Goal: Communication & Community: Ask a question

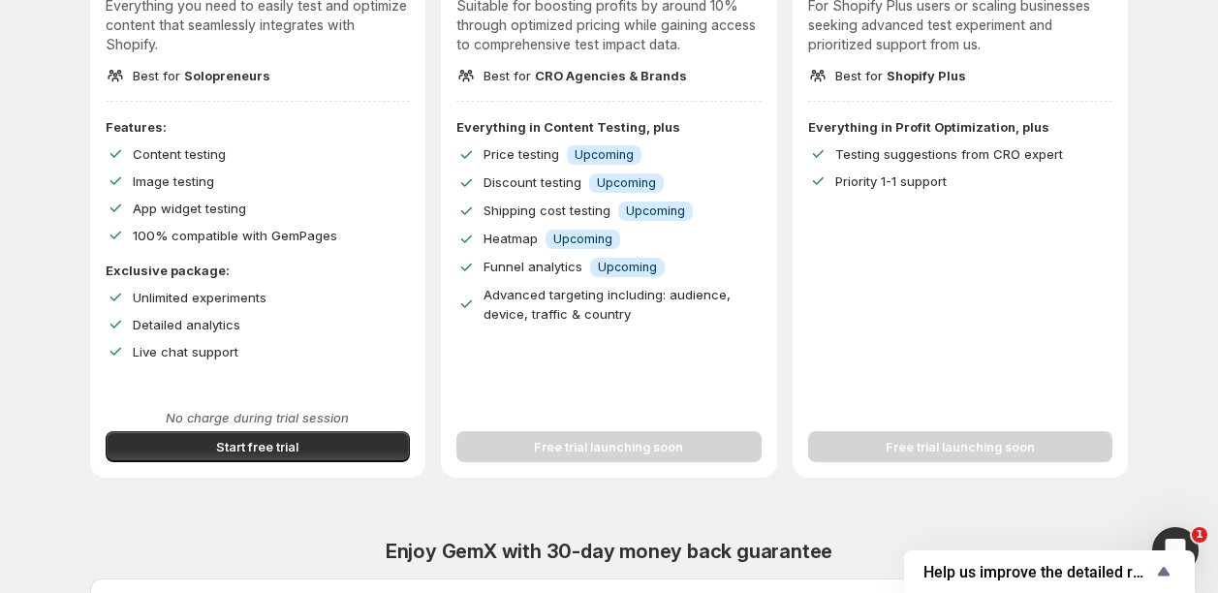
scroll to position [341, 0]
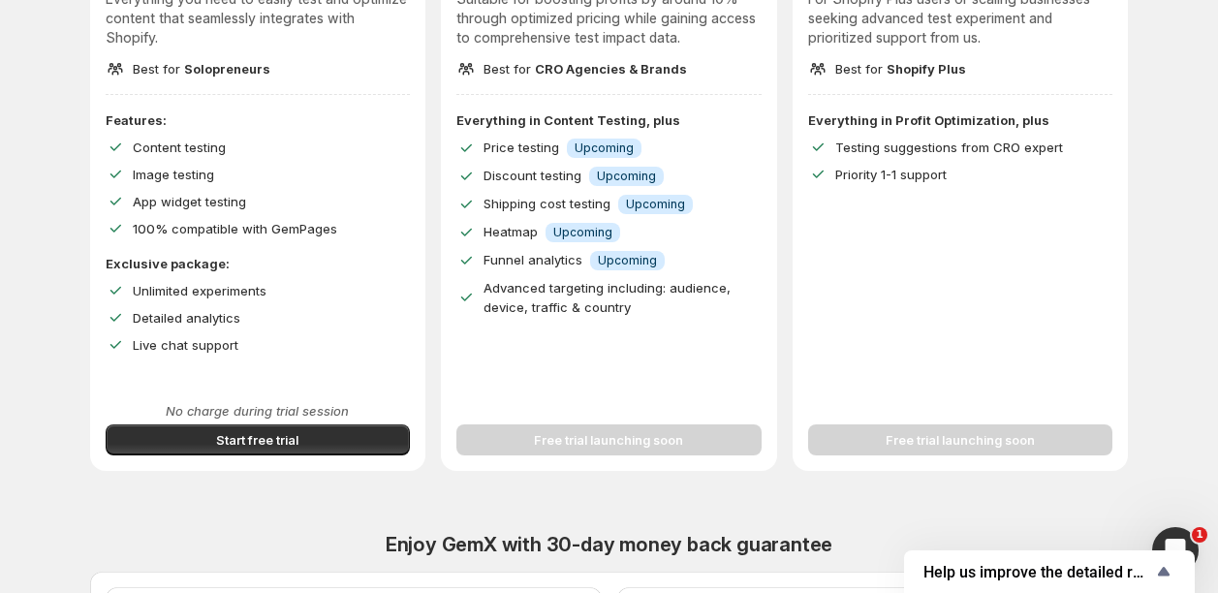
click at [623, 452] on div "Free trial launching soon" at bounding box center [608, 428] width 305 height 54
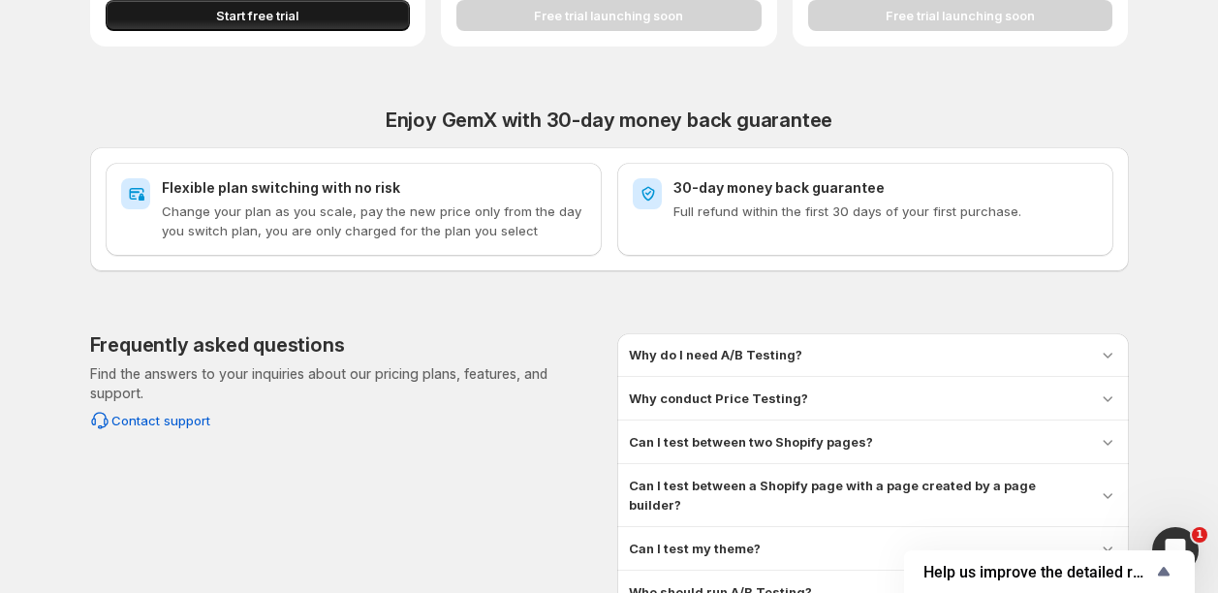
scroll to position [872, 0]
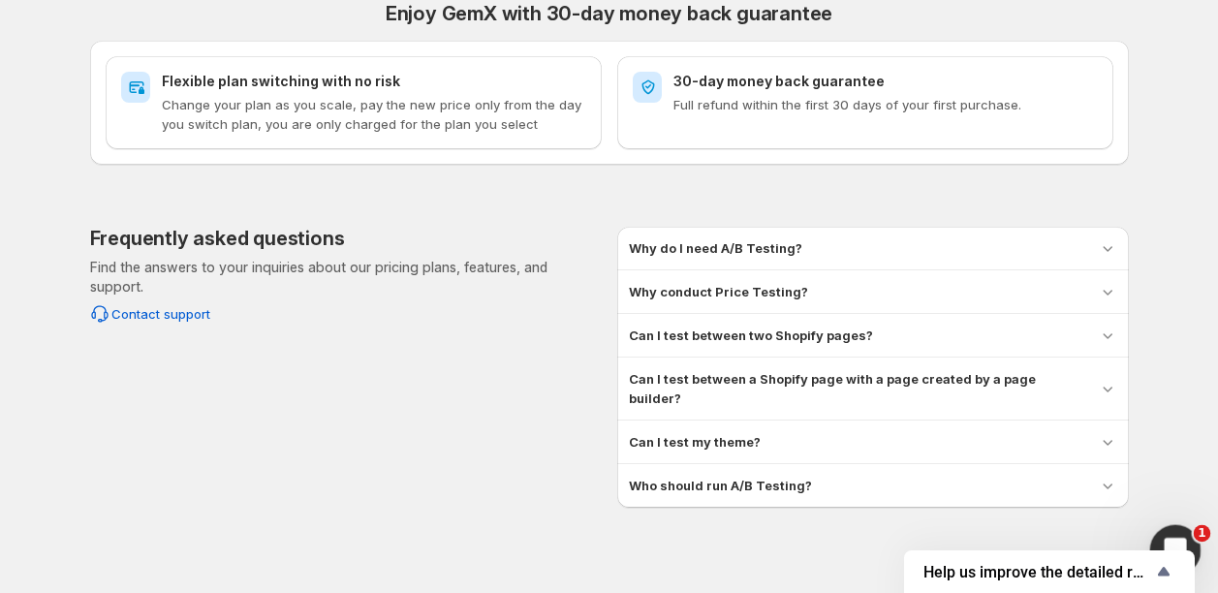
click at [1194, 536] on span "1" at bounding box center [1202, 533] width 17 height 17
click at [1173, 526] on div "Open Intercom Messenger" at bounding box center [1172, 547] width 64 height 64
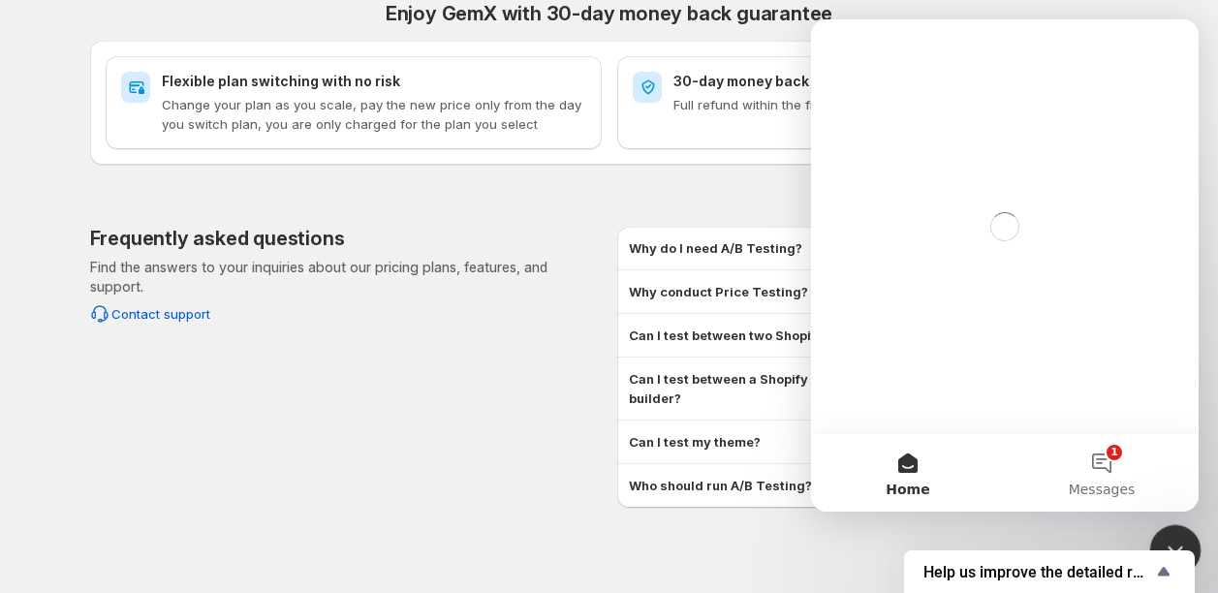
scroll to position [0, 0]
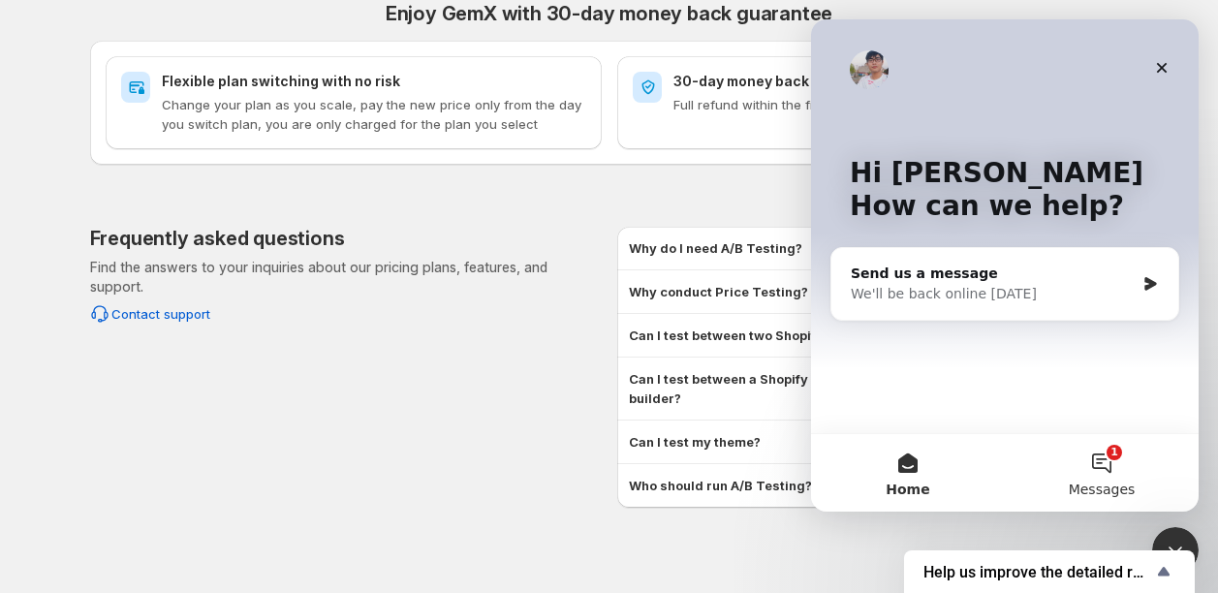
click at [1107, 459] on button "1 Messages" at bounding box center [1102, 473] width 194 height 78
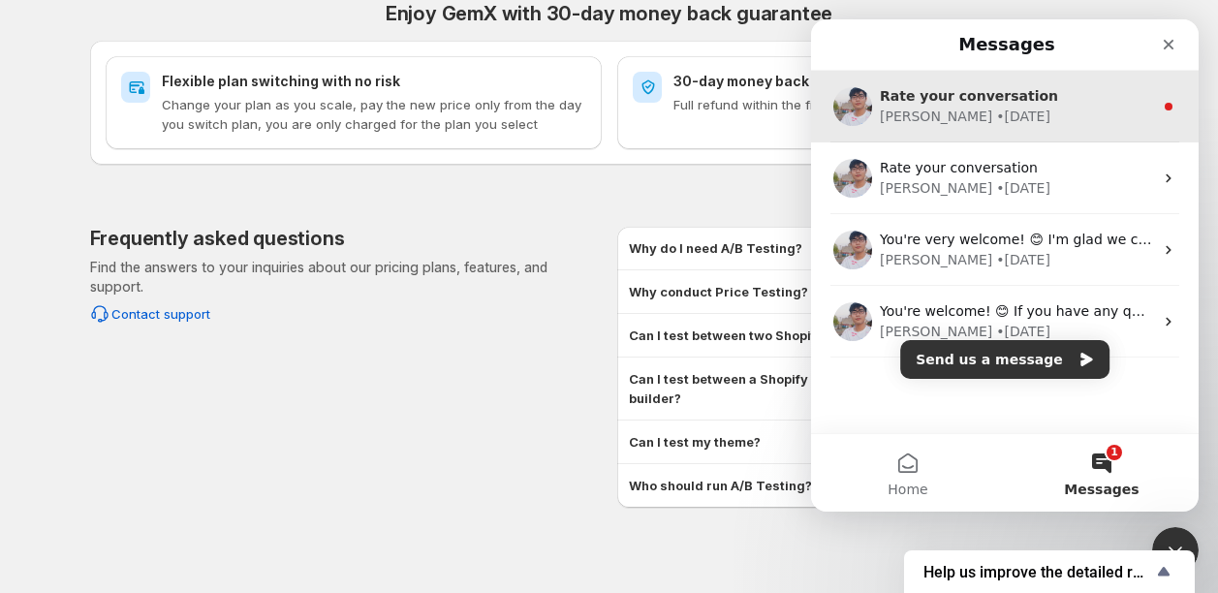
click at [996, 110] on div "• 5w ago" at bounding box center [1023, 117] width 54 height 20
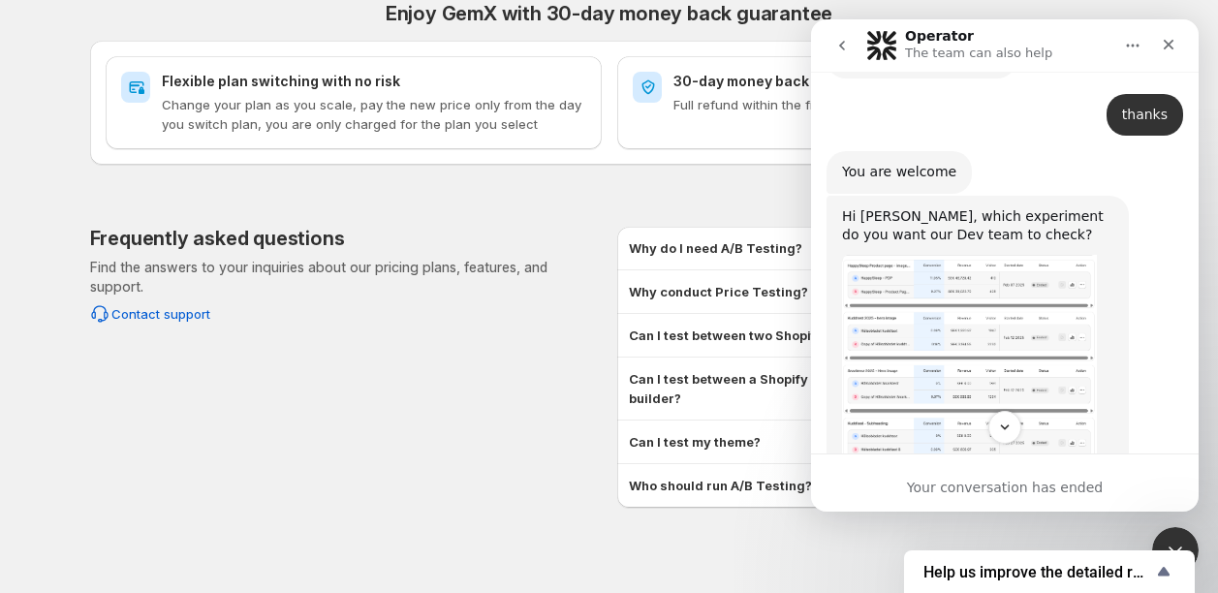
scroll to position [10749, 0]
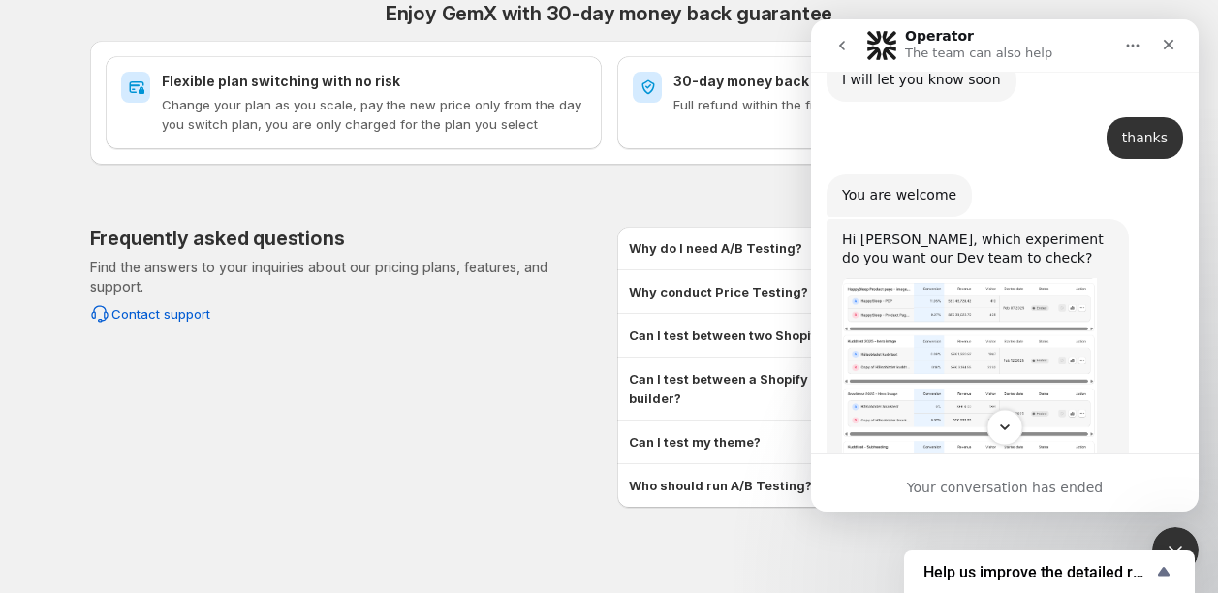
click at [1007, 437] on button "Scroll to bottom" at bounding box center [1004, 427] width 36 height 36
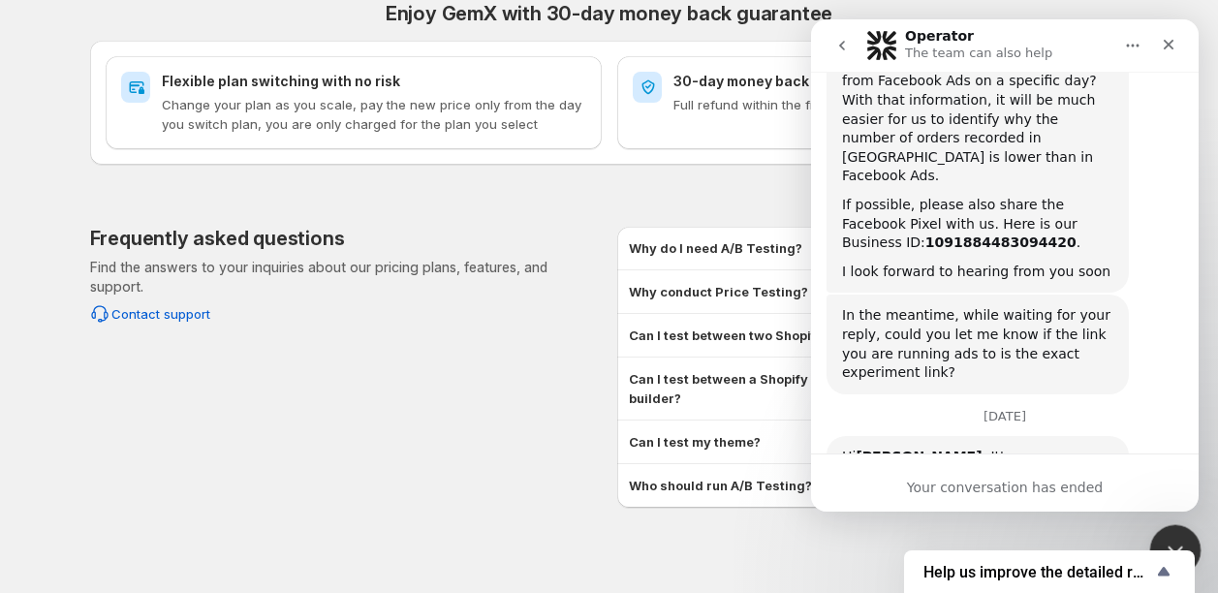
scroll to position [12162, 0]
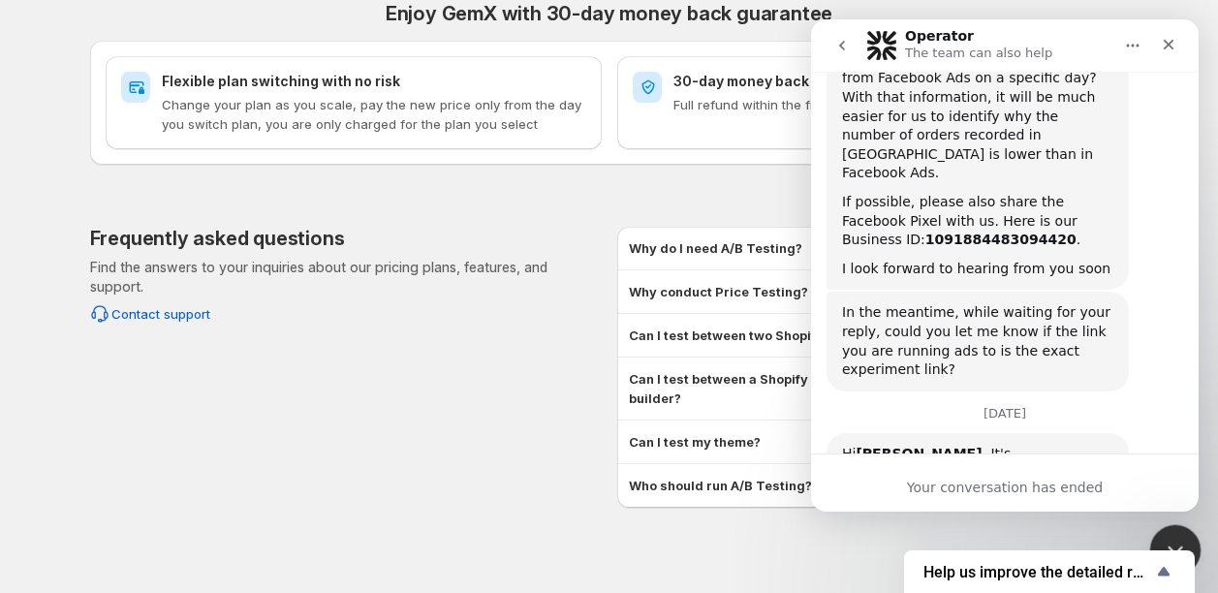
click at [1163, 525] on div "Close Intercom Messenger" at bounding box center [1172, 547] width 47 height 47
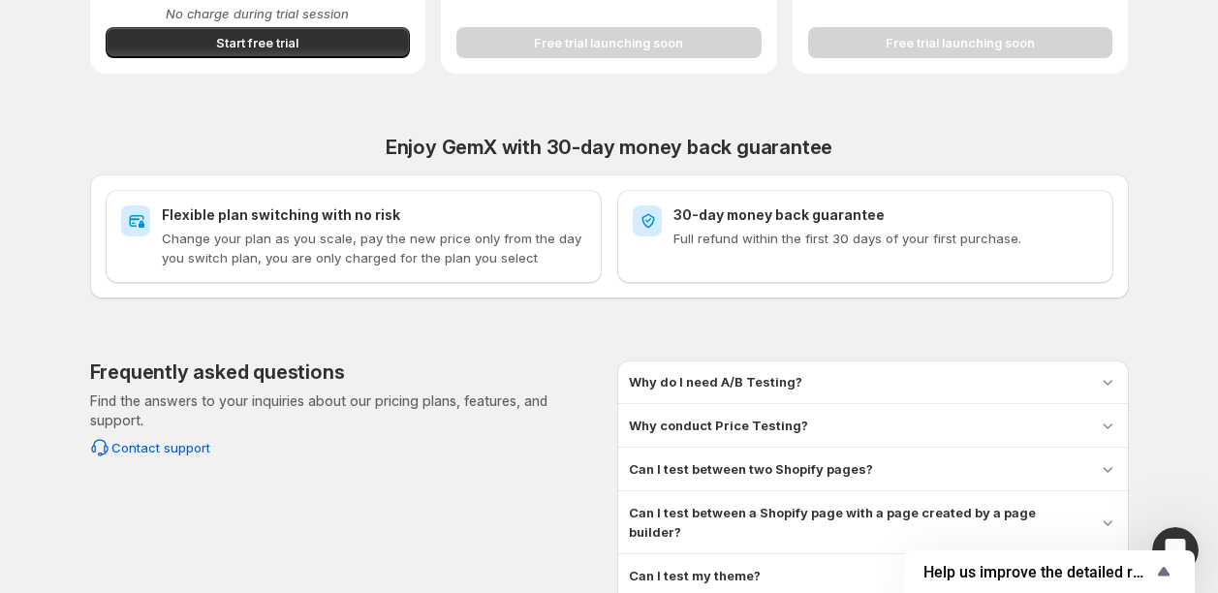
scroll to position [734, 0]
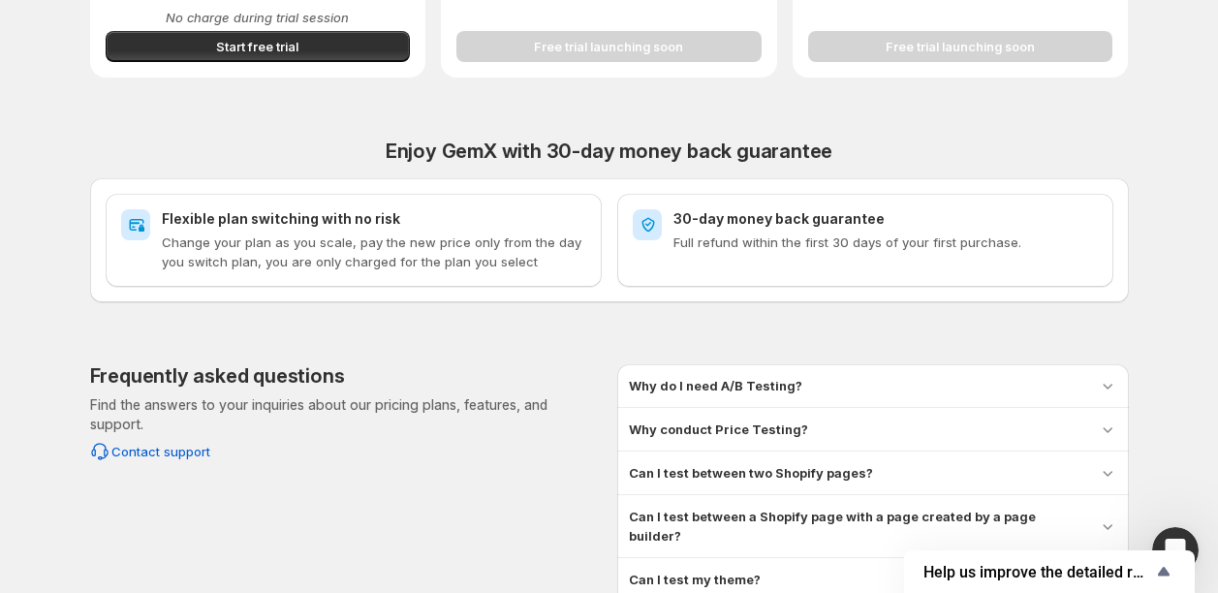
click at [249, 243] on p "Change your plan as you scale, pay the new price only from the day you switch p…" at bounding box center [374, 252] width 424 height 39
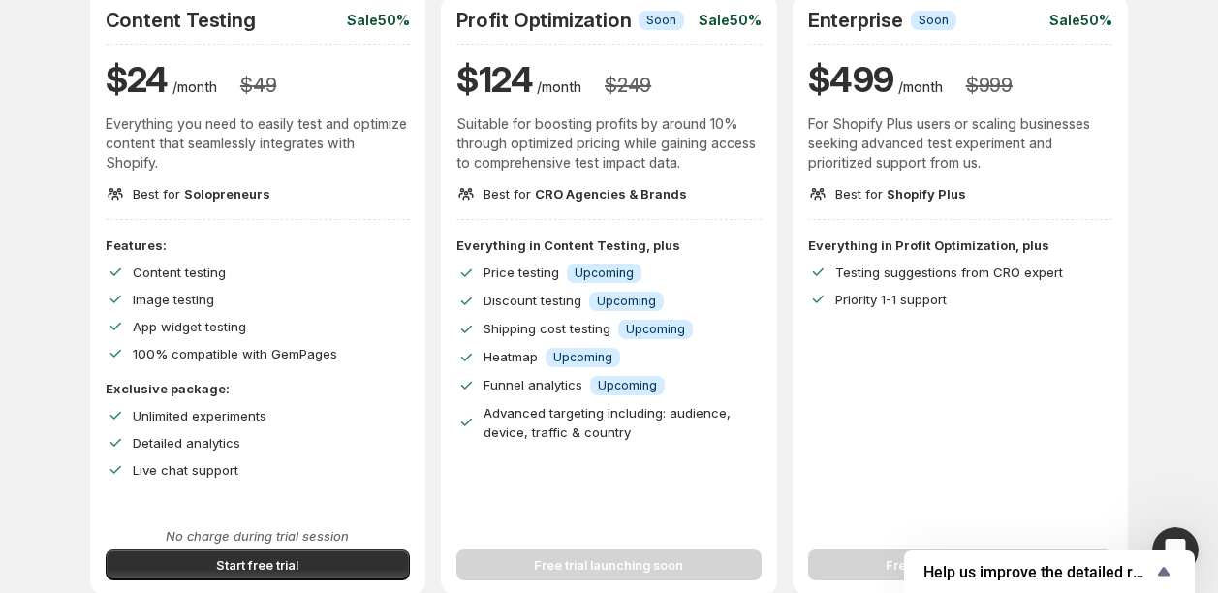
scroll to position [236, 0]
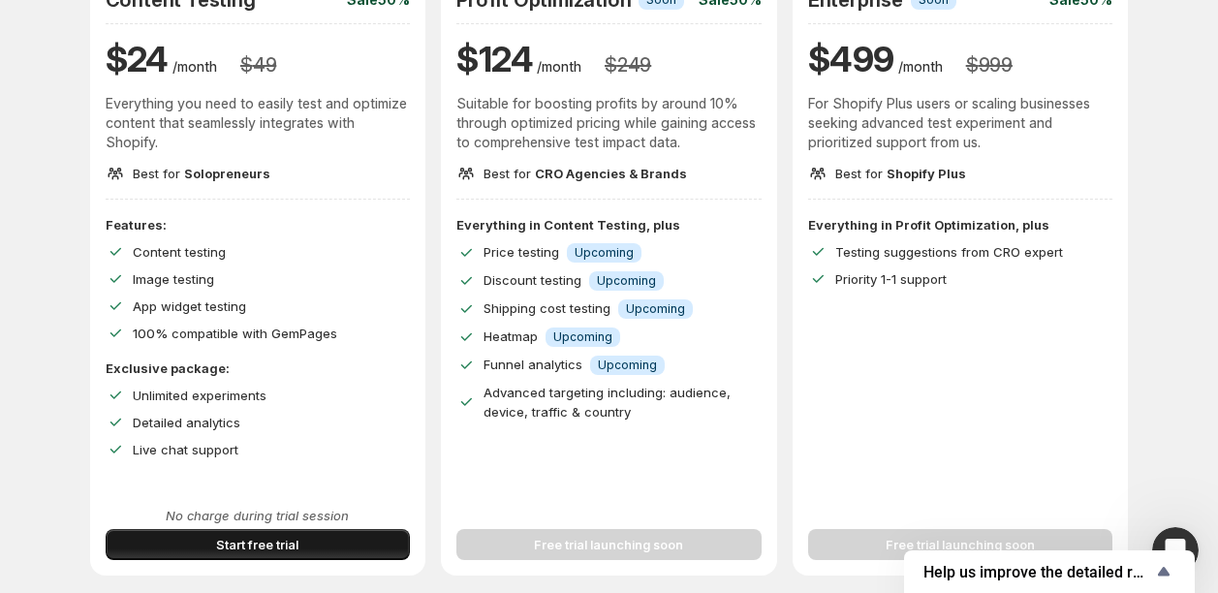
click at [261, 552] on span "Start free trial" at bounding box center [257, 544] width 82 height 19
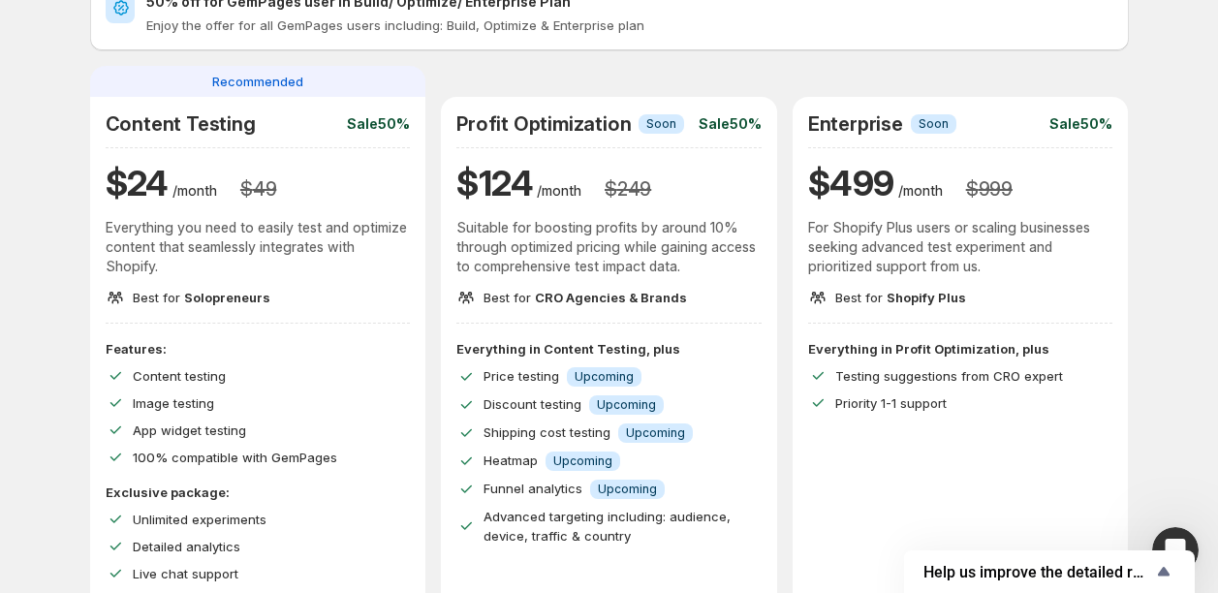
scroll to position [0, 0]
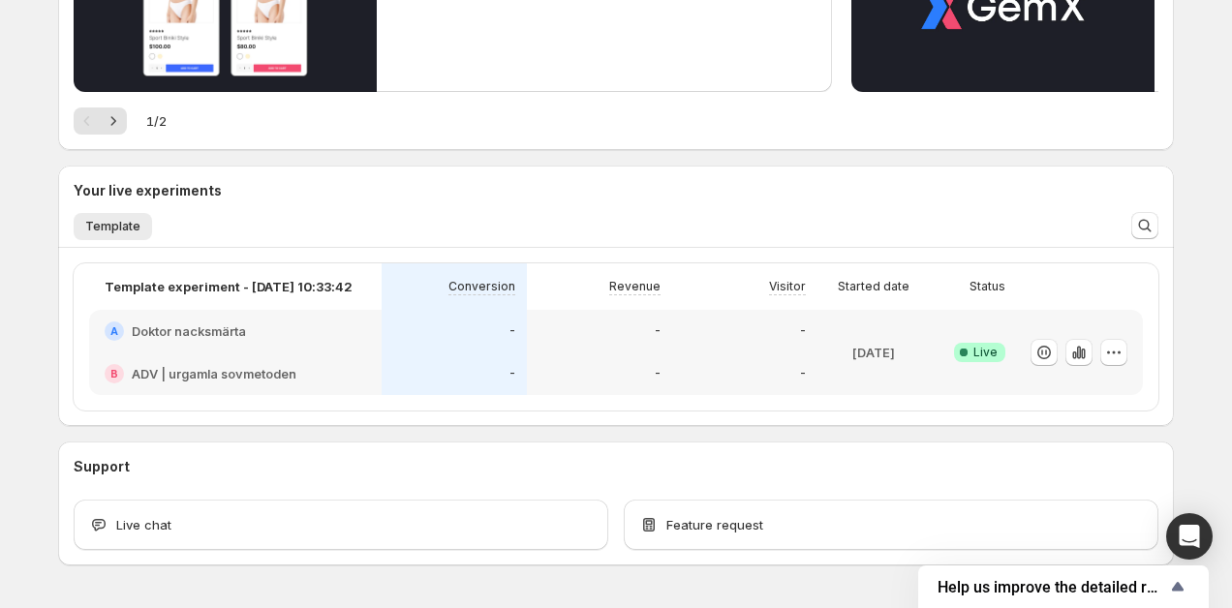
scroll to position [485, 0]
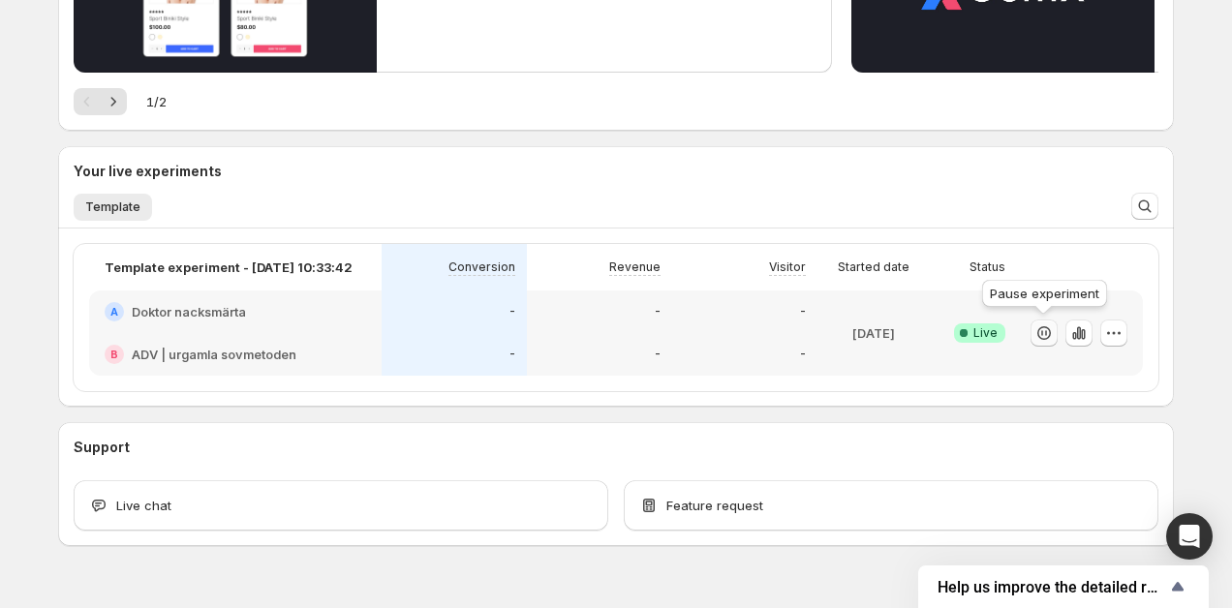
click at [1038, 340] on icon "button" at bounding box center [1044, 333] width 19 height 19
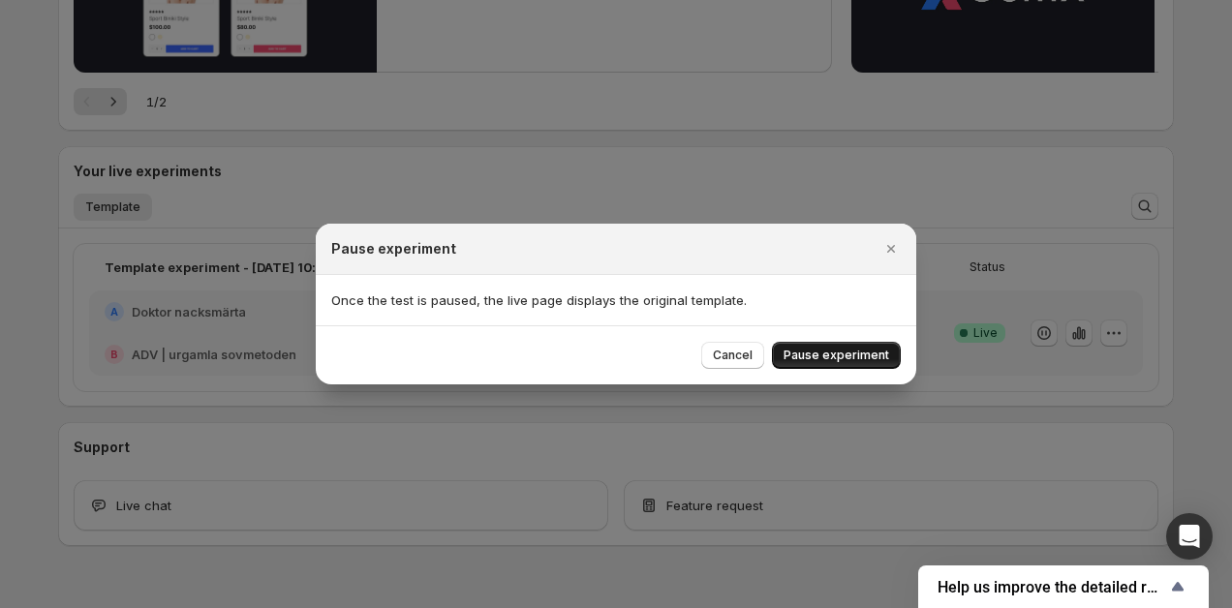
click at [847, 359] on span "Pause experiment" at bounding box center [837, 356] width 106 height 16
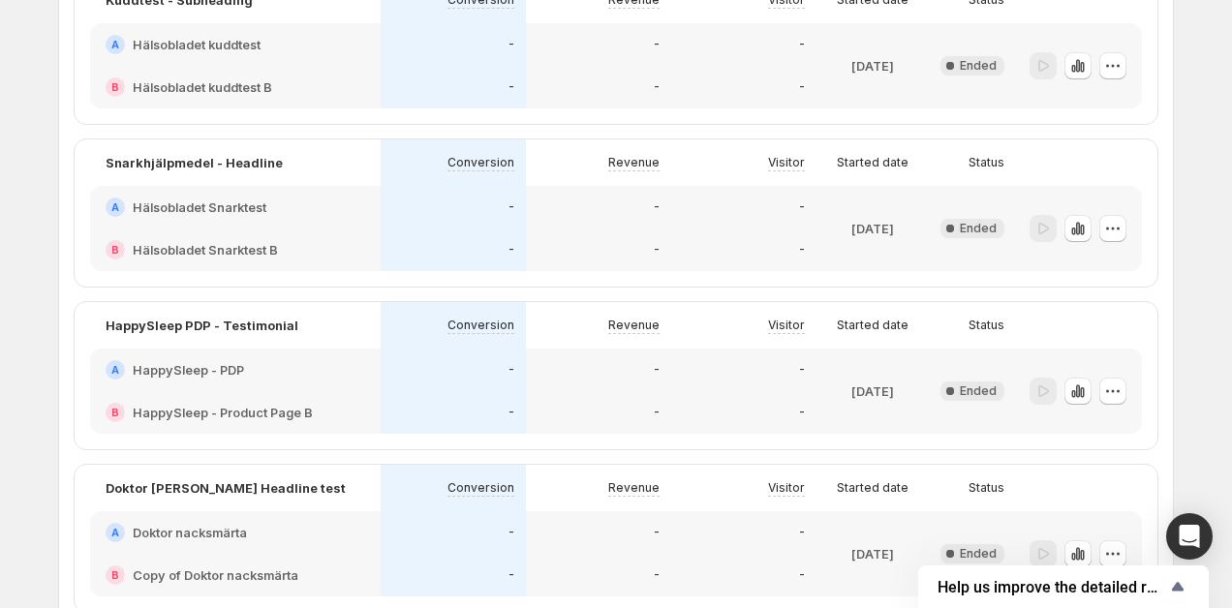
scroll to position [1789, 0]
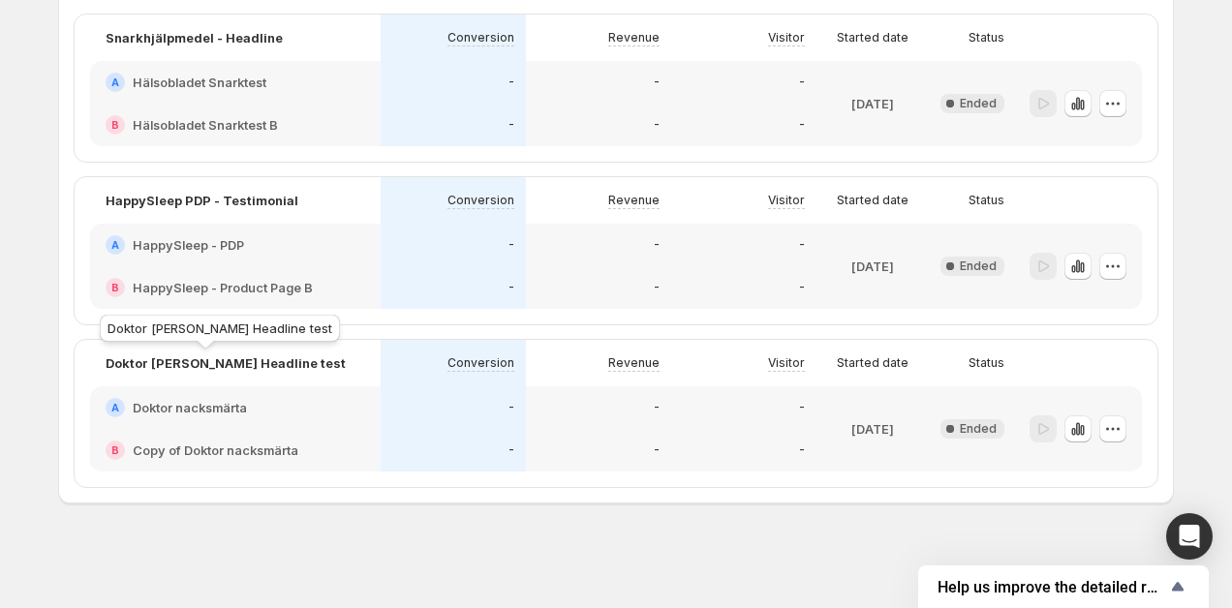
click at [205, 362] on p "Doktor [PERSON_NAME] Headline test" at bounding box center [226, 363] width 240 height 19
click at [196, 412] on h2 "Doktor nacksmärta" at bounding box center [190, 407] width 114 height 19
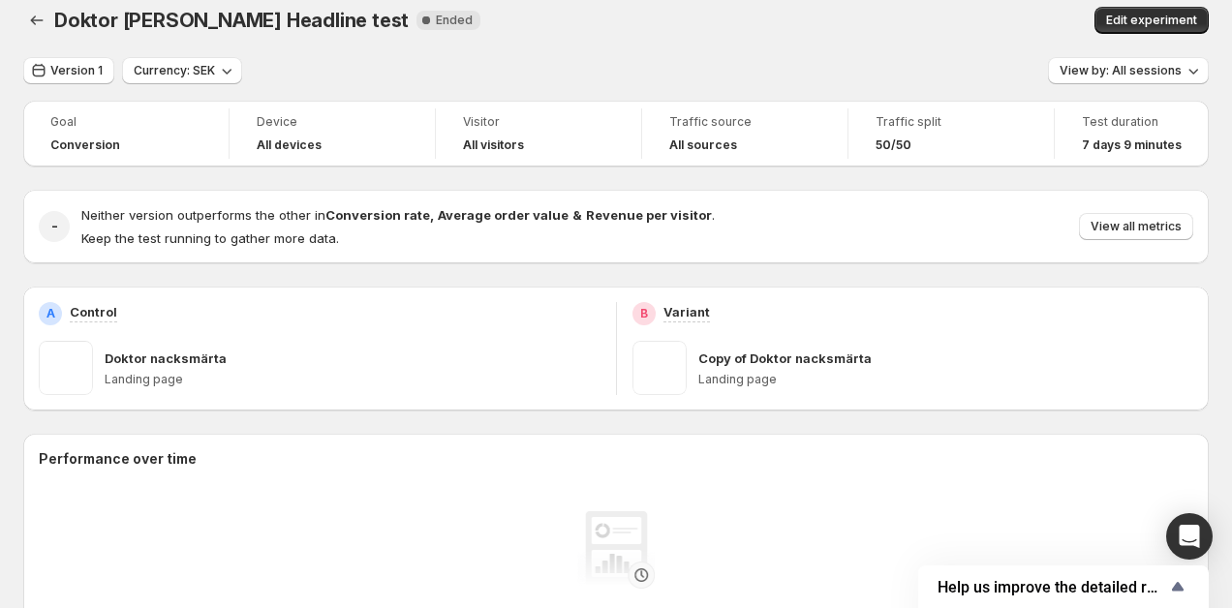
scroll to position [4, 0]
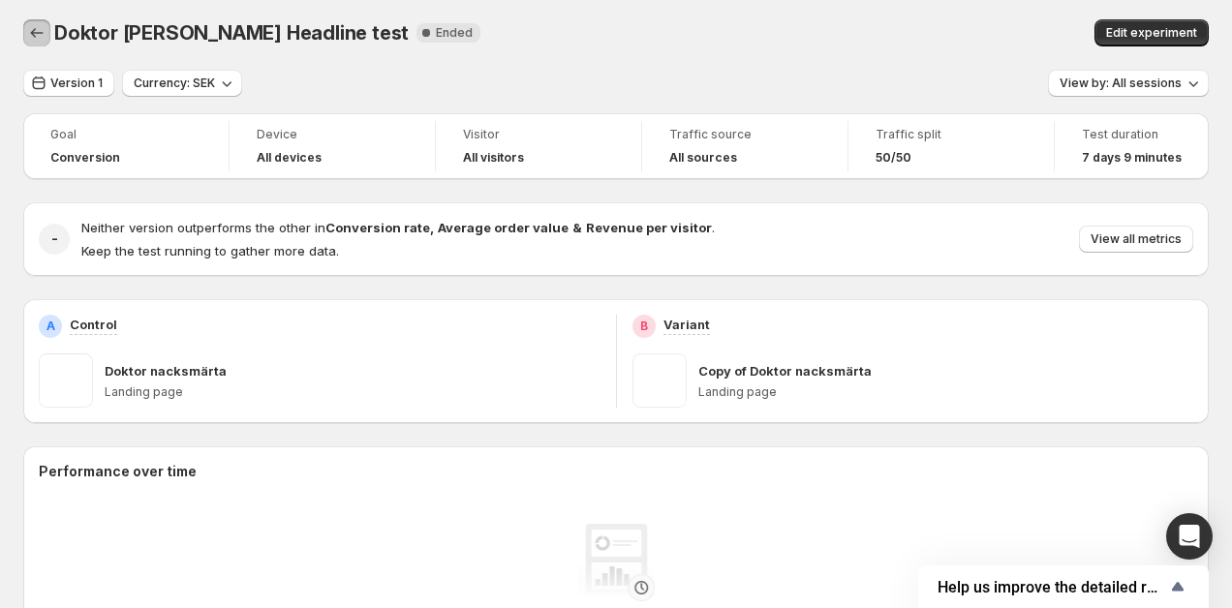
click at [40, 39] on icon "Back" at bounding box center [36, 32] width 19 height 19
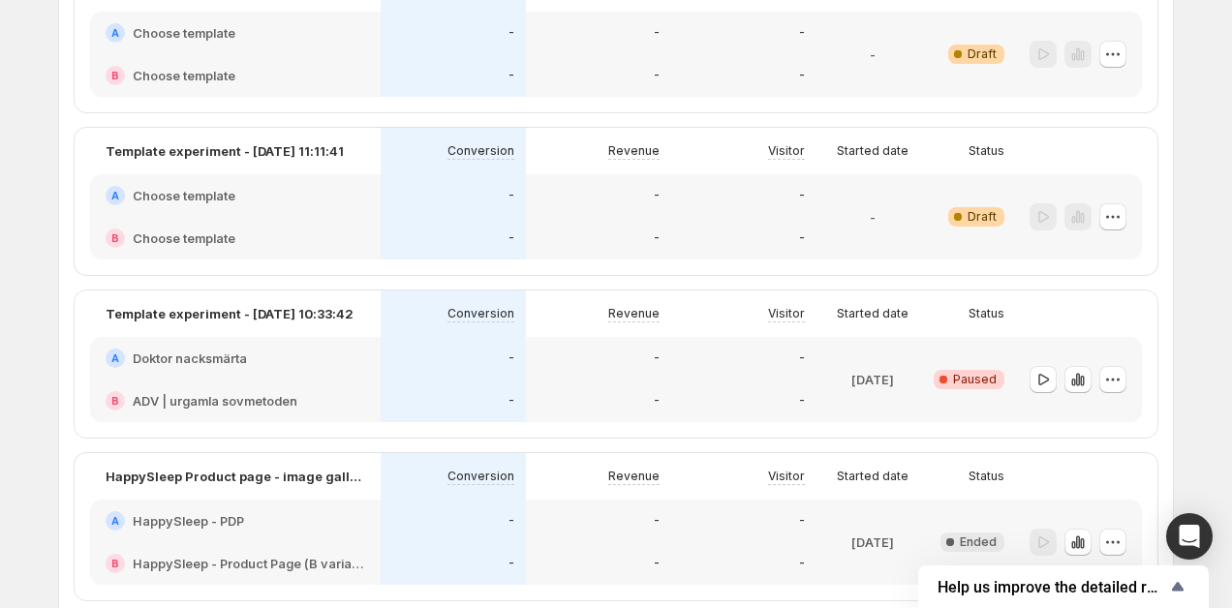
scroll to position [701, 0]
click at [395, 380] on div "-" at bounding box center [453, 399] width 145 height 43
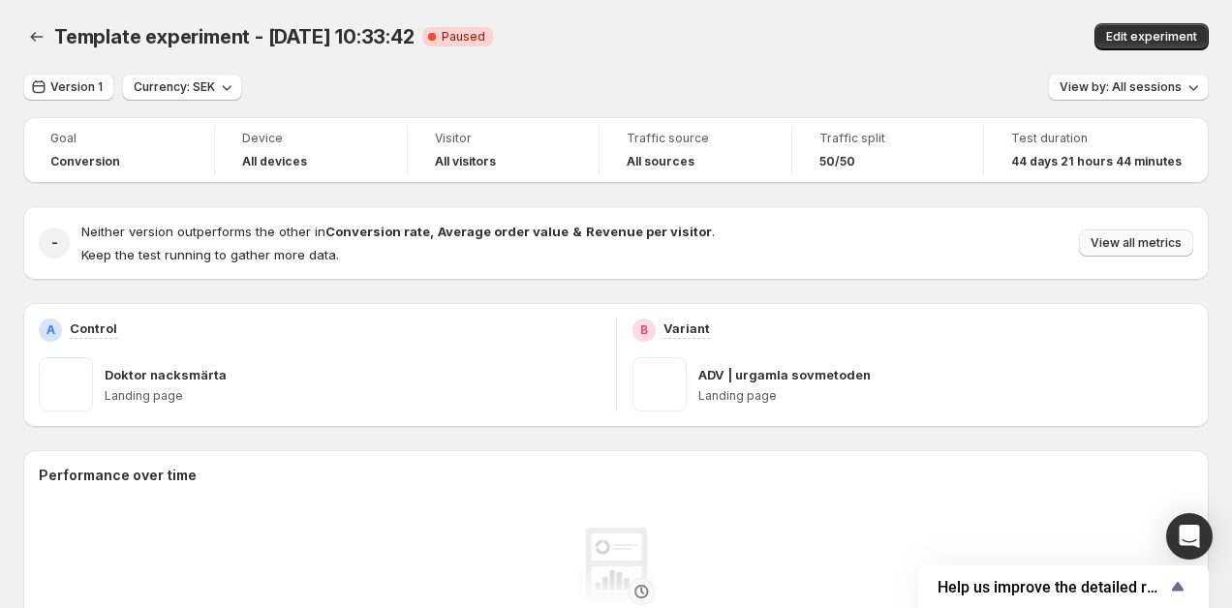
click at [1108, 250] on span "View all metrics" at bounding box center [1136, 243] width 91 height 16
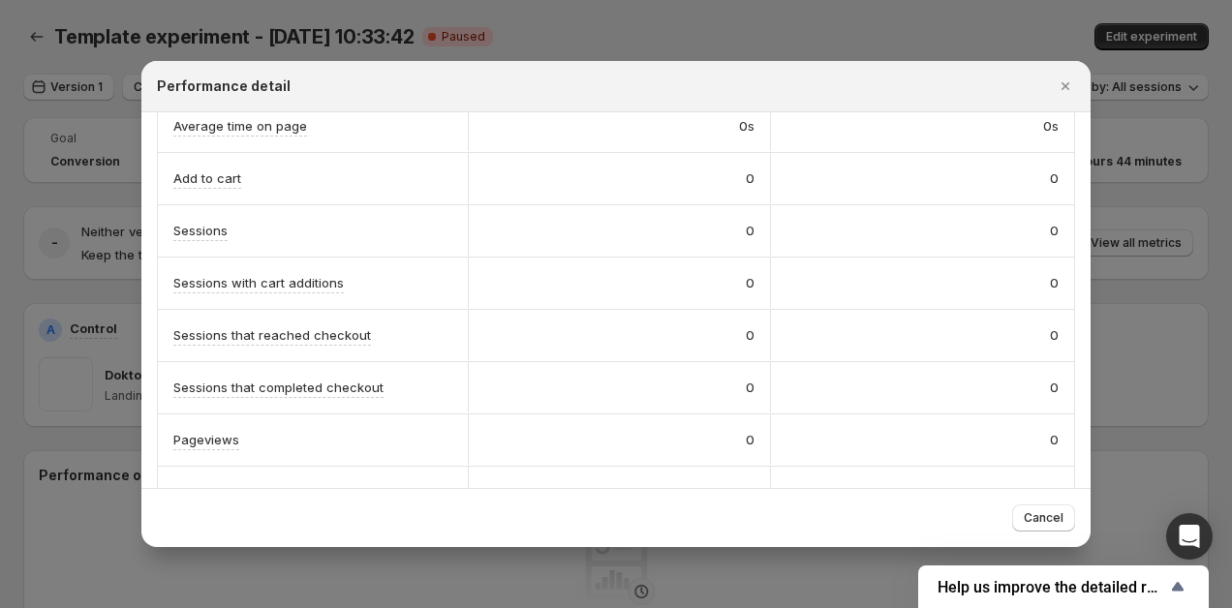
scroll to position [491, 0]
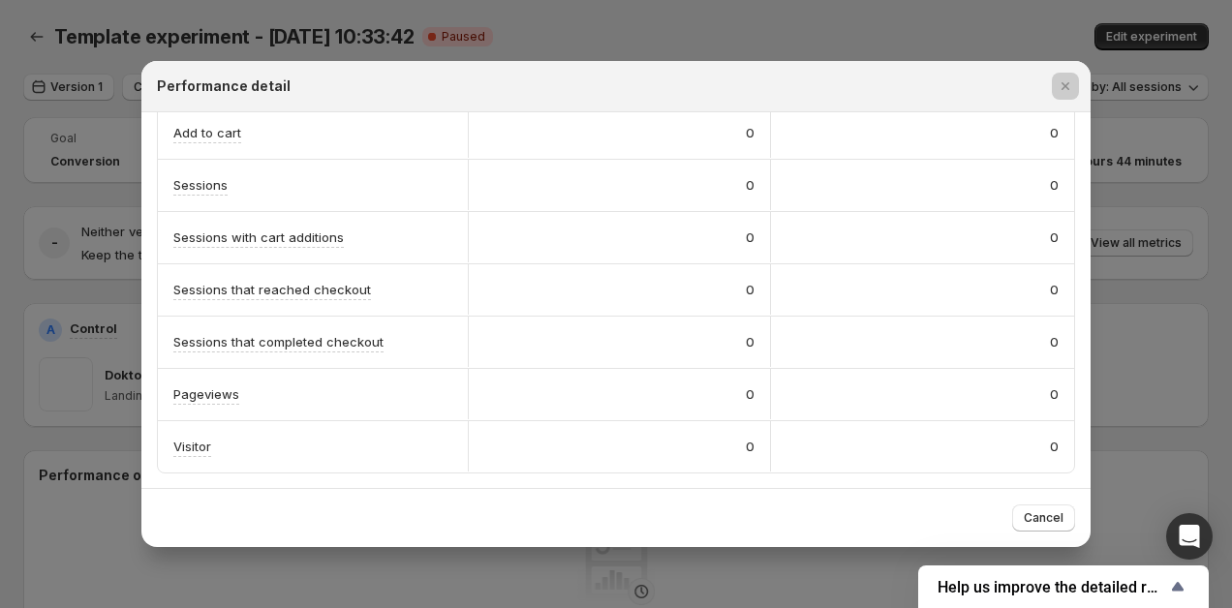
click at [1139, 435] on div at bounding box center [616, 304] width 1232 height 608
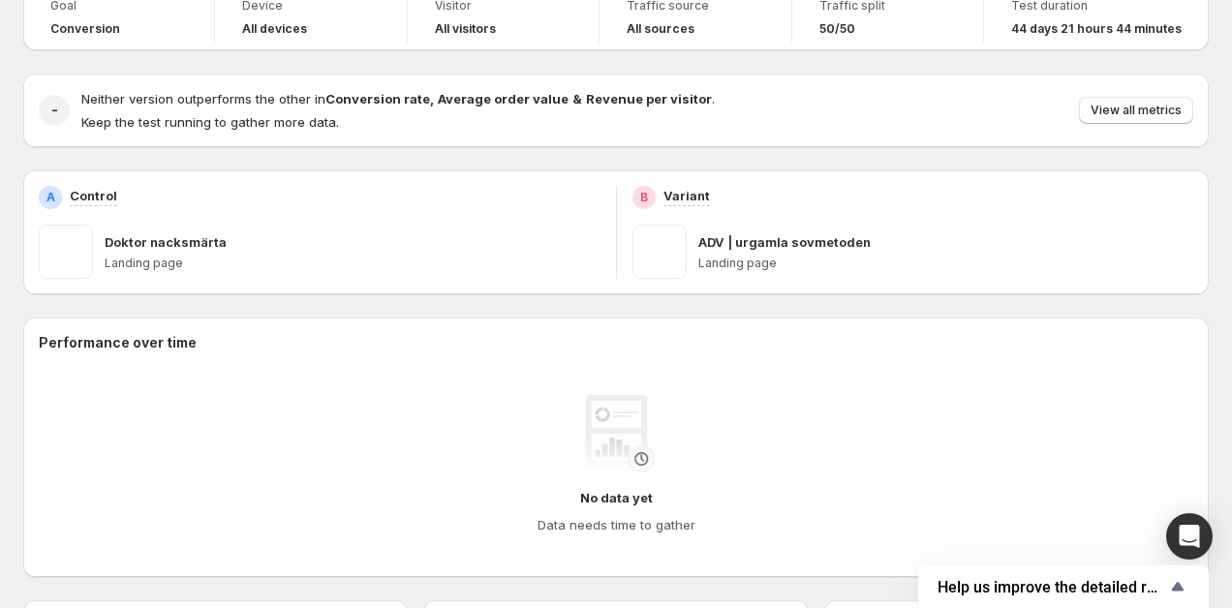
scroll to position [115, 0]
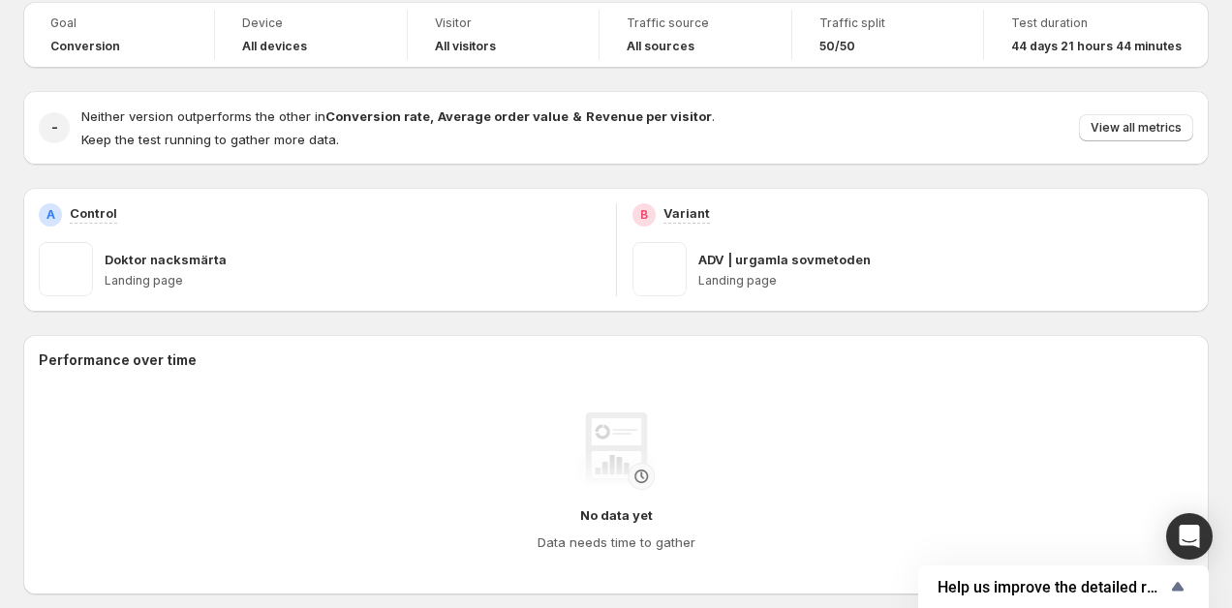
click at [90, 261] on span at bounding box center [66, 269] width 54 height 54
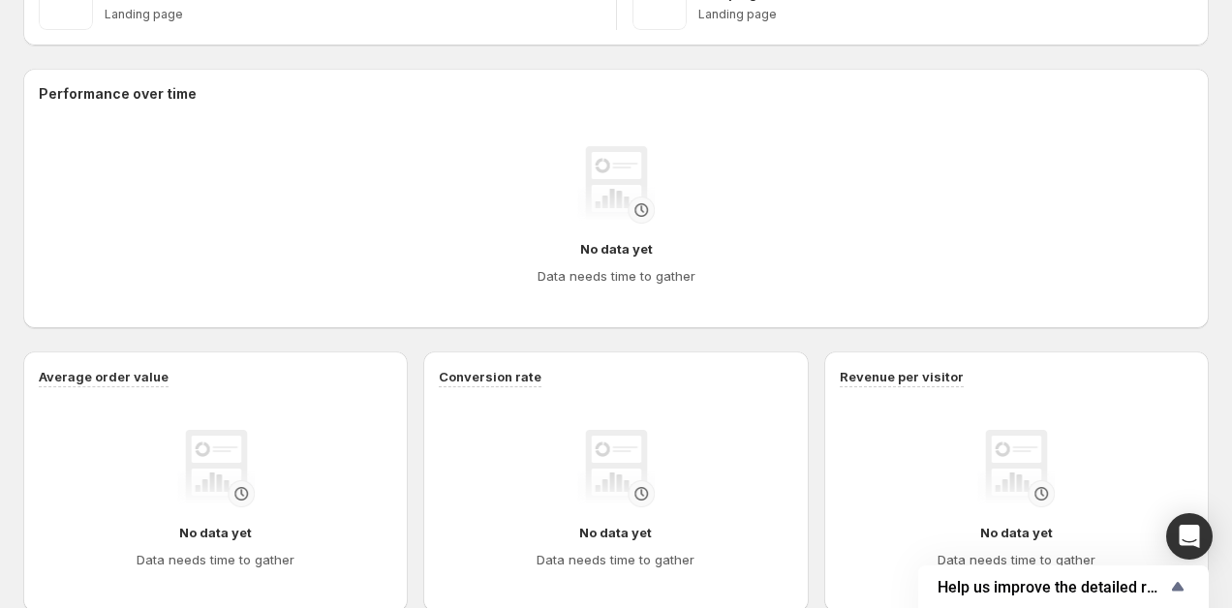
scroll to position [0, 0]
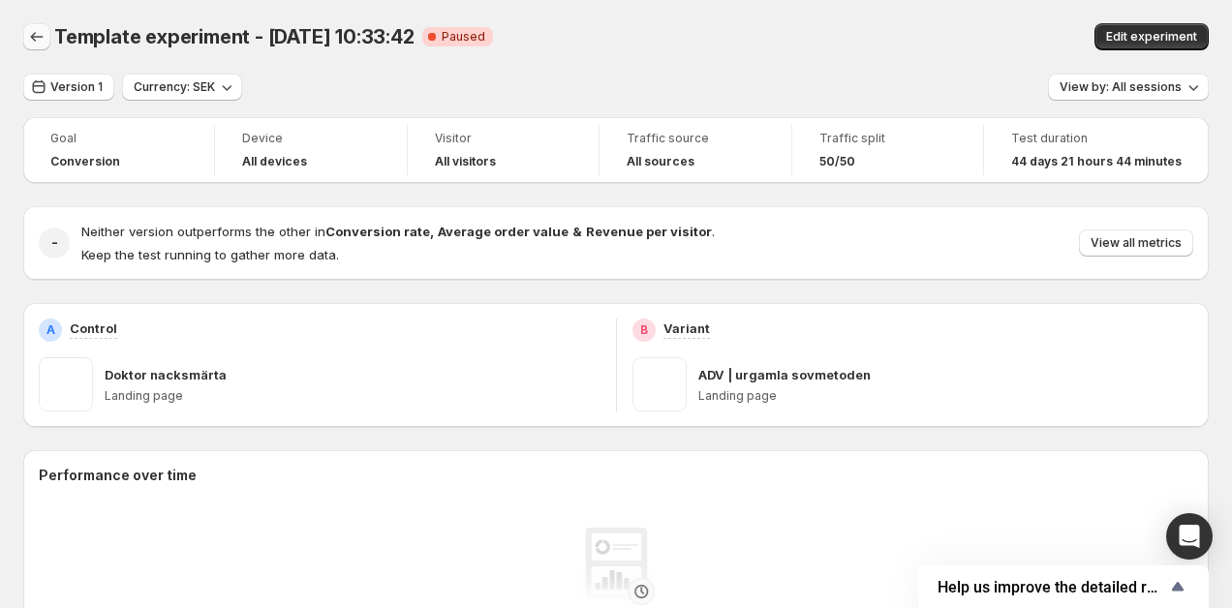
click at [49, 41] on div at bounding box center [38, 36] width 31 height 27
click at [41, 41] on icon "Back" at bounding box center [36, 36] width 19 height 19
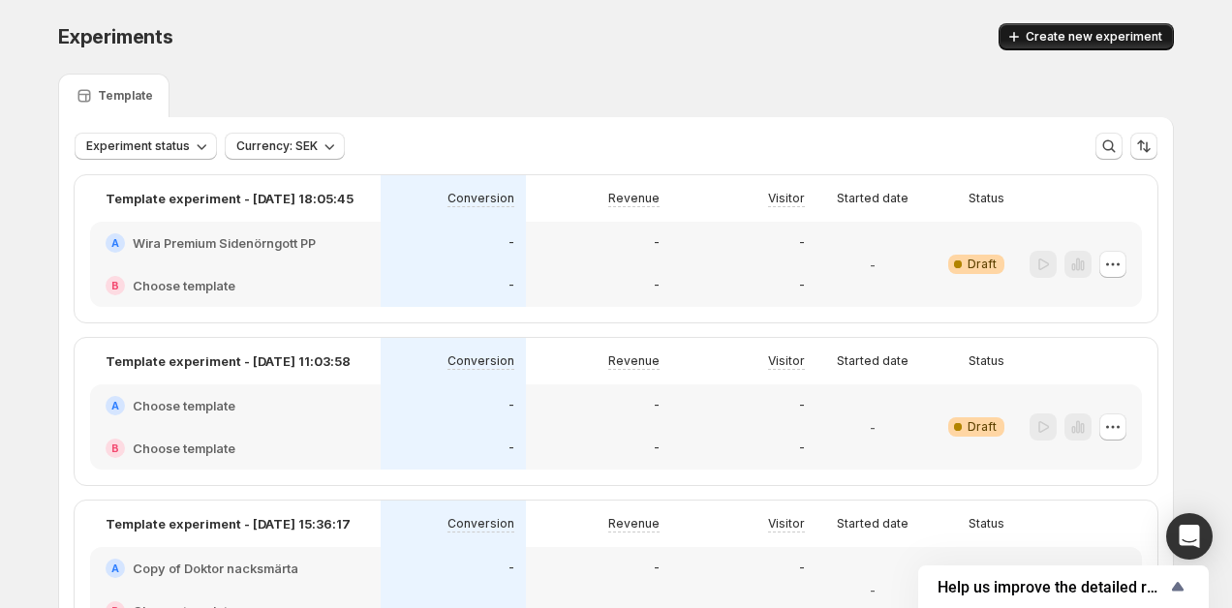
click at [1079, 26] on button "Create new experiment" at bounding box center [1086, 36] width 175 height 27
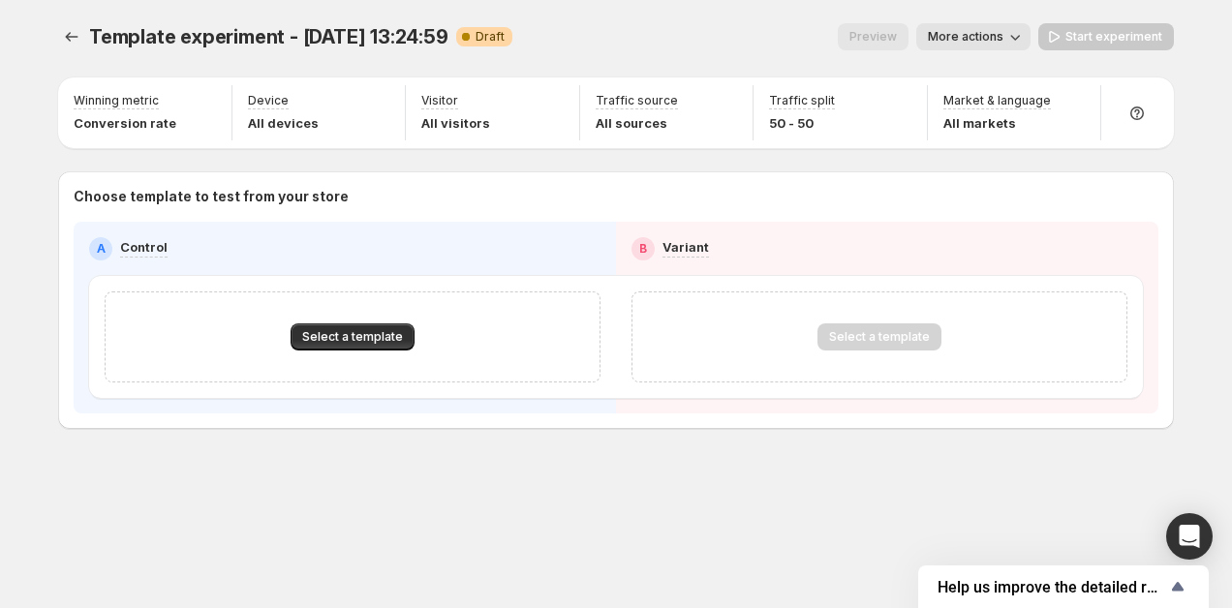
click at [191, 38] on span "Template experiment - Oct 10, 13:24:59" at bounding box center [268, 36] width 359 height 23
click at [420, 35] on span "Template experiment - Oct 10, 13:24:59" at bounding box center [268, 36] width 359 height 23
click at [528, 39] on div "Preview More actions" at bounding box center [779, 36] width 503 height 27
click at [982, 48] on button "More actions" at bounding box center [974, 36] width 114 height 27
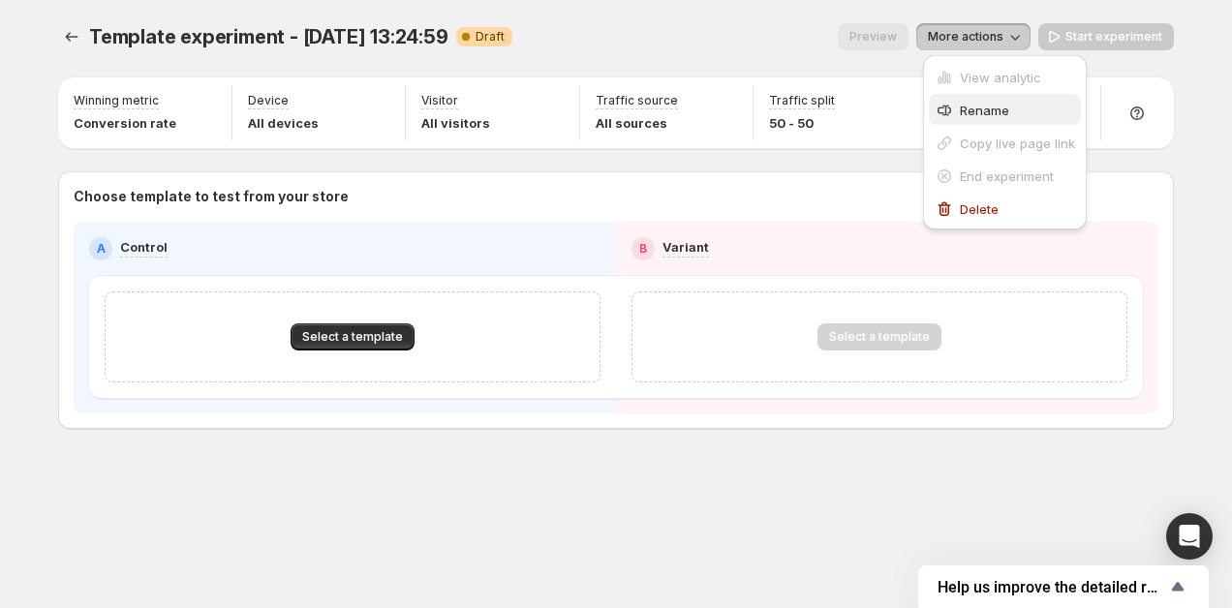
click at [993, 99] on button "Rename" at bounding box center [1005, 109] width 152 height 31
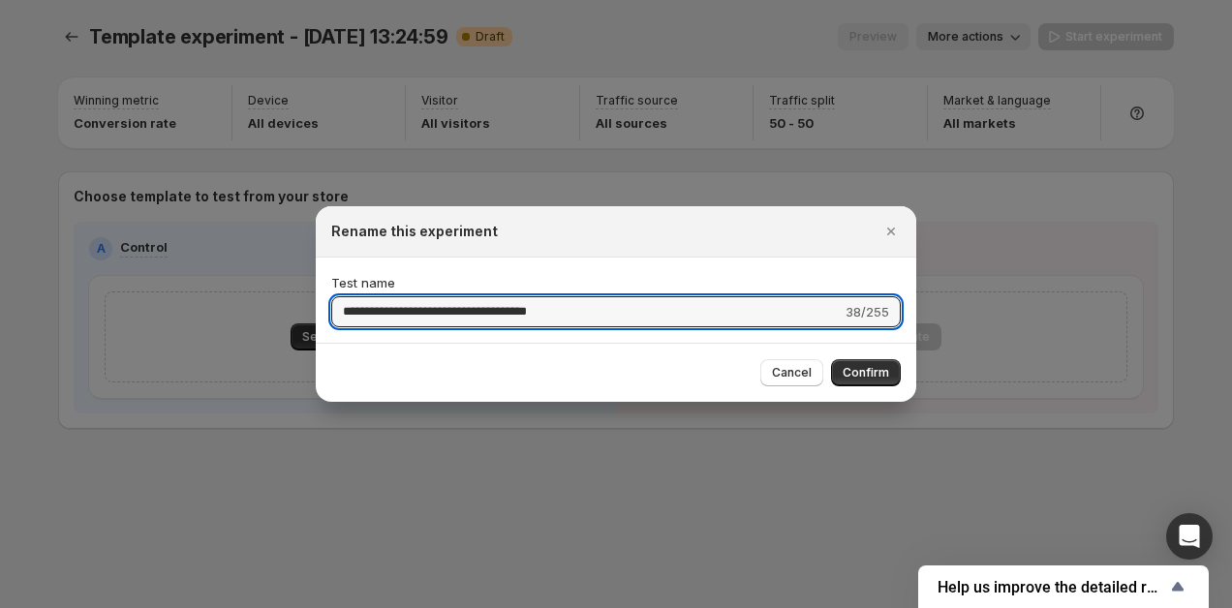
drag, startPoint x: 469, startPoint y: 312, endPoint x: 256, endPoint y: 311, distance: 213.2
click at [256, 607] on div "**********" at bounding box center [616, 608] width 1232 height 0
type input "**********"
click at [856, 370] on span "Confirm" at bounding box center [866, 373] width 47 height 16
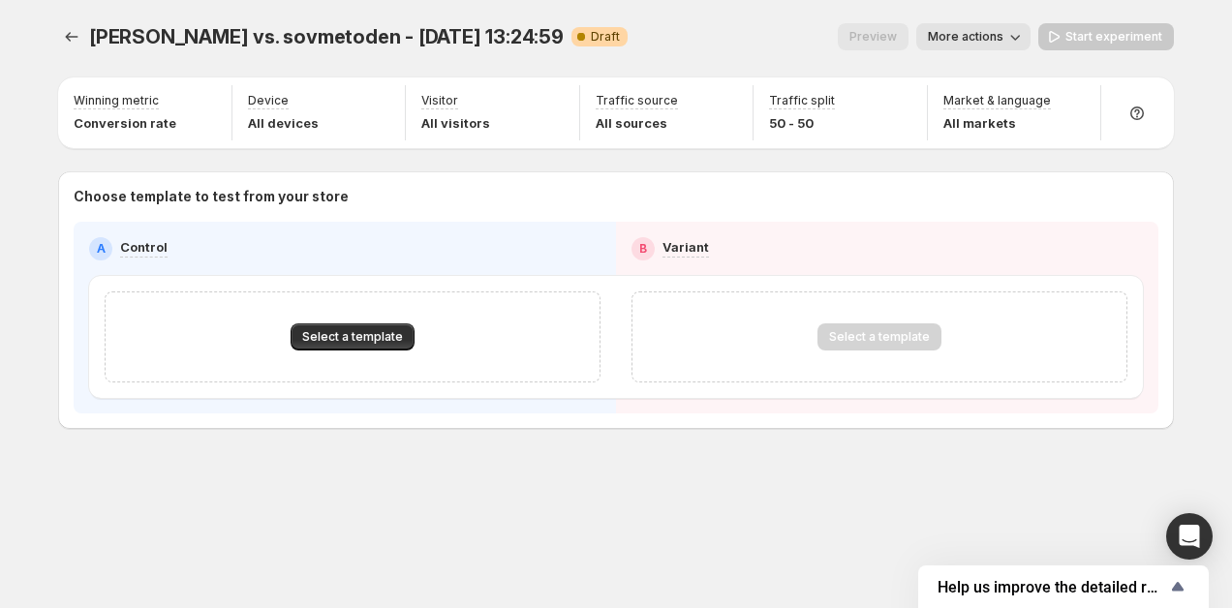
click at [374, 320] on div "Select a template" at bounding box center [353, 337] width 496 height 91
click at [371, 332] on span "Select a template" at bounding box center [352, 337] width 101 height 16
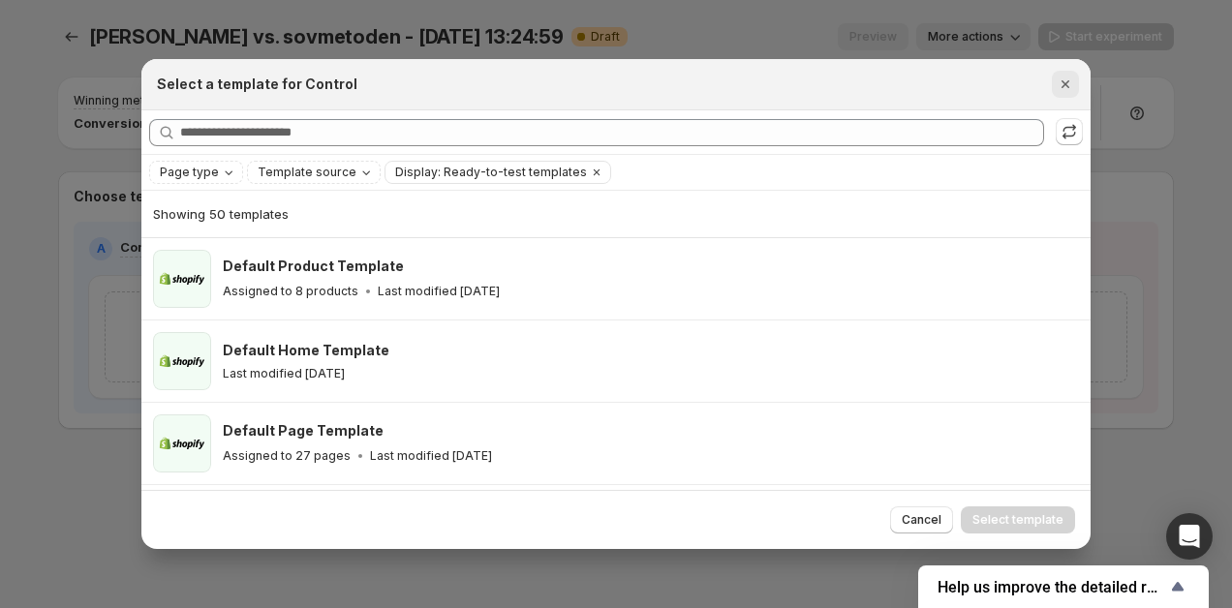
click at [1071, 78] on icon "Close" at bounding box center [1065, 84] width 19 height 19
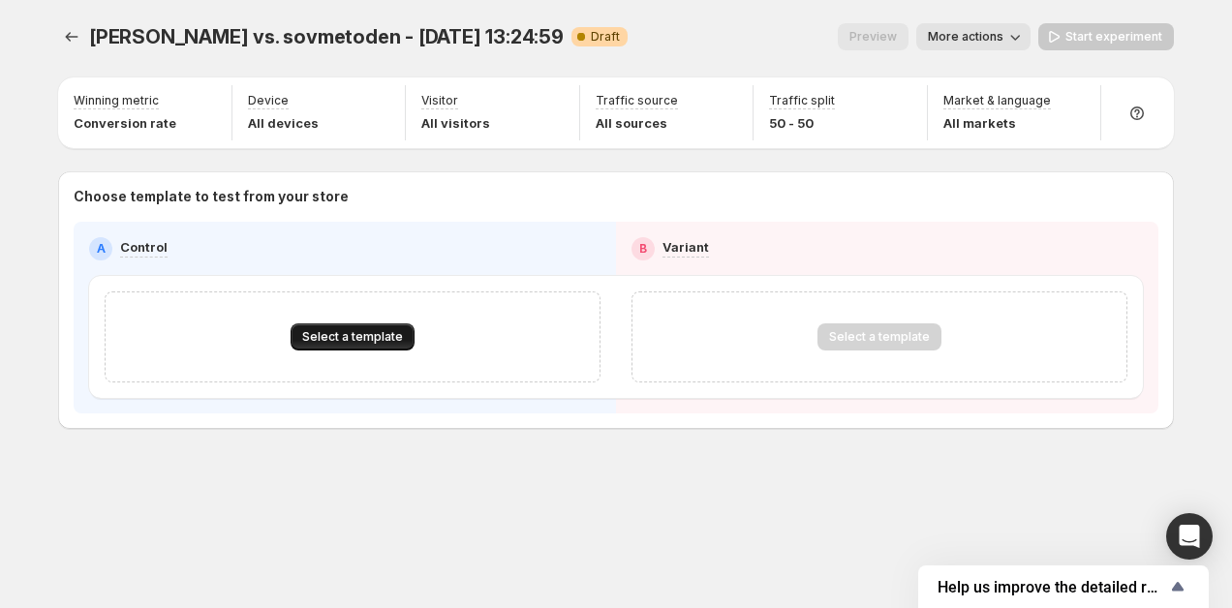
click at [350, 341] on span "Select a template" at bounding box center [352, 337] width 101 height 16
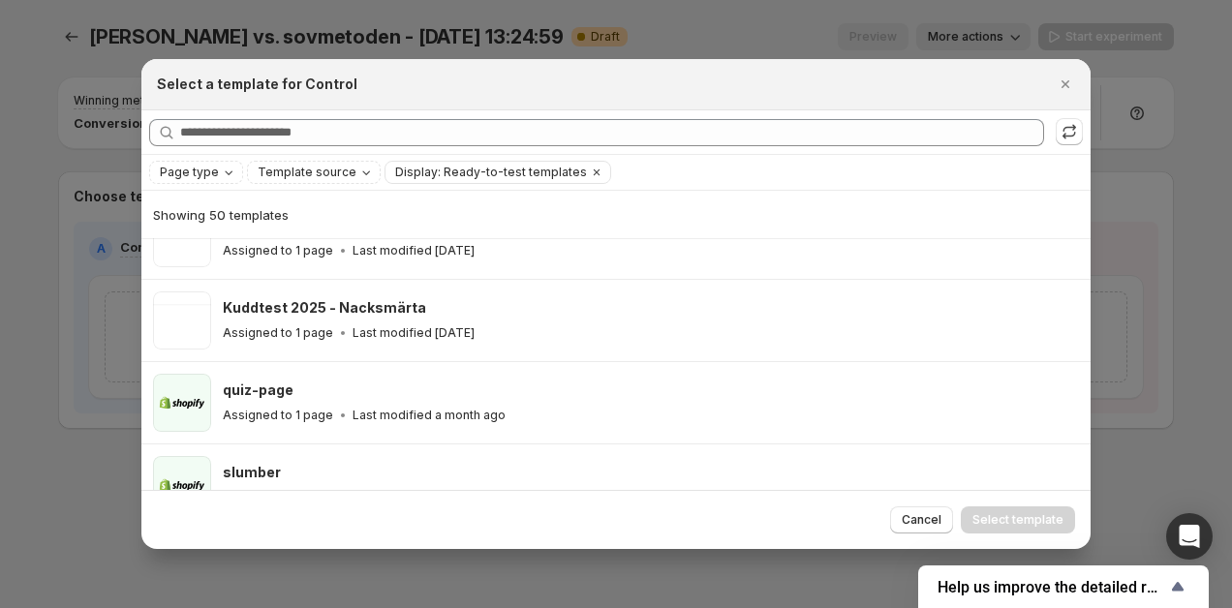
scroll to position [2027, 0]
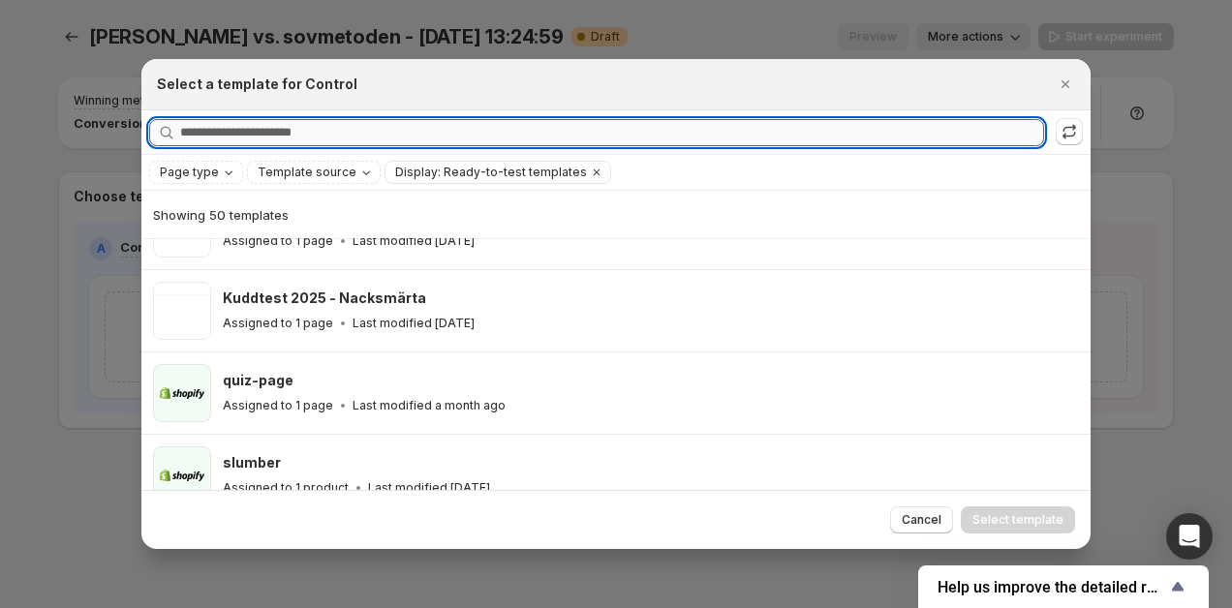
click at [467, 129] on input "Searching all templates" at bounding box center [612, 132] width 864 height 27
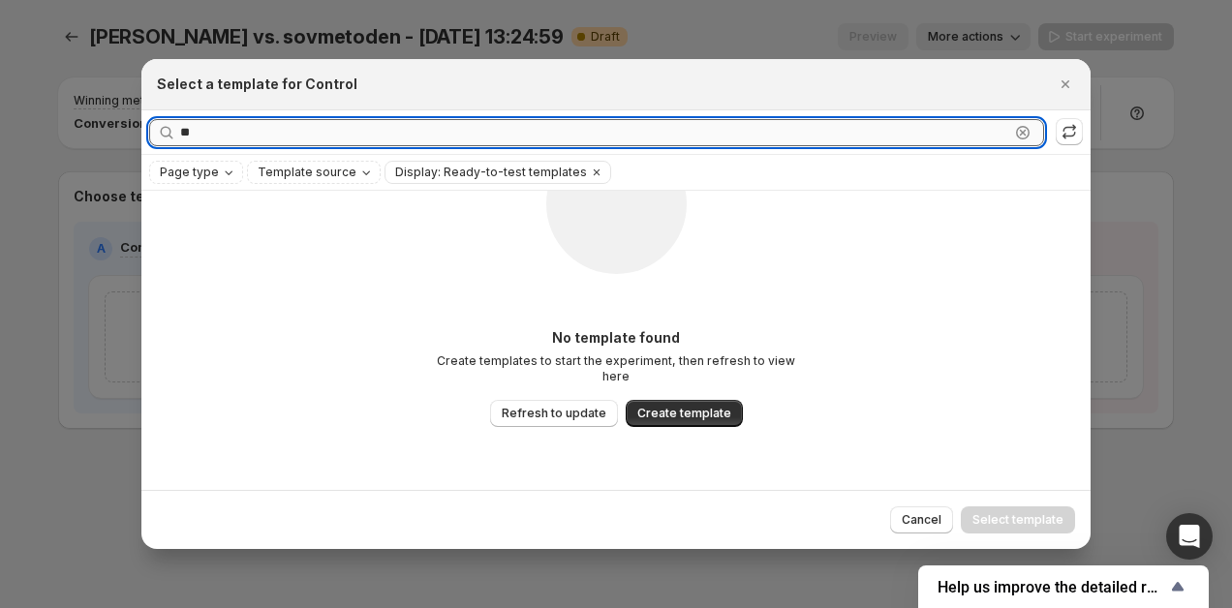
scroll to position [0, 0]
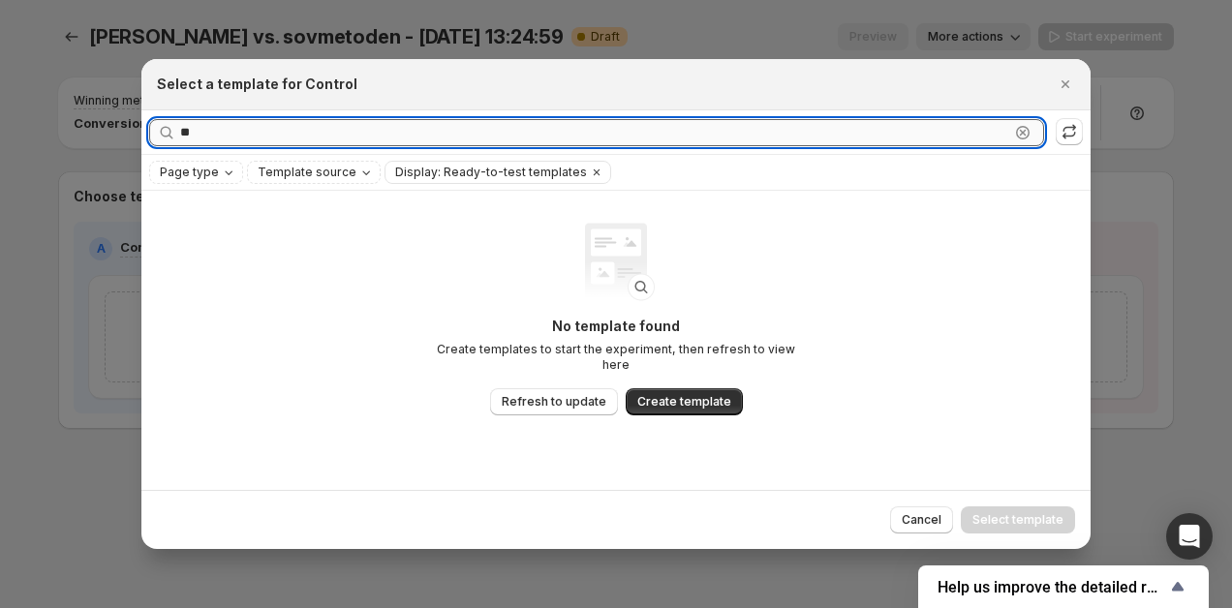
type input "*"
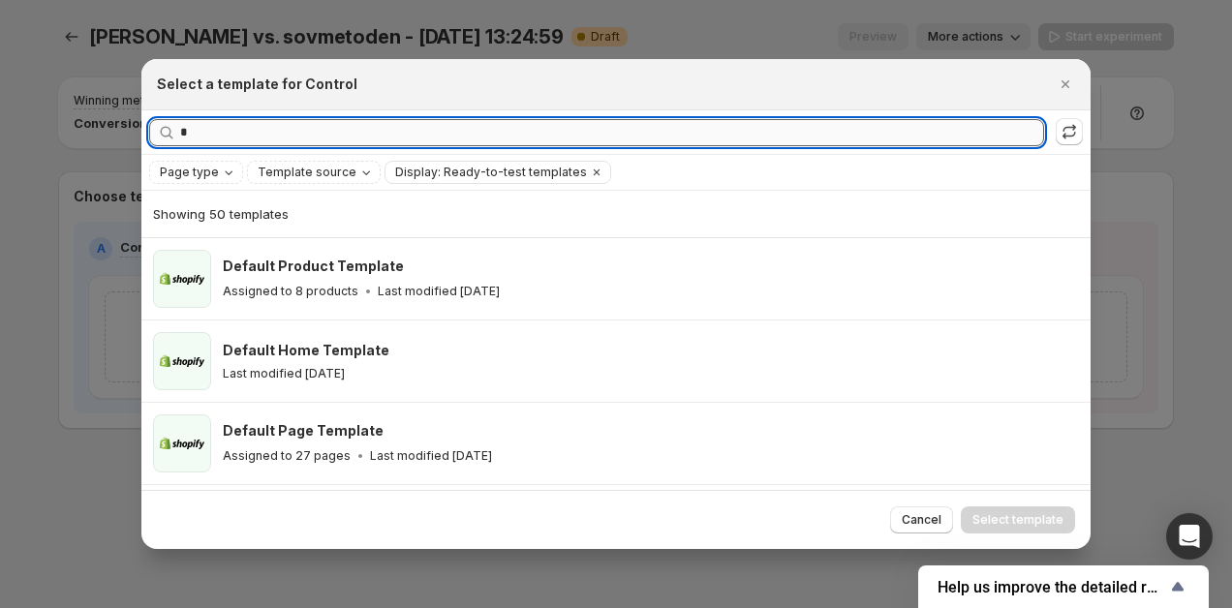
type input "*"
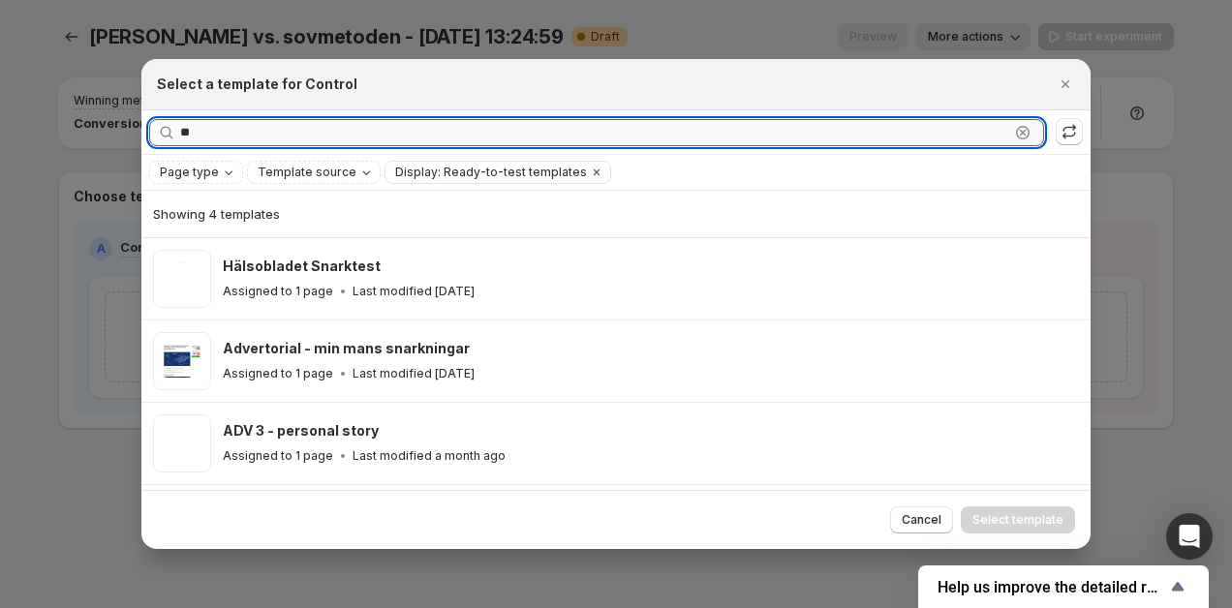
type input "*"
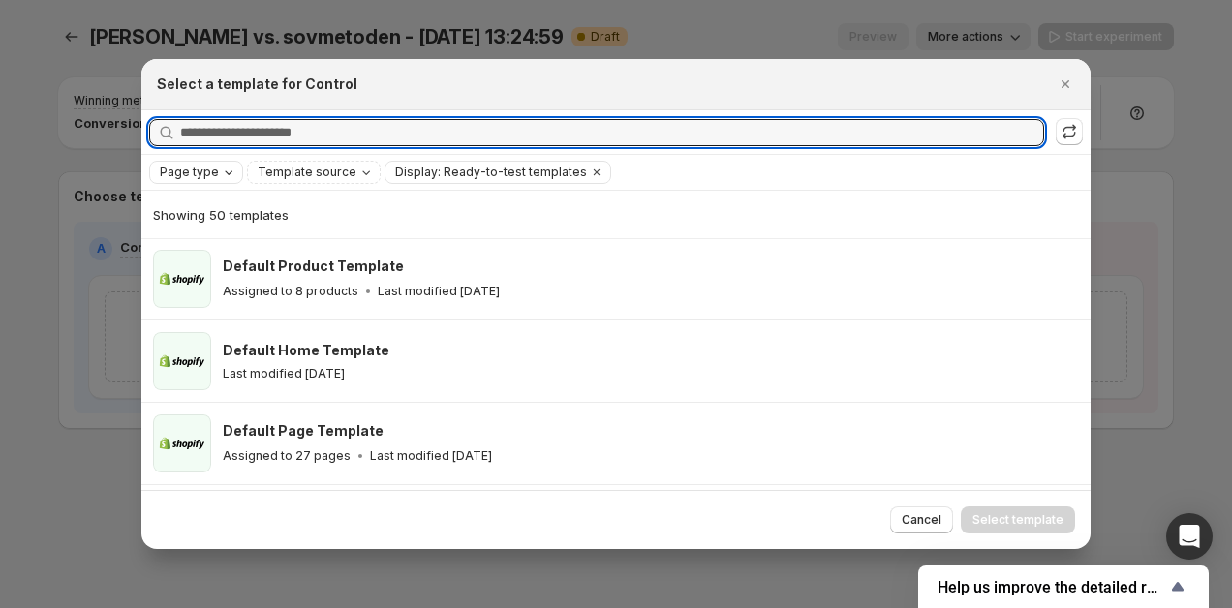
click at [213, 175] on span "Page type" at bounding box center [189, 173] width 59 height 16
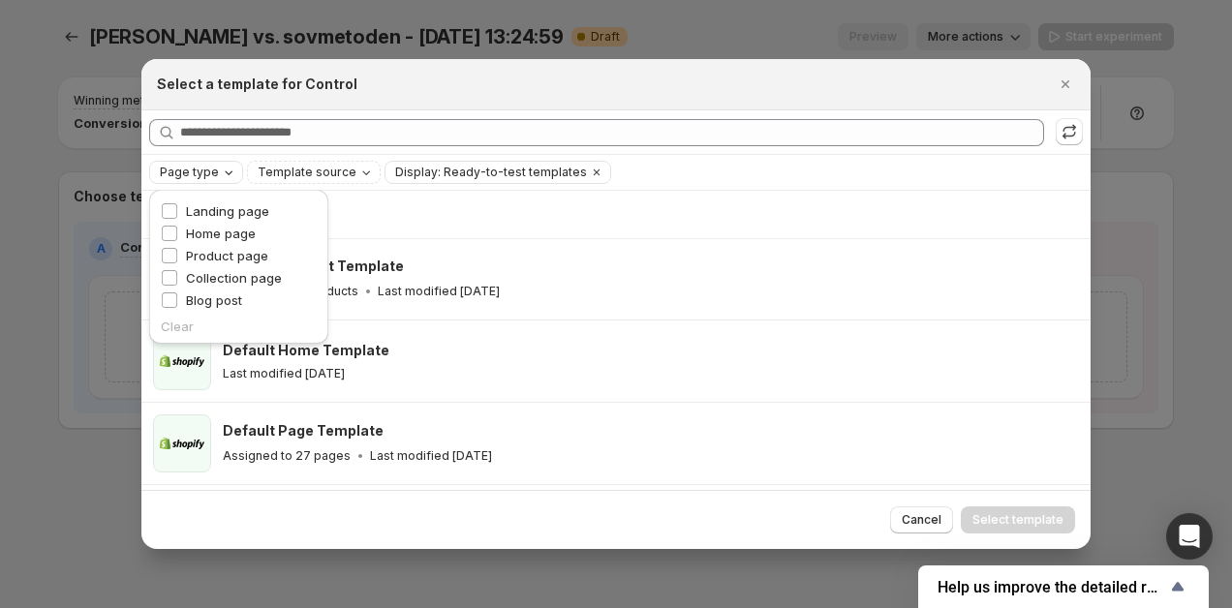
click at [213, 175] on span "Page type" at bounding box center [189, 173] width 59 height 16
click at [911, 505] on div "Cancel Select template" at bounding box center [616, 519] width 950 height 59
click at [916, 520] on span "Cancel" at bounding box center [922, 521] width 40 height 16
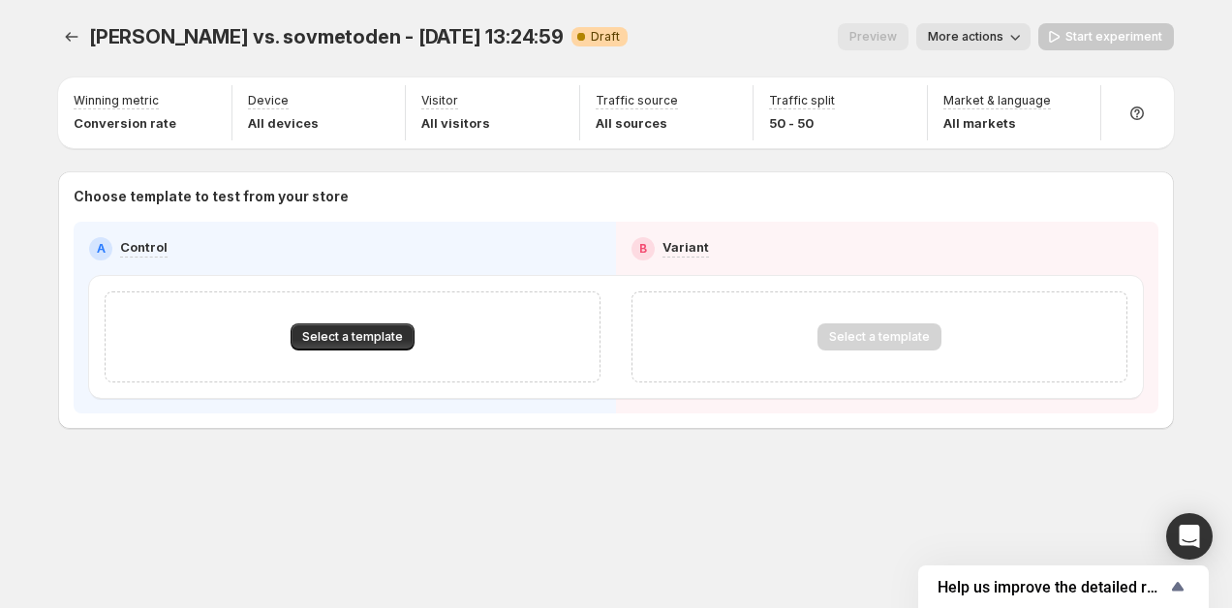
click at [994, 41] on span "More actions" at bounding box center [966, 37] width 76 height 16
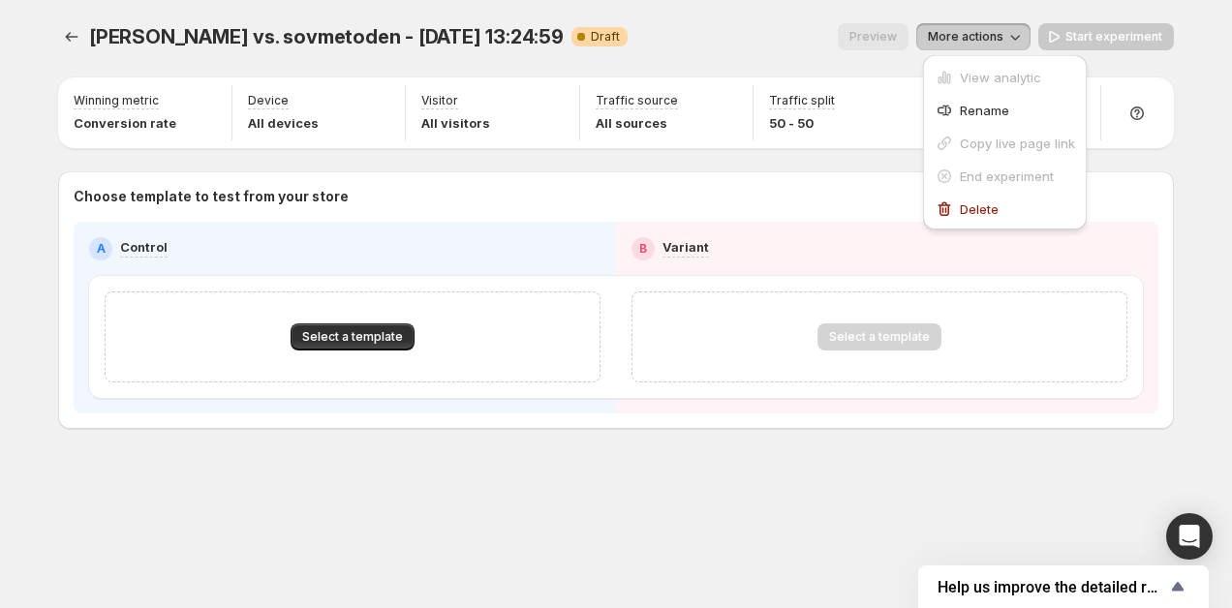
click at [994, 41] on span "More actions" at bounding box center [966, 37] width 76 height 16
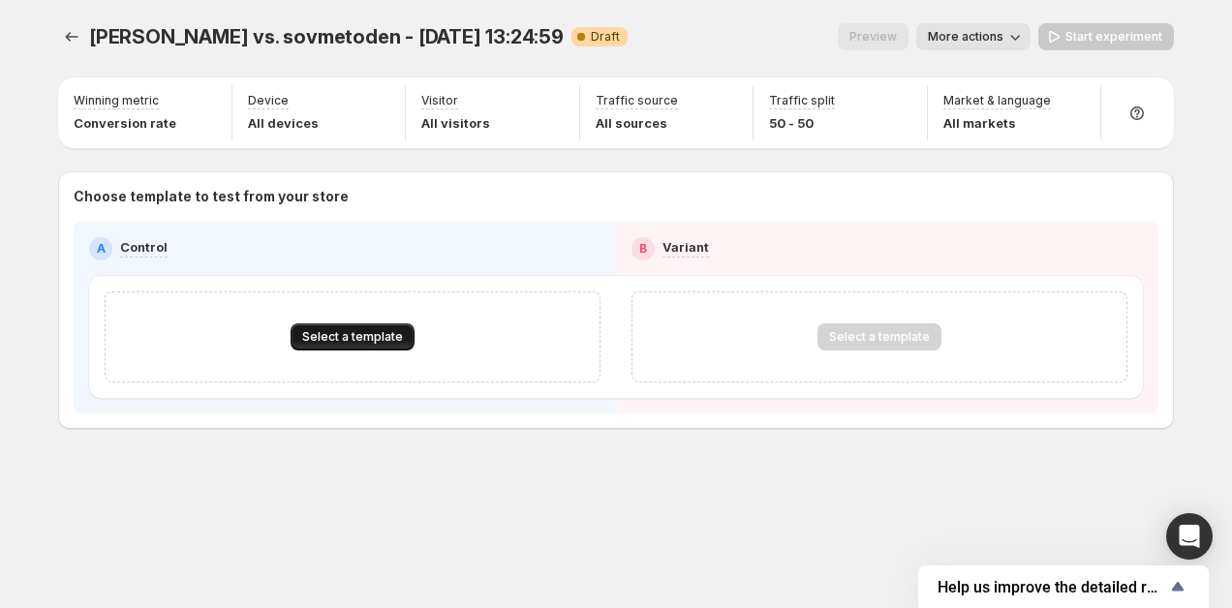
click at [357, 349] on button "Select a template" at bounding box center [353, 337] width 124 height 27
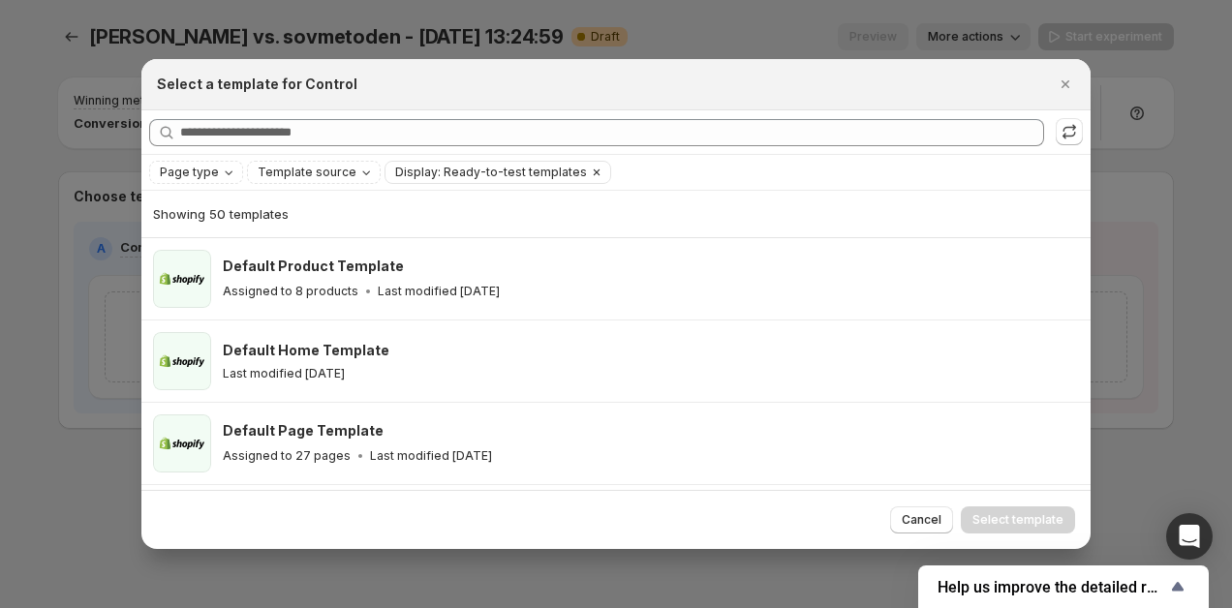
click at [474, 174] on span "Display: Ready-to-test templates" at bounding box center [491, 173] width 192 height 16
click at [325, 171] on span "Template source" at bounding box center [307, 173] width 99 height 16
click at [1081, 126] on button ":rja:" at bounding box center [1069, 131] width 27 height 27
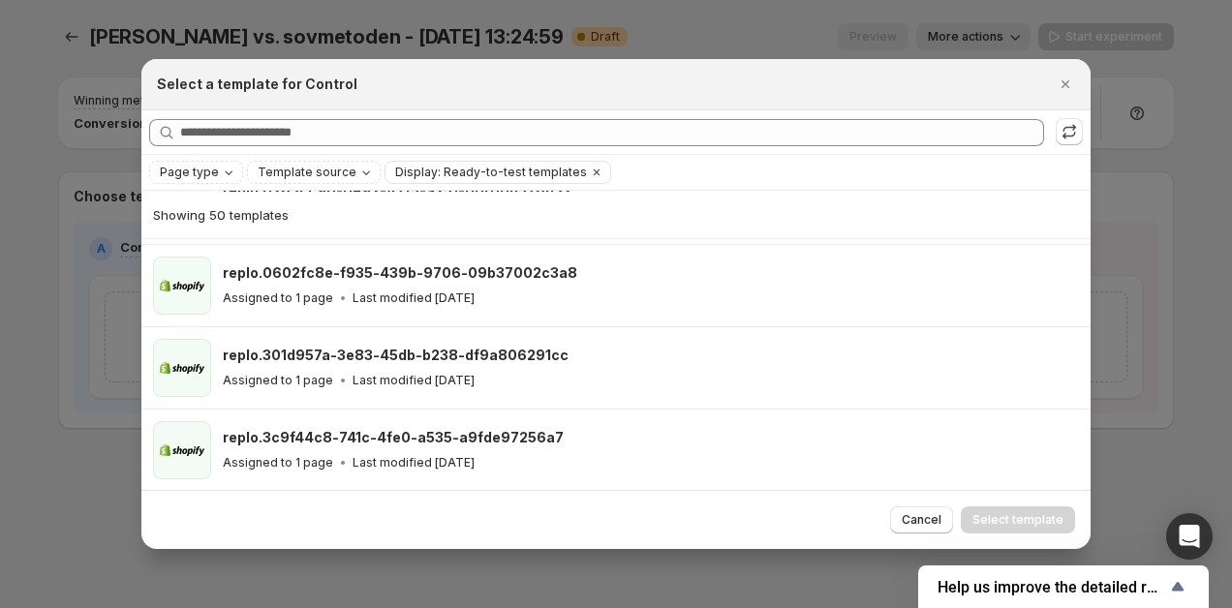
scroll to position [3842, 0]
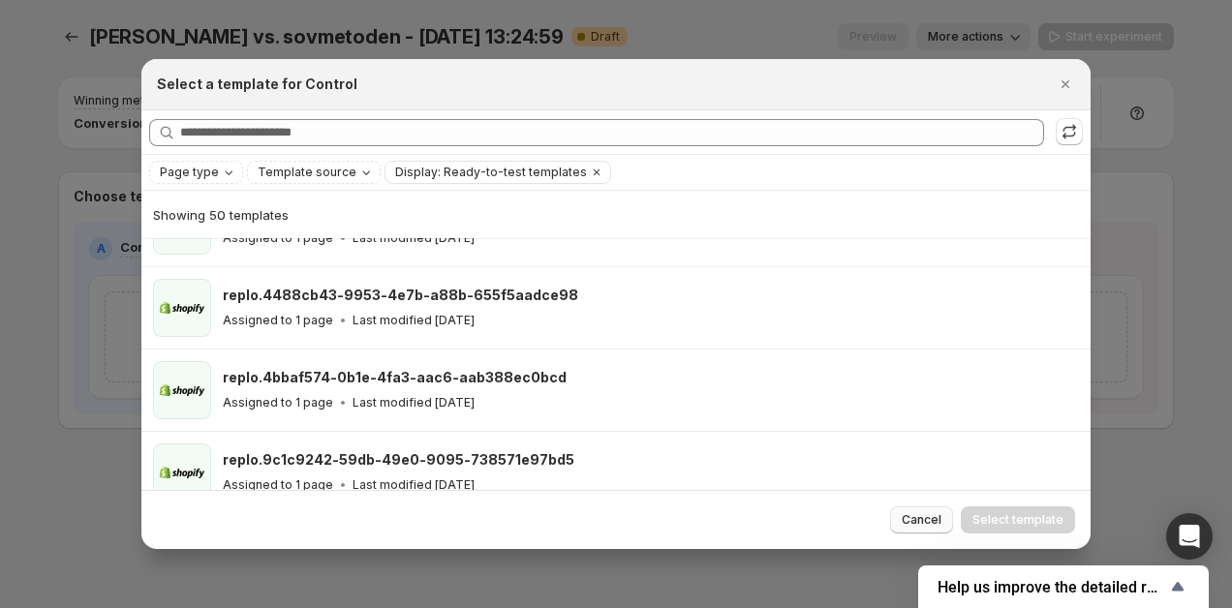
click at [931, 516] on span "Cancel" at bounding box center [922, 521] width 40 height 16
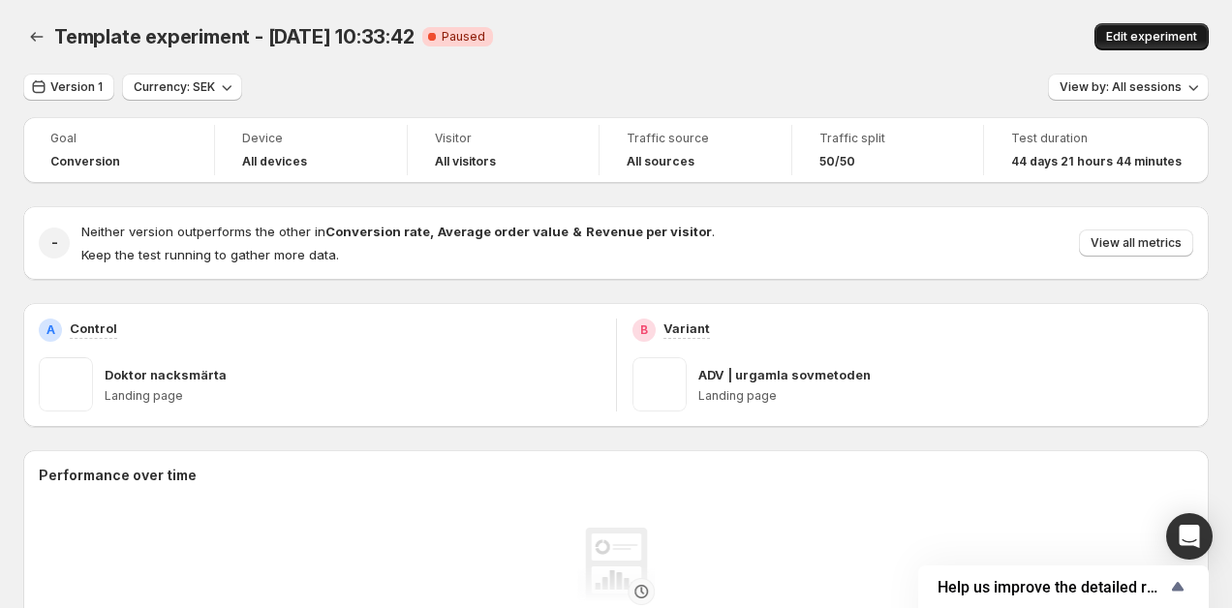
click at [1148, 39] on span "Edit experiment" at bounding box center [1151, 37] width 91 height 16
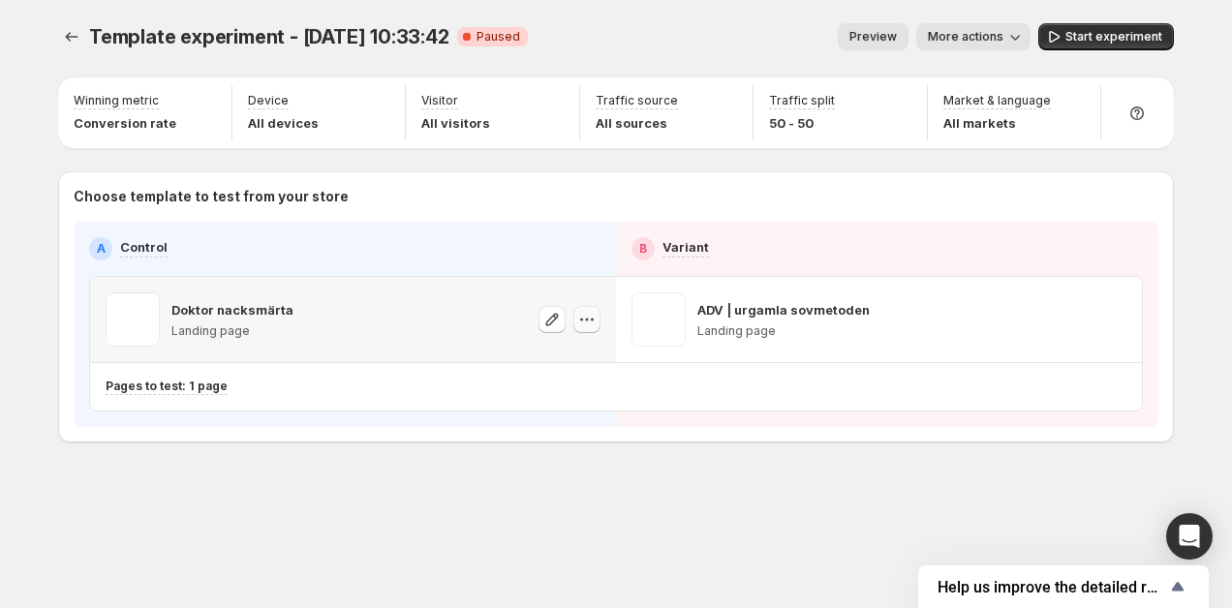
click at [592, 324] on icon "button" at bounding box center [586, 319] width 19 height 19
click at [147, 328] on span at bounding box center [133, 320] width 54 height 54
click at [549, 326] on icon "button" at bounding box center [552, 319] width 19 height 19
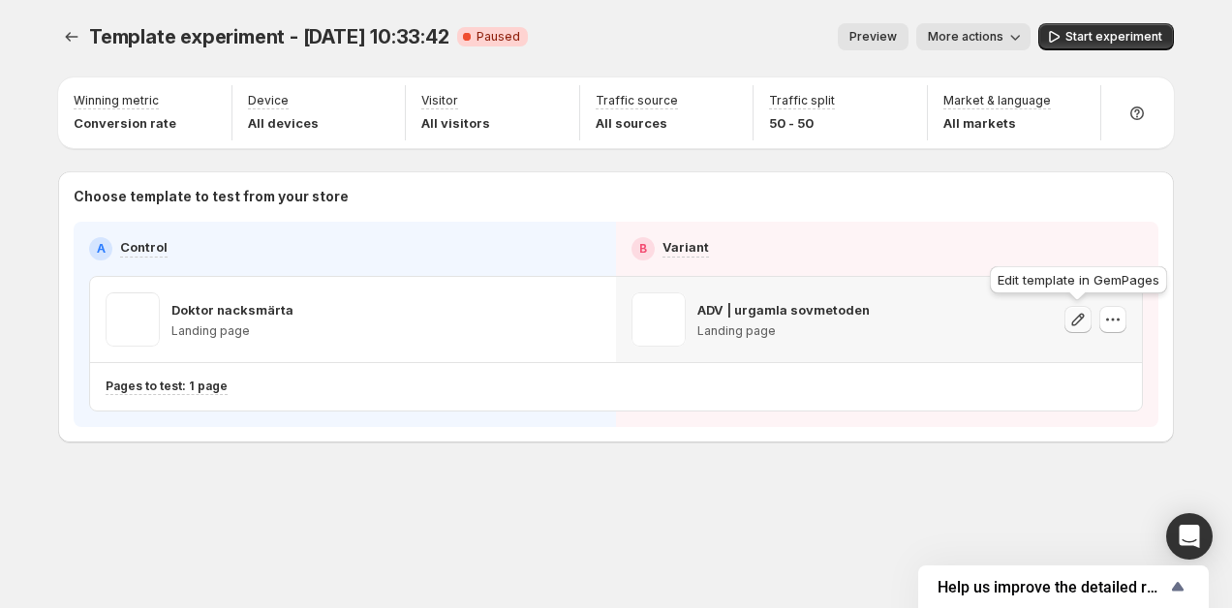
click at [1067, 318] on button "button" at bounding box center [1078, 319] width 27 height 27
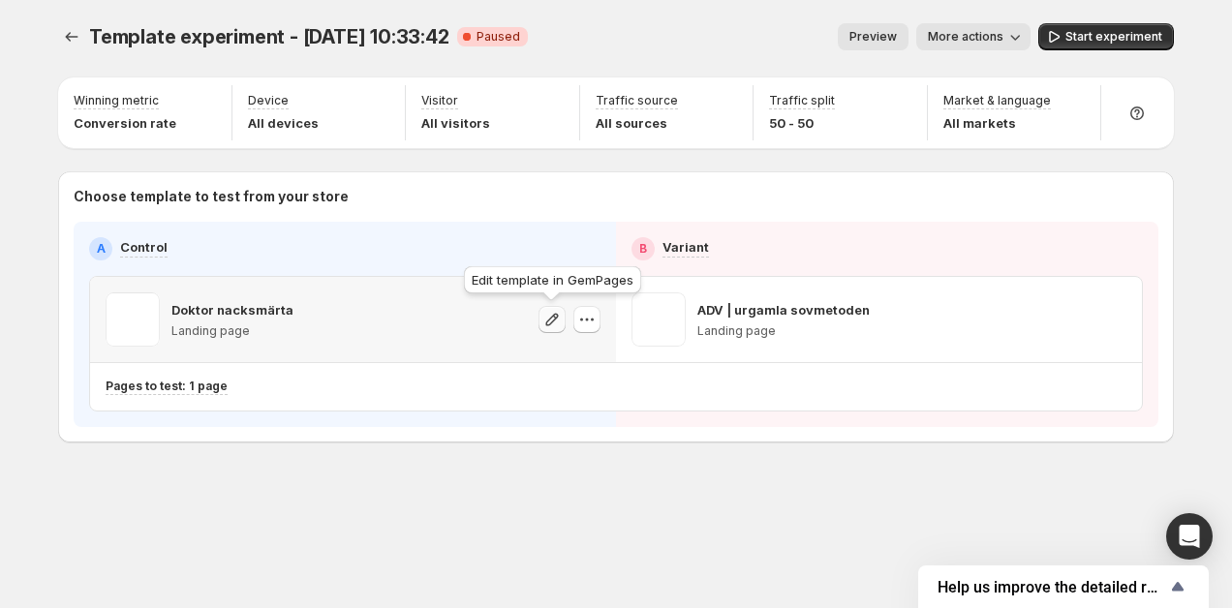
click at [551, 320] on icon "button" at bounding box center [552, 319] width 19 height 19
click at [1017, 31] on icon "button" at bounding box center [1015, 36] width 19 height 19
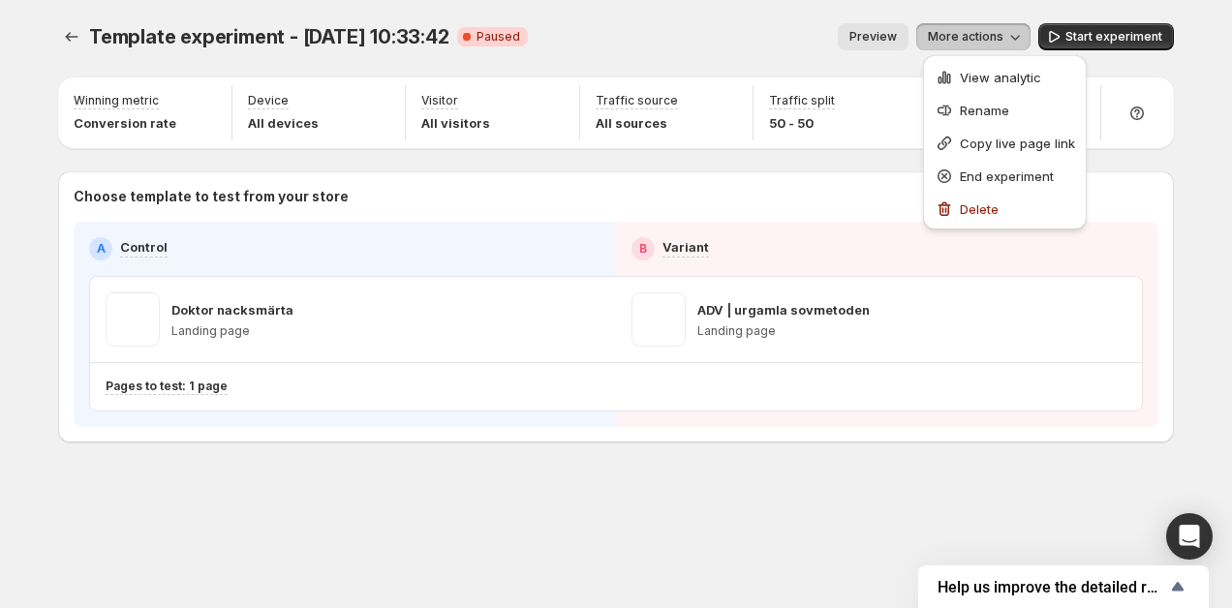
click at [1017, 31] on icon "button" at bounding box center [1015, 36] width 19 height 19
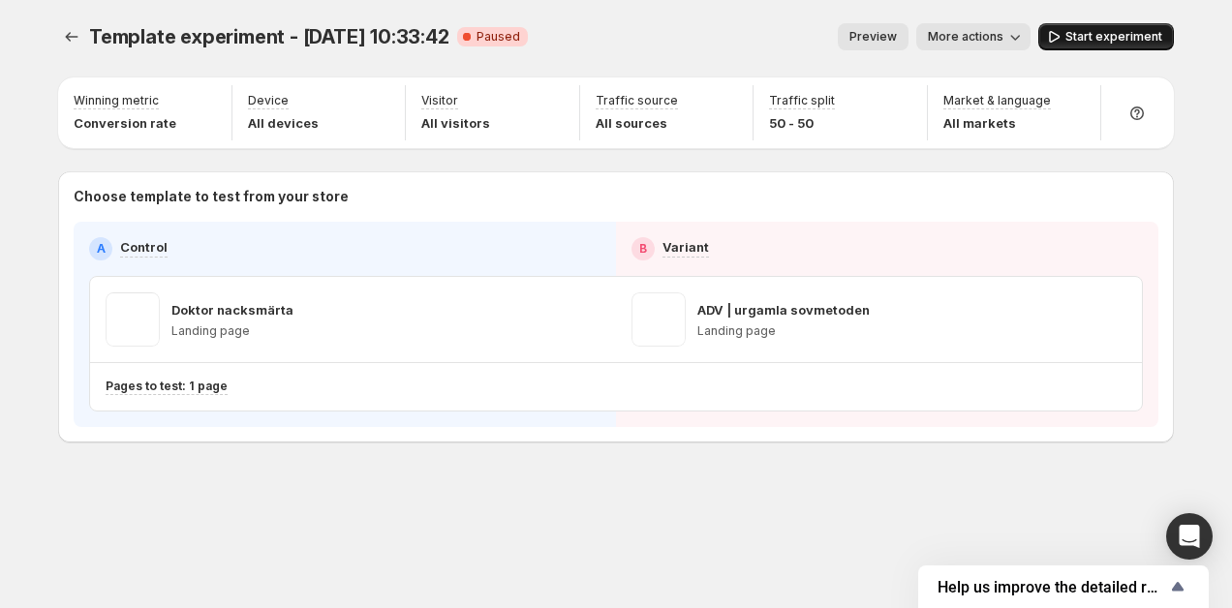
click at [1112, 41] on span "Start experiment" at bounding box center [1114, 37] width 97 height 16
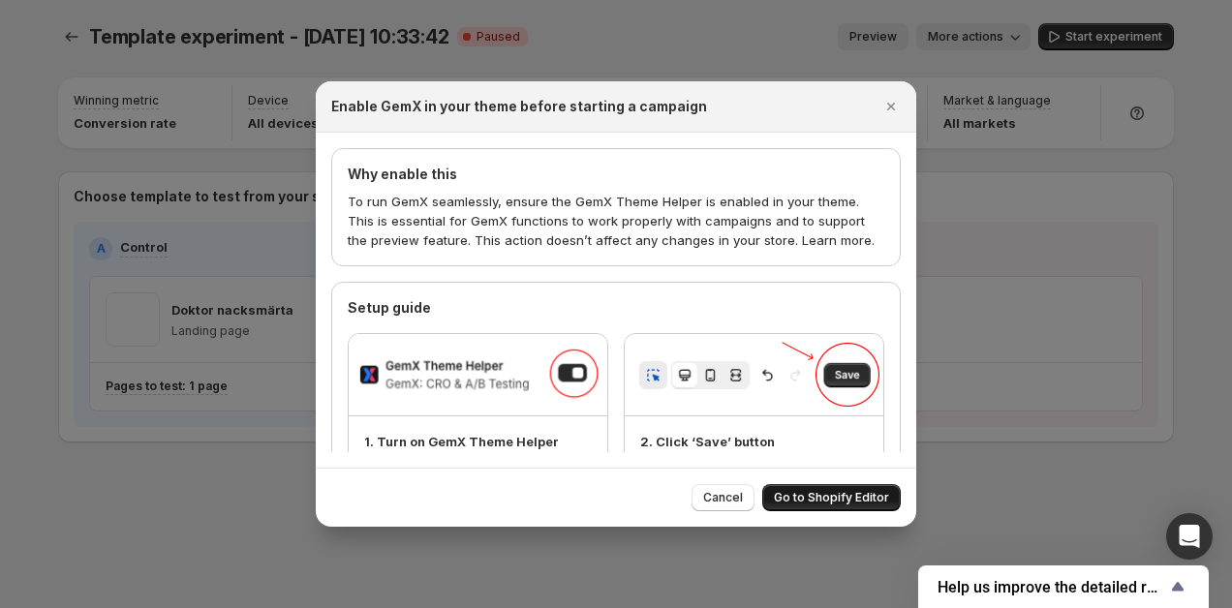
click at [837, 489] on button "Go to Shopify Editor" at bounding box center [832, 497] width 139 height 27
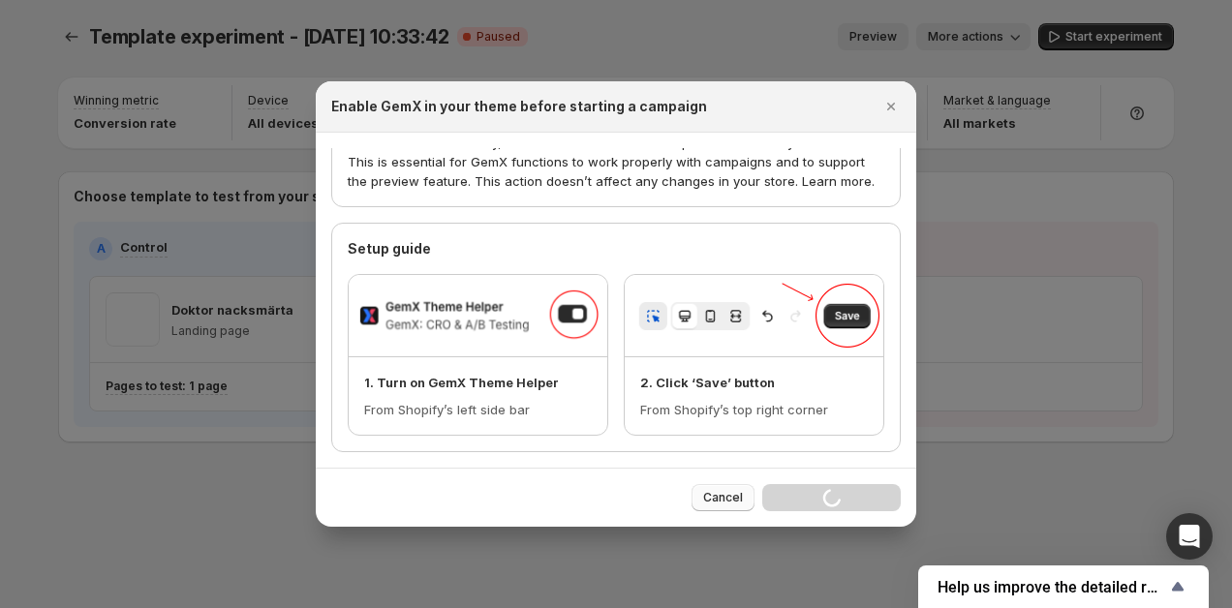
click at [713, 492] on span "Cancel" at bounding box center [723, 498] width 40 height 16
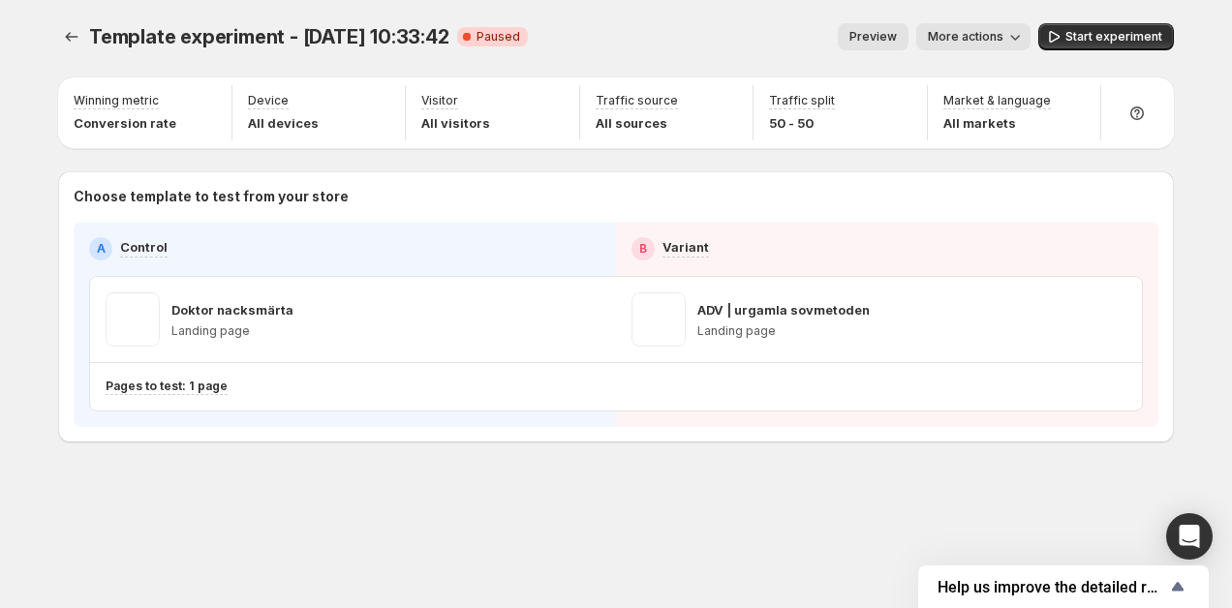
click at [978, 30] on span "More actions" at bounding box center [966, 37] width 76 height 16
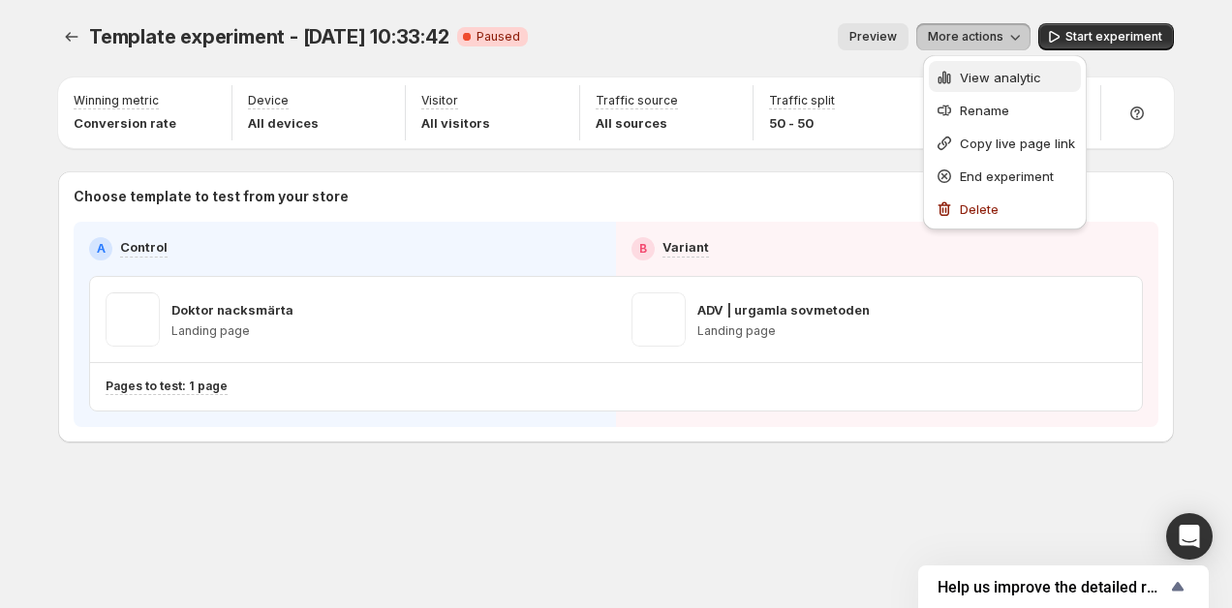
click at [994, 63] on button "View analytic" at bounding box center [1005, 76] width 152 height 31
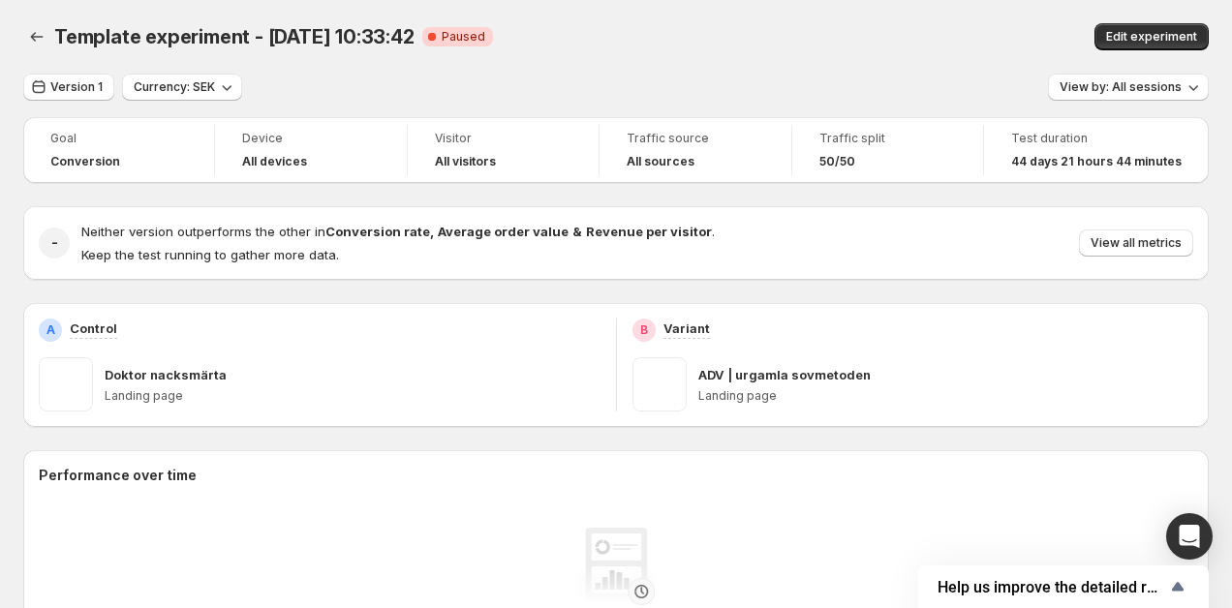
click at [877, 28] on div "Edit experiment" at bounding box center [1003, 36] width 412 height 27
click at [826, 100] on div "Version 1 Currency: SEK View by: All sessions" at bounding box center [616, 88] width 1186 height 28
click at [1175, 81] on span "View by: All sessions" at bounding box center [1121, 87] width 122 height 16
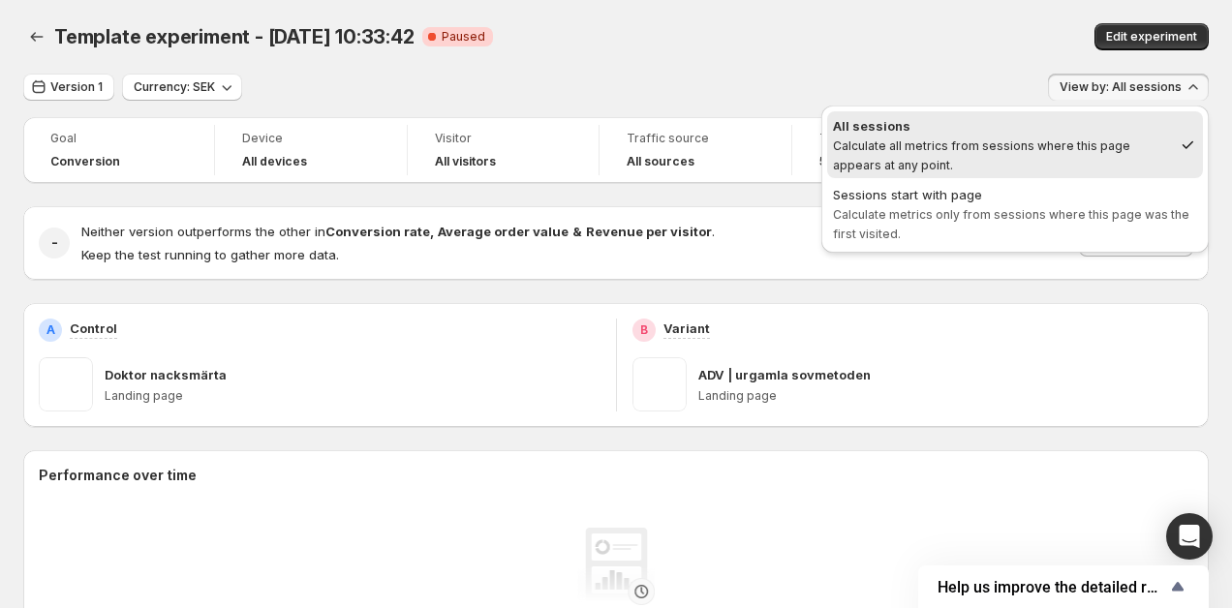
click at [809, 58] on div "Template experiment - Aug 26, 10:33:42. This page is ready Template experiment …" at bounding box center [616, 37] width 1186 height 74
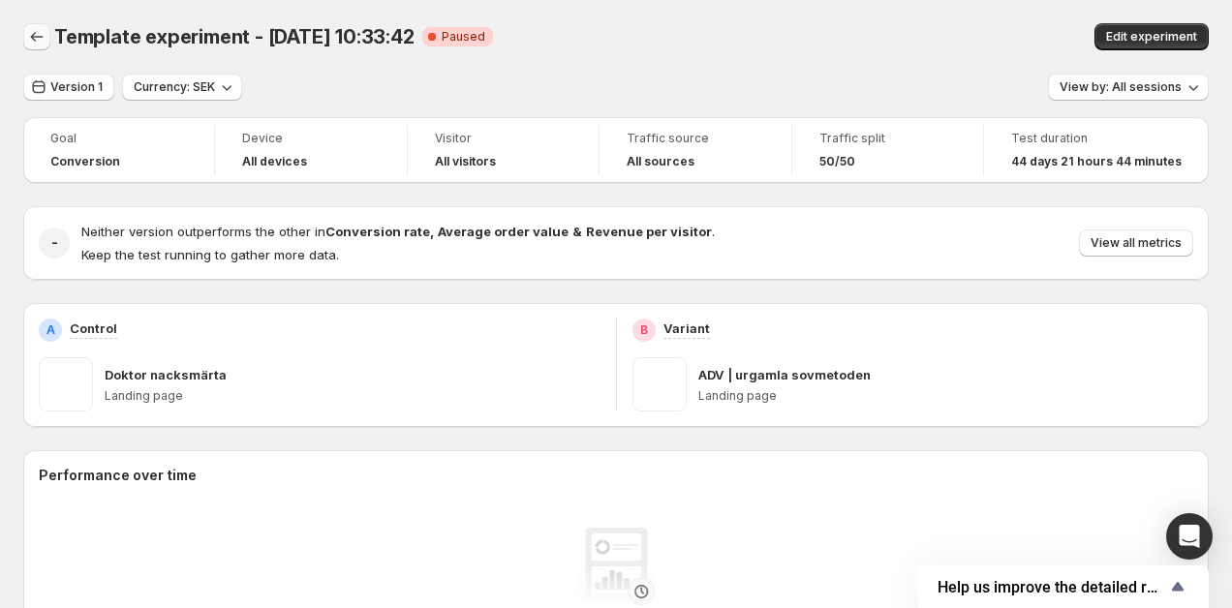
click at [39, 33] on icon "Back" at bounding box center [36, 36] width 19 height 19
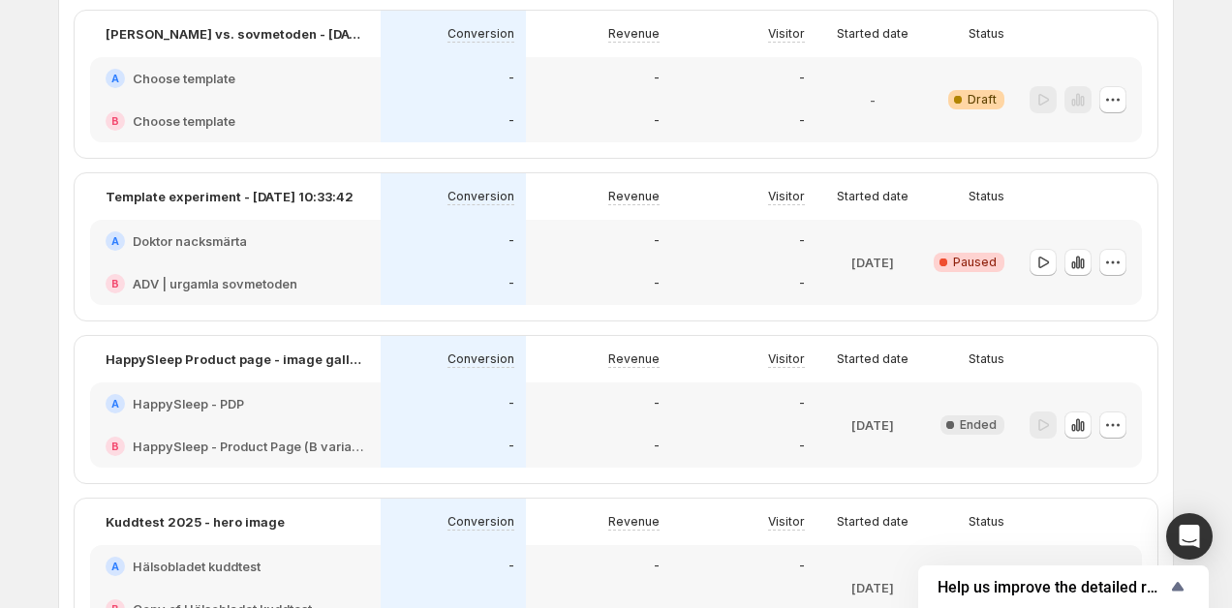
scroll to position [1057, 0]
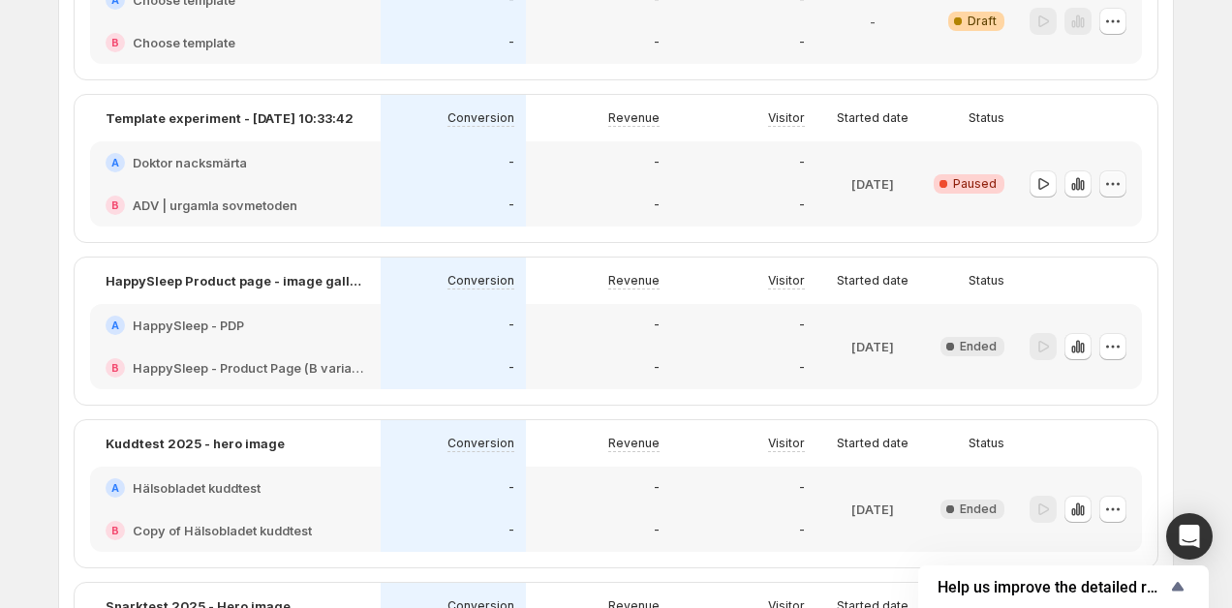
click at [1112, 183] on icon "button" at bounding box center [1113, 183] width 3 height 3
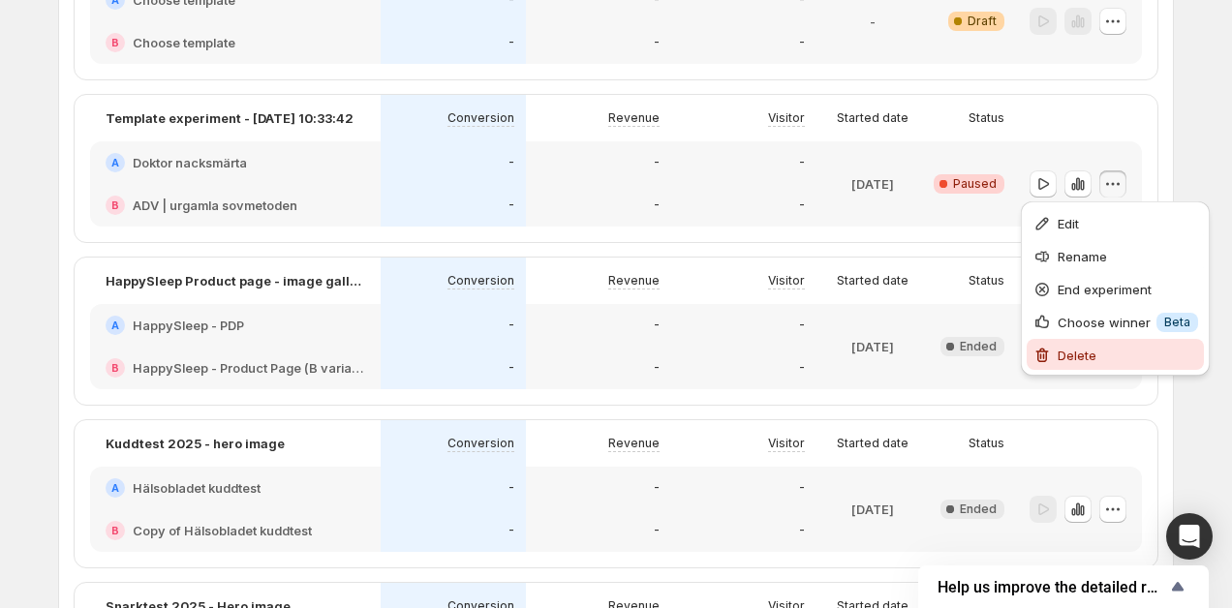
click at [1084, 356] on span "Delete" at bounding box center [1077, 356] width 39 height 16
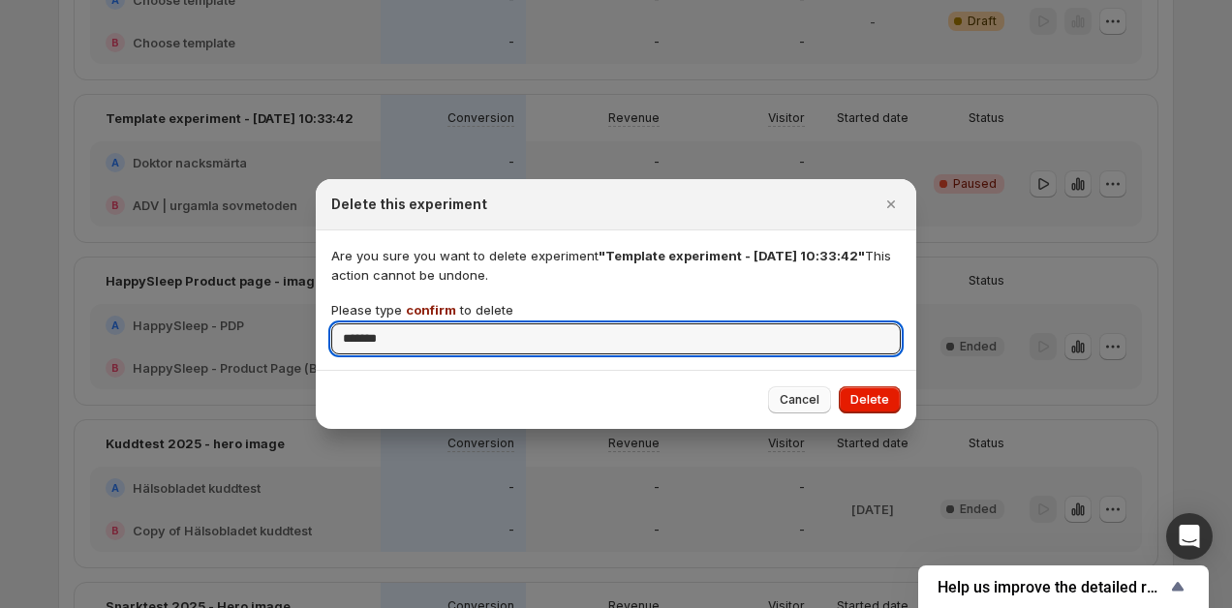
type input "*******"
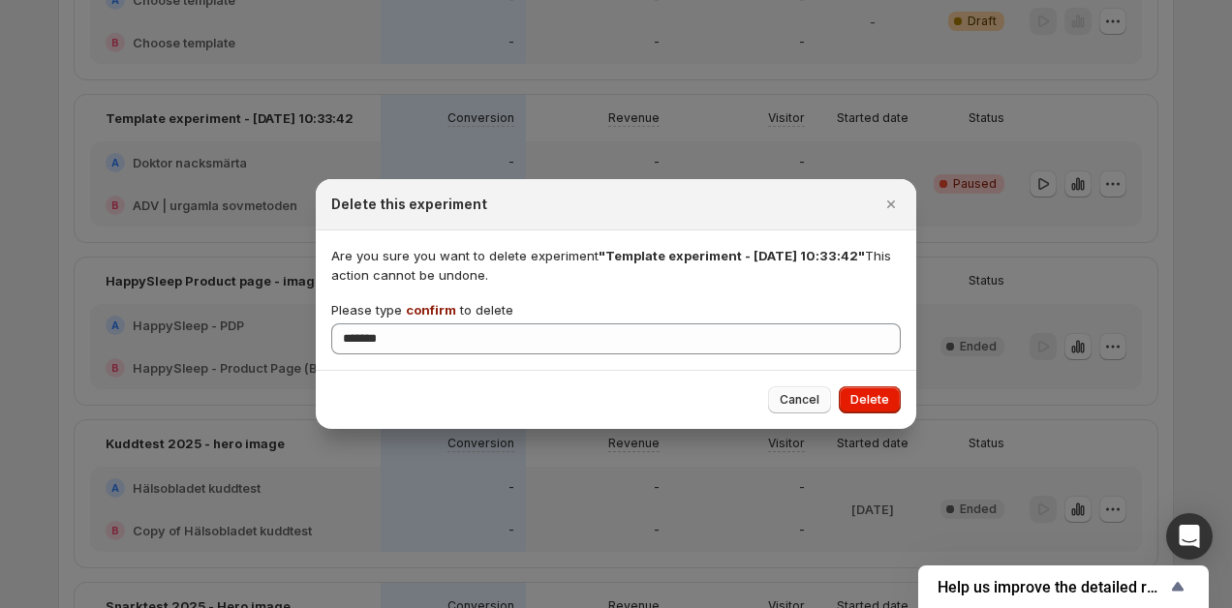
click at [797, 403] on span "Cancel" at bounding box center [800, 400] width 40 height 16
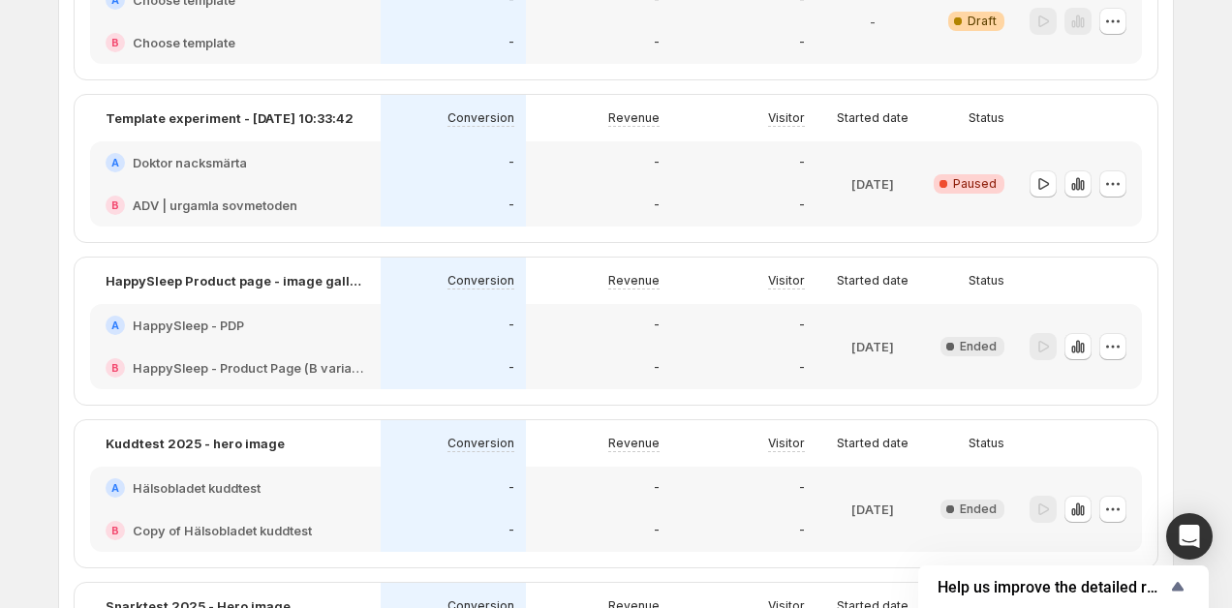
click at [965, 176] on span "Paused" at bounding box center [975, 184] width 44 height 16
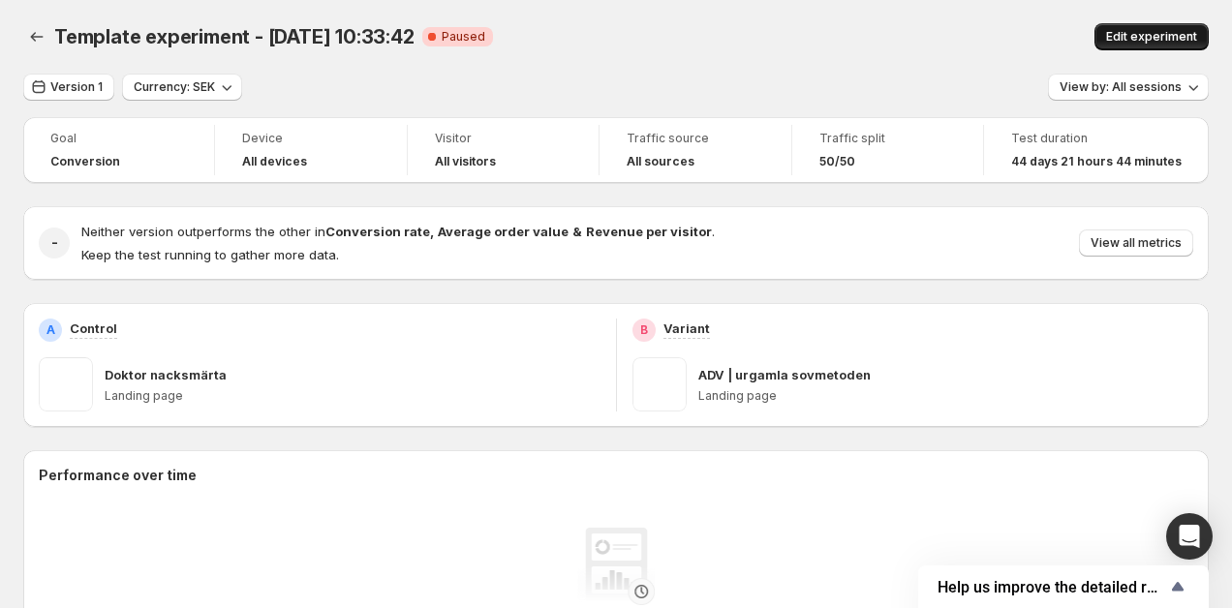
click at [1171, 40] on span "Edit experiment" at bounding box center [1151, 37] width 91 height 16
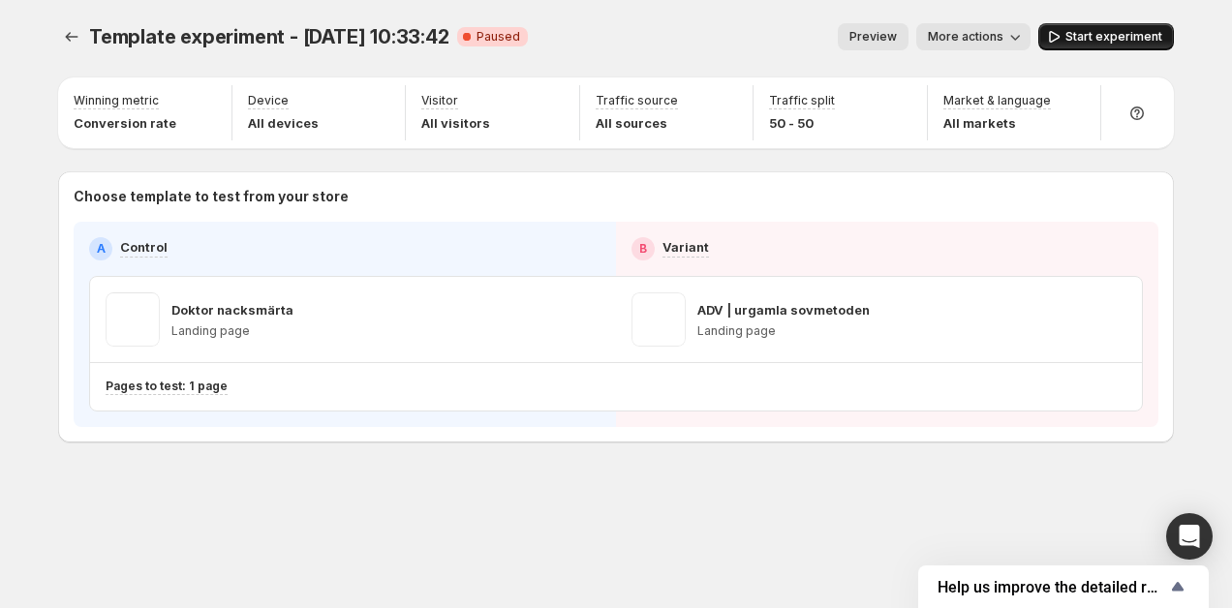
click at [1163, 36] on button "Start experiment" at bounding box center [1107, 36] width 136 height 27
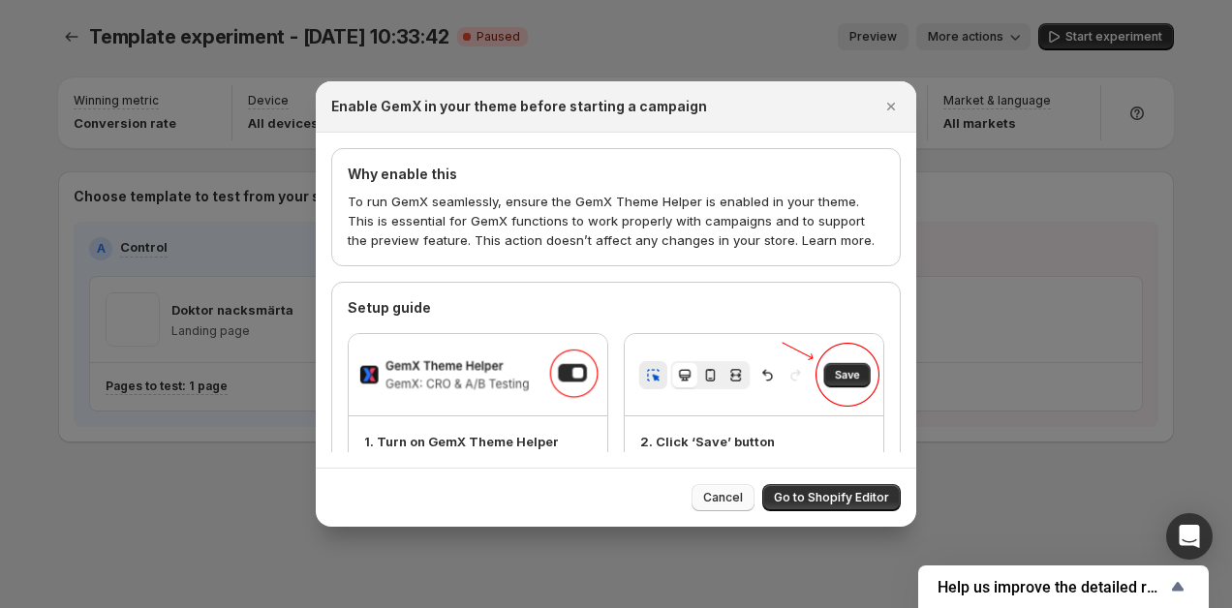
click at [735, 495] on span "Cancel" at bounding box center [723, 498] width 40 height 16
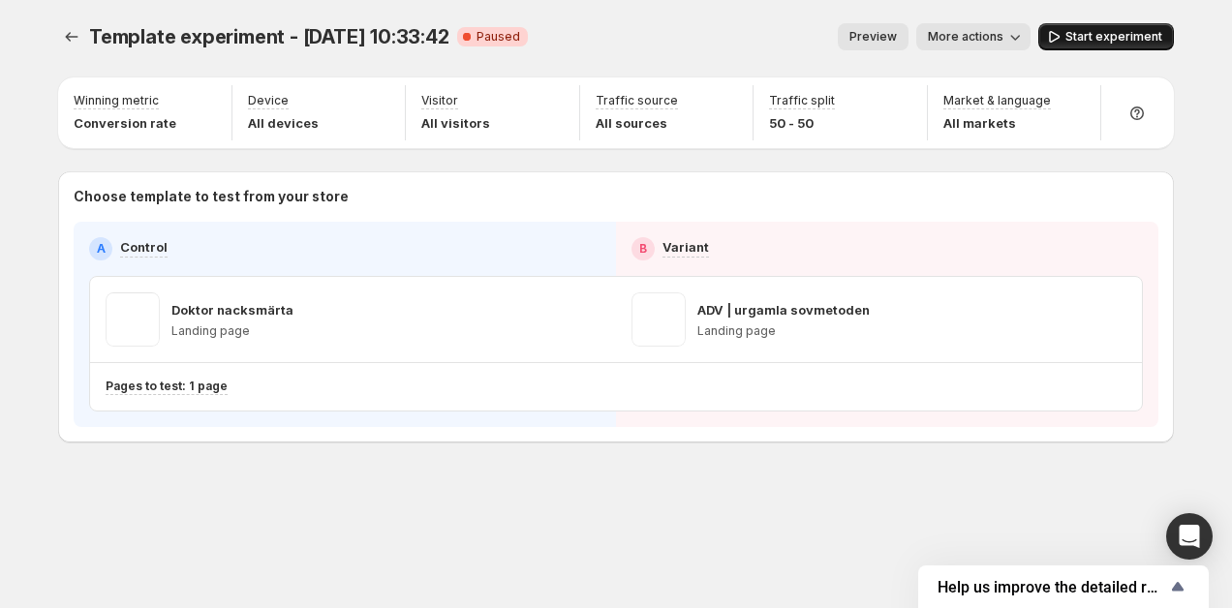
click at [1072, 40] on span "Start experiment" at bounding box center [1114, 37] width 97 height 16
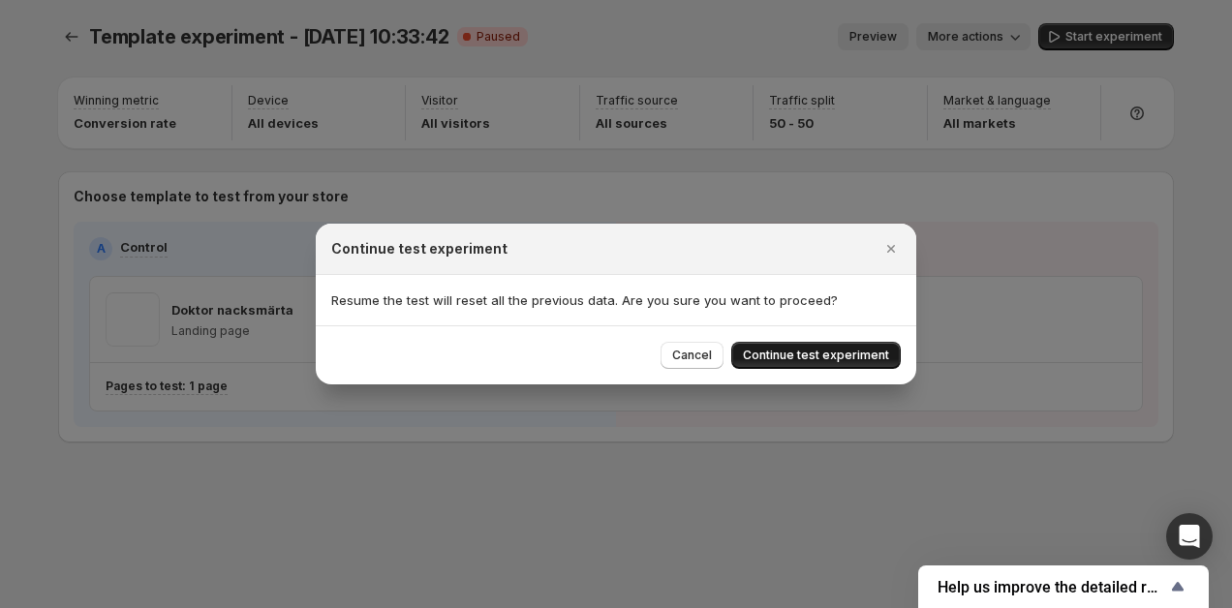
click at [800, 353] on span "Continue test experiment" at bounding box center [816, 356] width 146 height 16
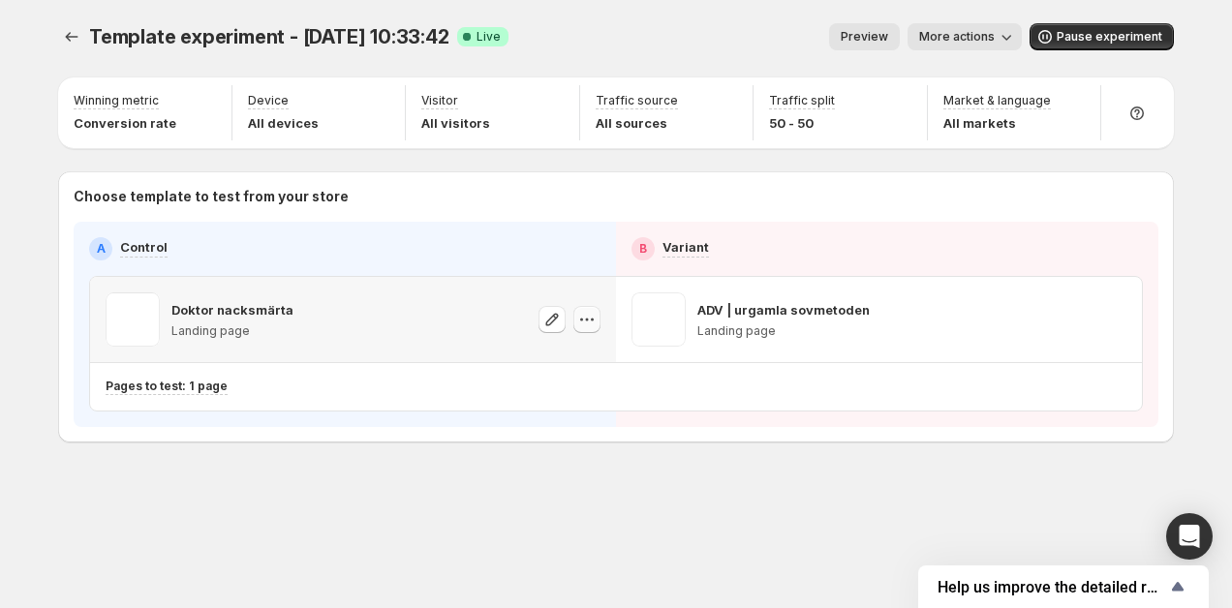
click at [597, 316] on button "button" at bounding box center [587, 319] width 27 height 27
click at [343, 483] on div "Template experiment - [DATE] 10:33:42. This page is ready Template experiment -…" at bounding box center [616, 273] width 1163 height 547
click at [964, 44] on span "More actions" at bounding box center [957, 37] width 76 height 16
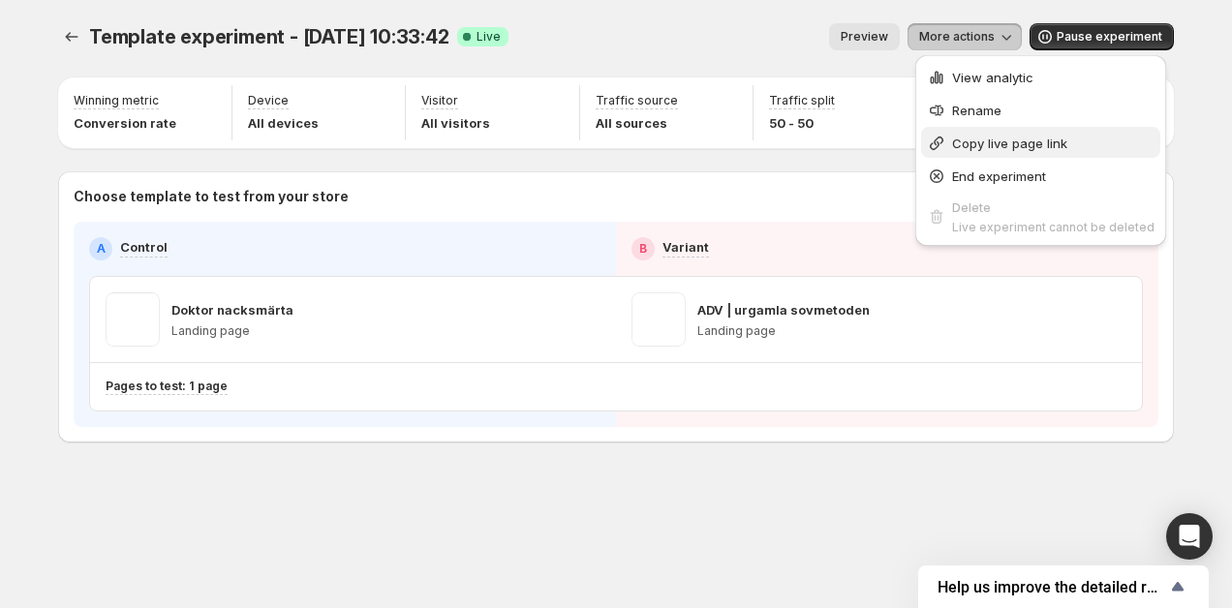
click at [1034, 142] on span "Copy live page link" at bounding box center [1009, 144] width 115 height 16
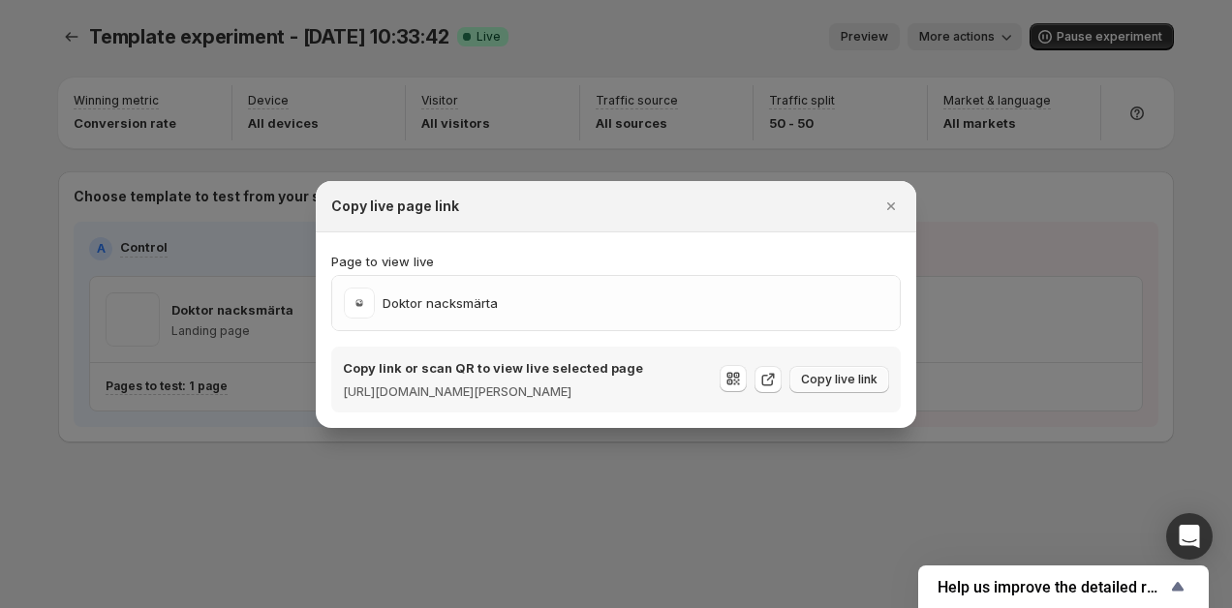
click at [842, 375] on span "Copy live link" at bounding box center [839, 380] width 77 height 16
click at [831, 452] on div at bounding box center [616, 304] width 1232 height 608
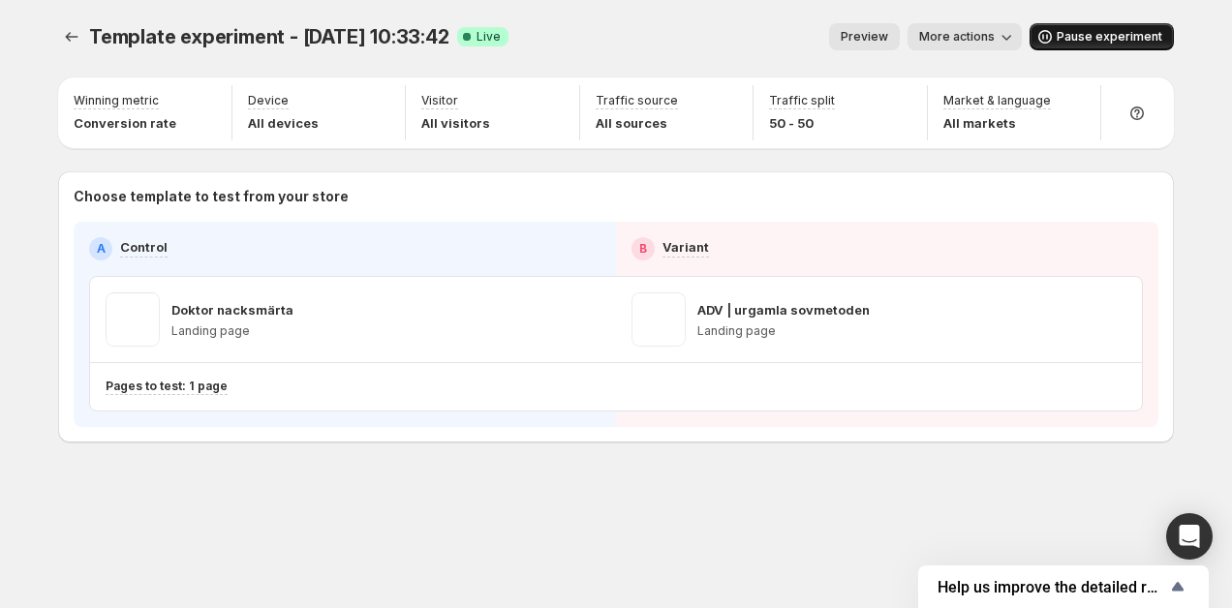
click at [1071, 45] on button "Pause experiment" at bounding box center [1102, 36] width 144 height 27
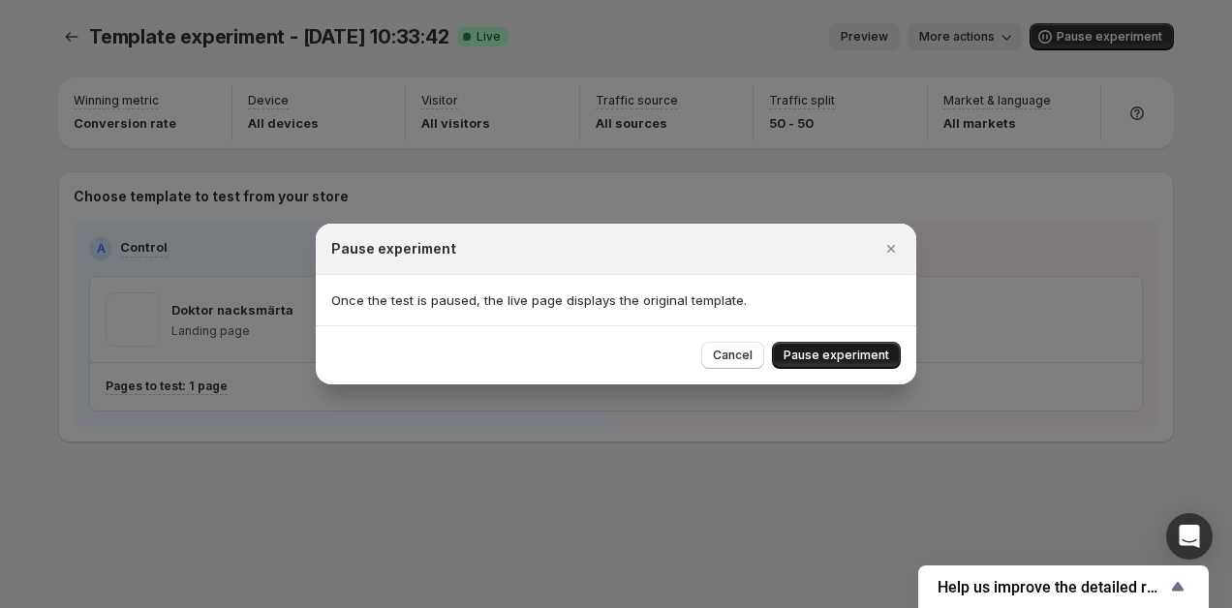
click at [845, 352] on span "Pause experiment" at bounding box center [837, 356] width 106 height 16
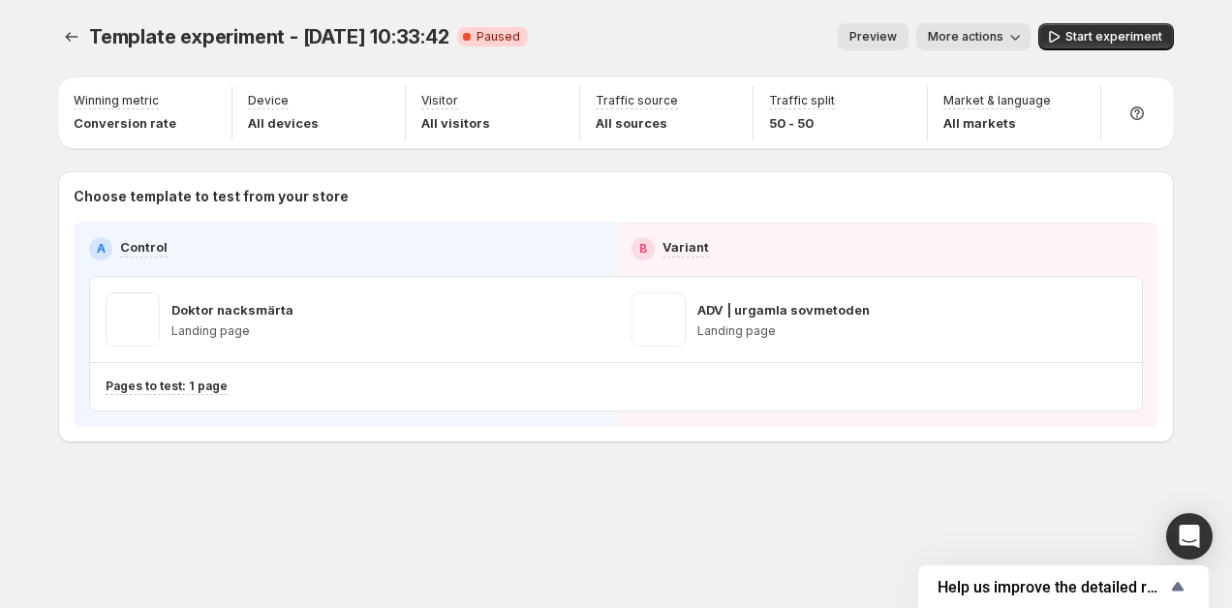
click at [995, 39] on span "More actions" at bounding box center [966, 37] width 76 height 16
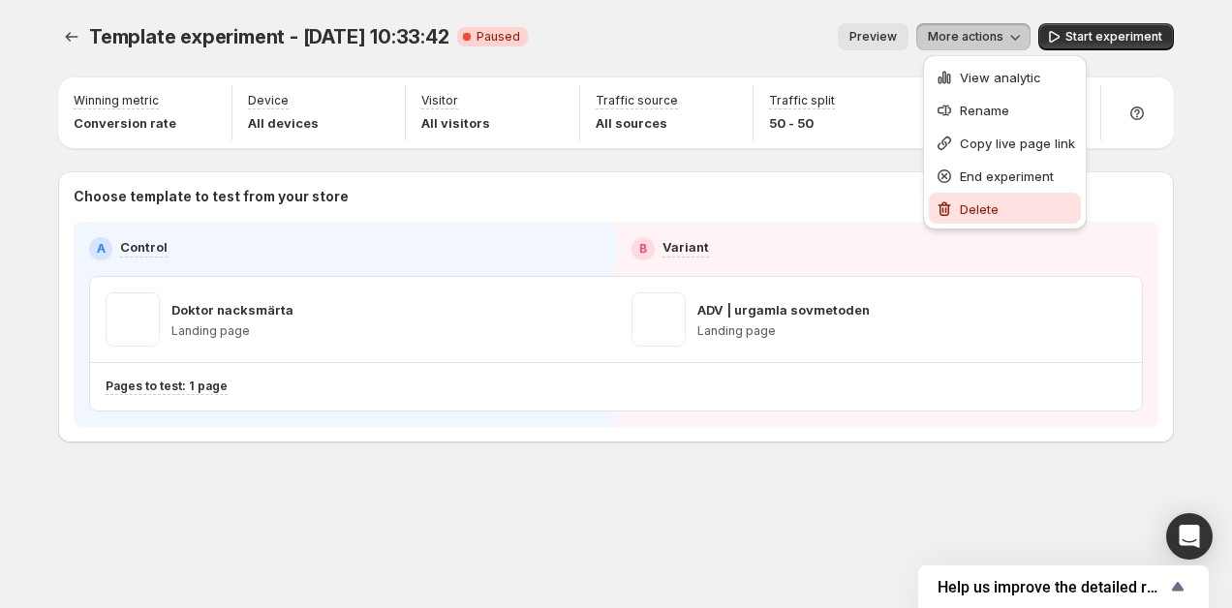
click at [1005, 207] on span "Delete" at bounding box center [1017, 209] width 115 height 19
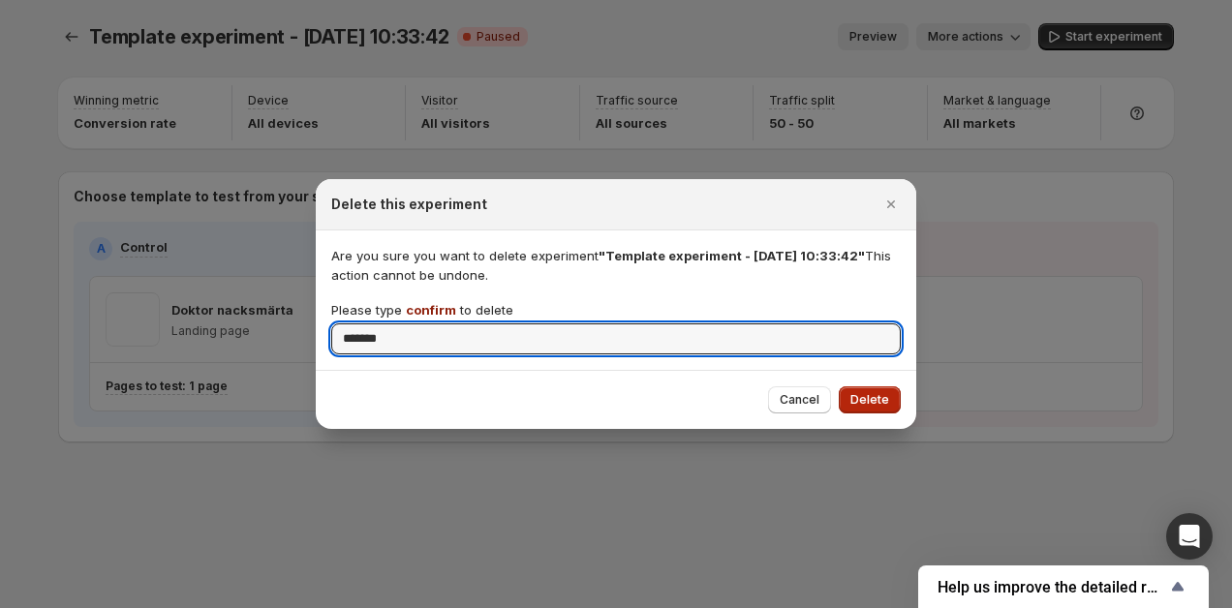
type input "*******"
click at [875, 402] on span "Delete" at bounding box center [870, 400] width 39 height 16
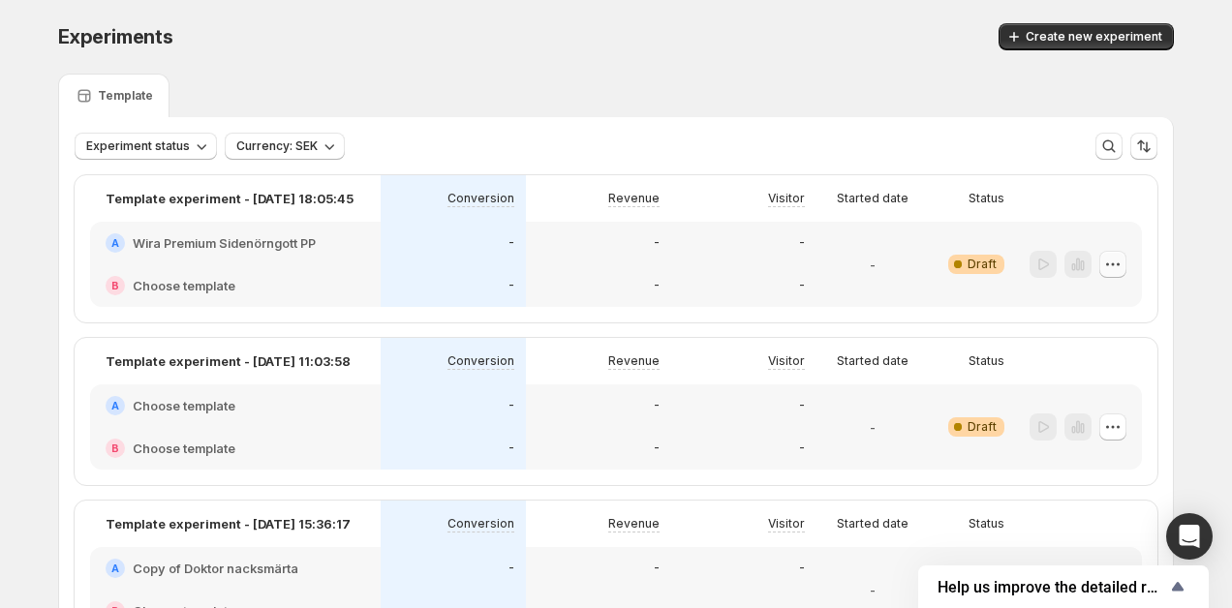
click at [1121, 267] on icon "button" at bounding box center [1113, 264] width 19 height 19
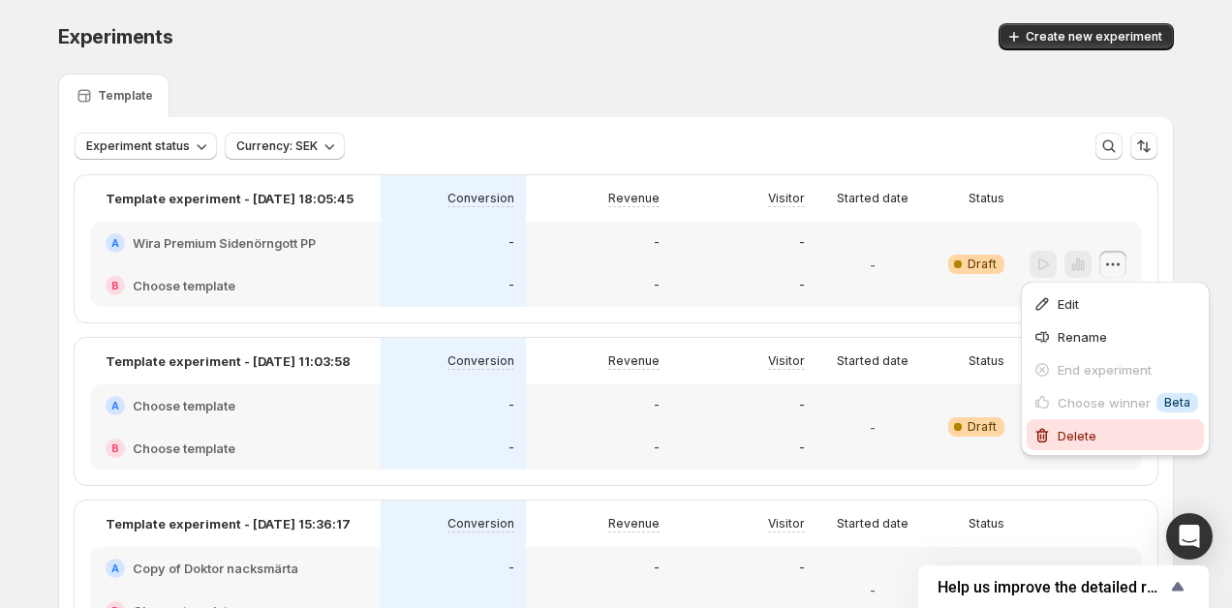
click at [1088, 438] on span "Delete" at bounding box center [1077, 436] width 39 height 16
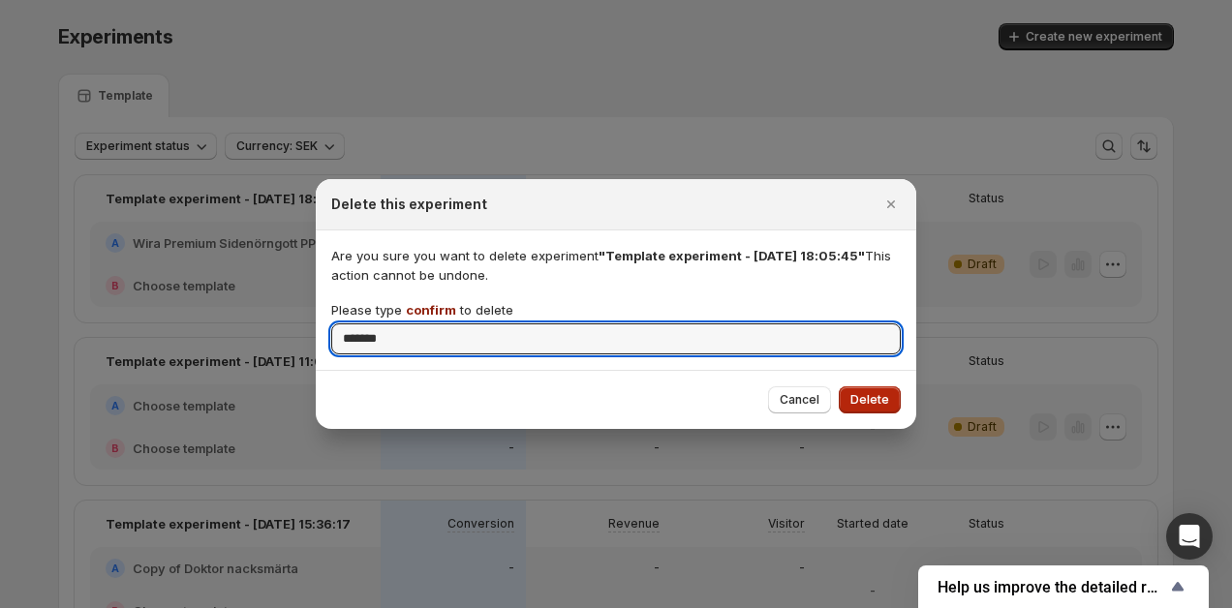
type input "*******"
click at [874, 402] on span "Delete" at bounding box center [870, 400] width 39 height 16
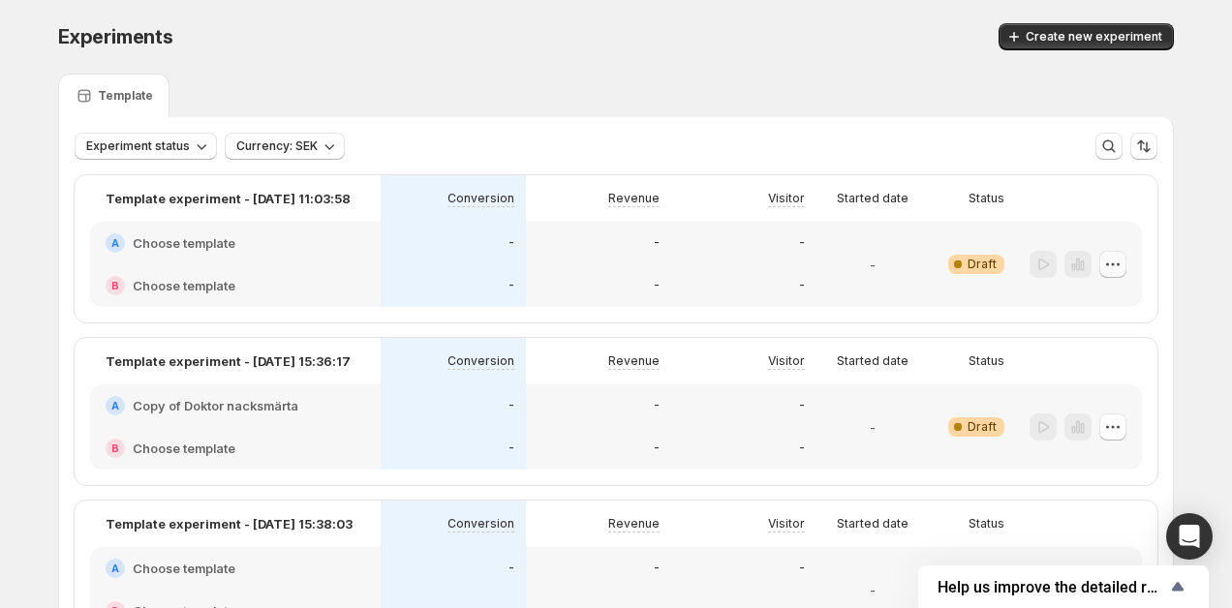
click at [1117, 262] on icon "button" at bounding box center [1113, 264] width 19 height 19
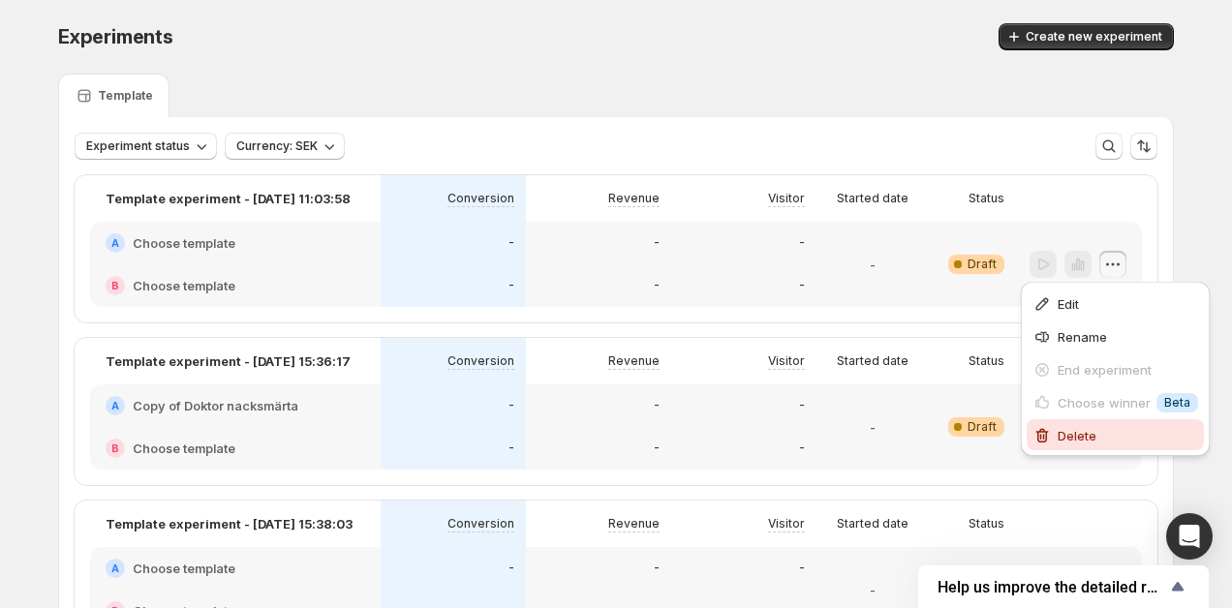
click at [1071, 431] on span "Delete" at bounding box center [1077, 436] width 39 height 16
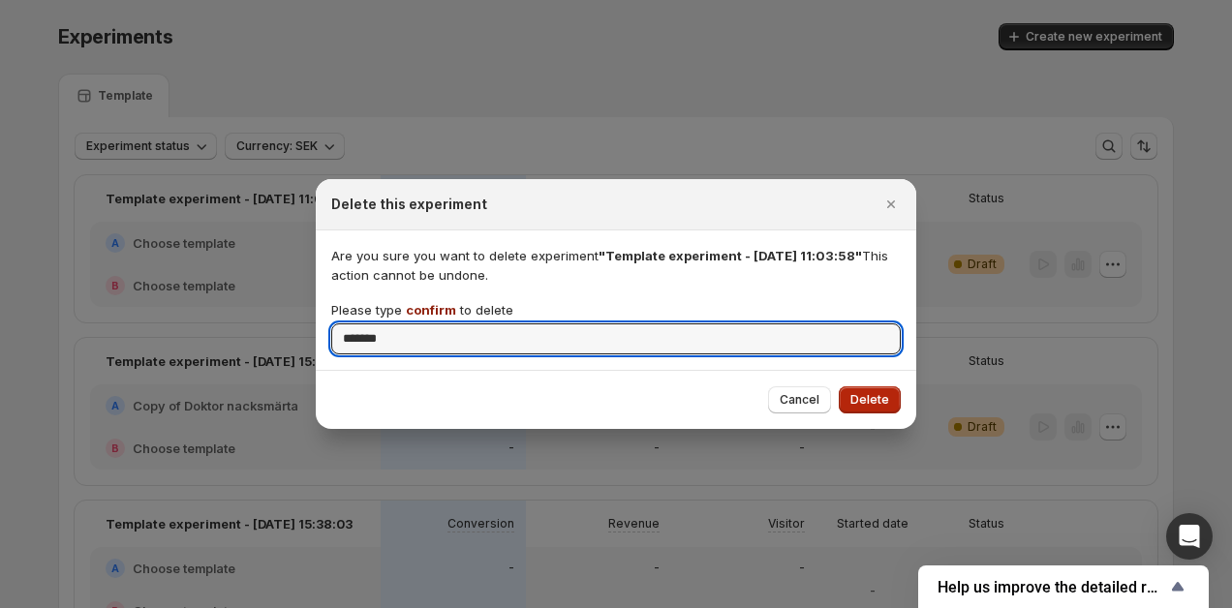
type input "*******"
click at [863, 400] on span "Delete" at bounding box center [870, 400] width 39 height 16
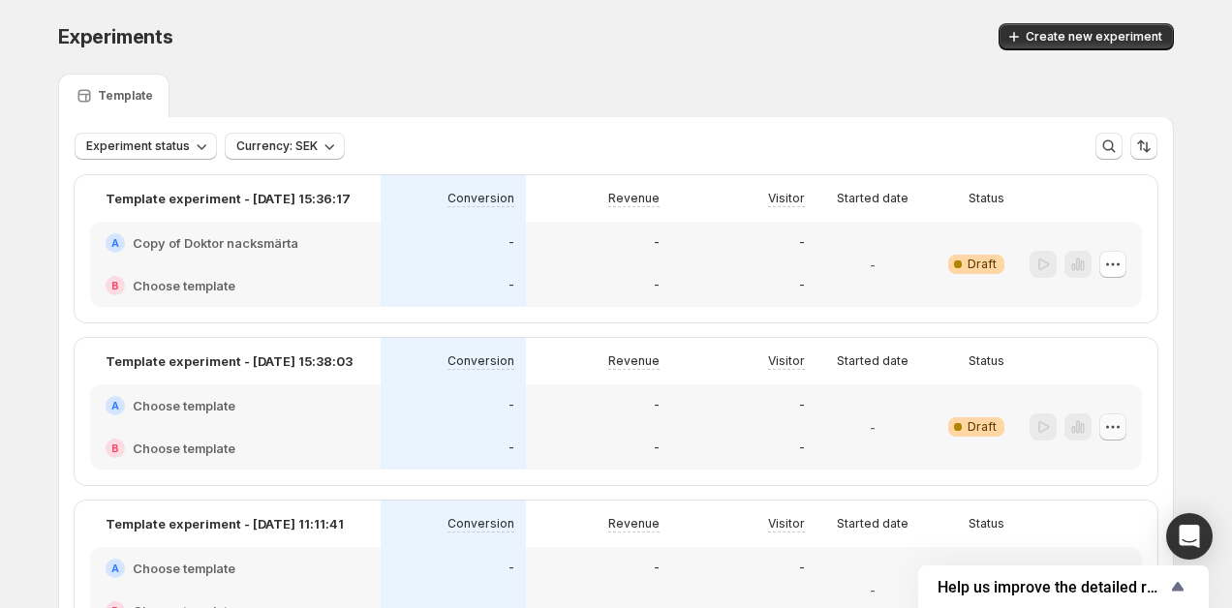
click at [1121, 426] on icon "button" at bounding box center [1113, 427] width 19 height 19
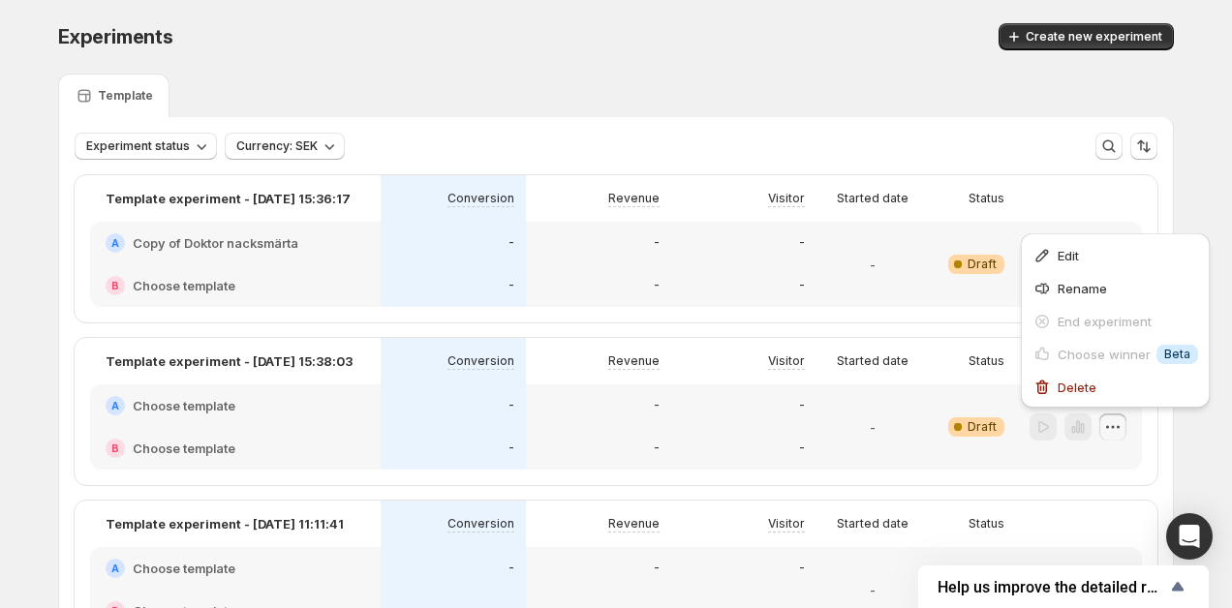
click at [1108, 402] on div "Edit Rename End experiment Choose winner Info Beta Delete" at bounding box center [1115, 321] width 189 height 174
click at [1085, 388] on span "Delete" at bounding box center [1077, 388] width 39 height 16
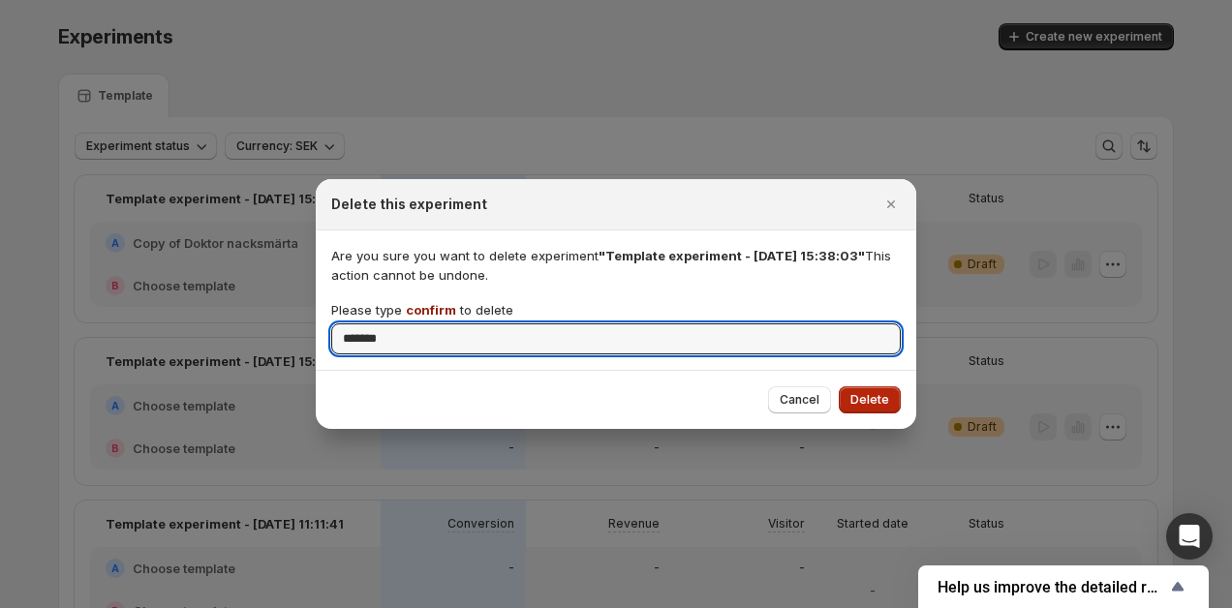
type input "*******"
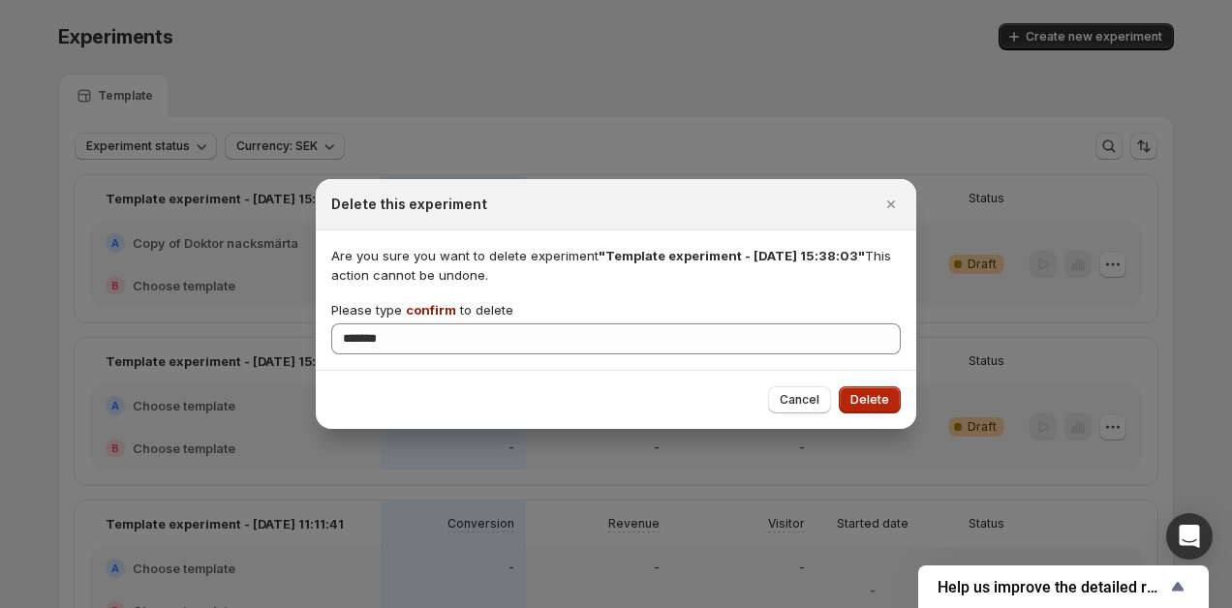
click at [881, 400] on span "Delete" at bounding box center [870, 400] width 39 height 16
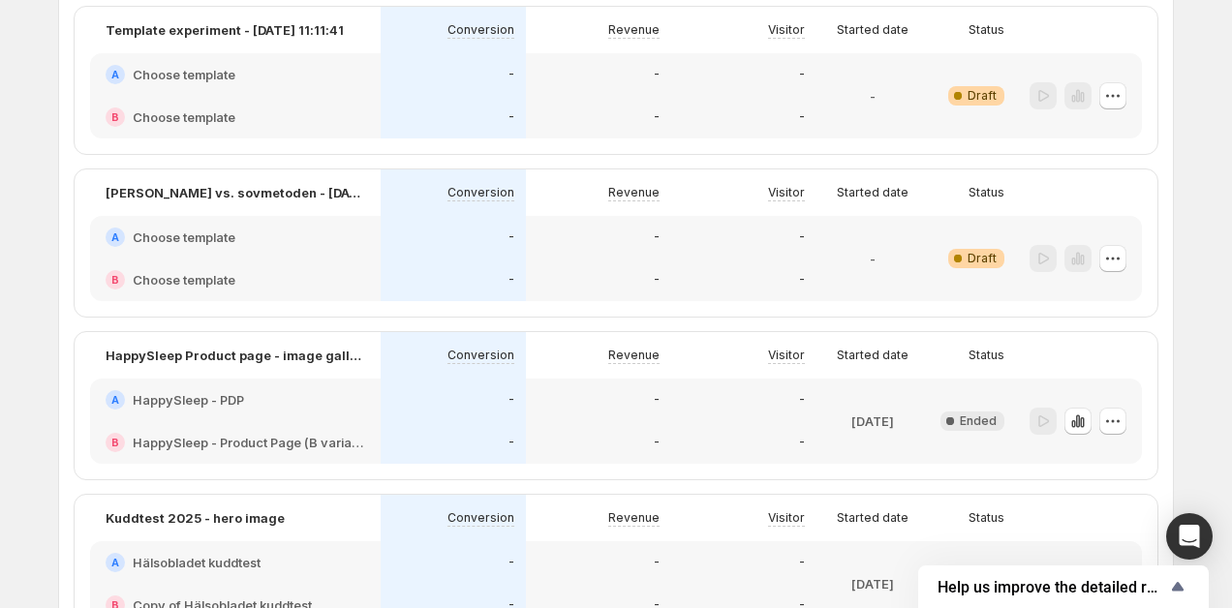
scroll to position [313, 0]
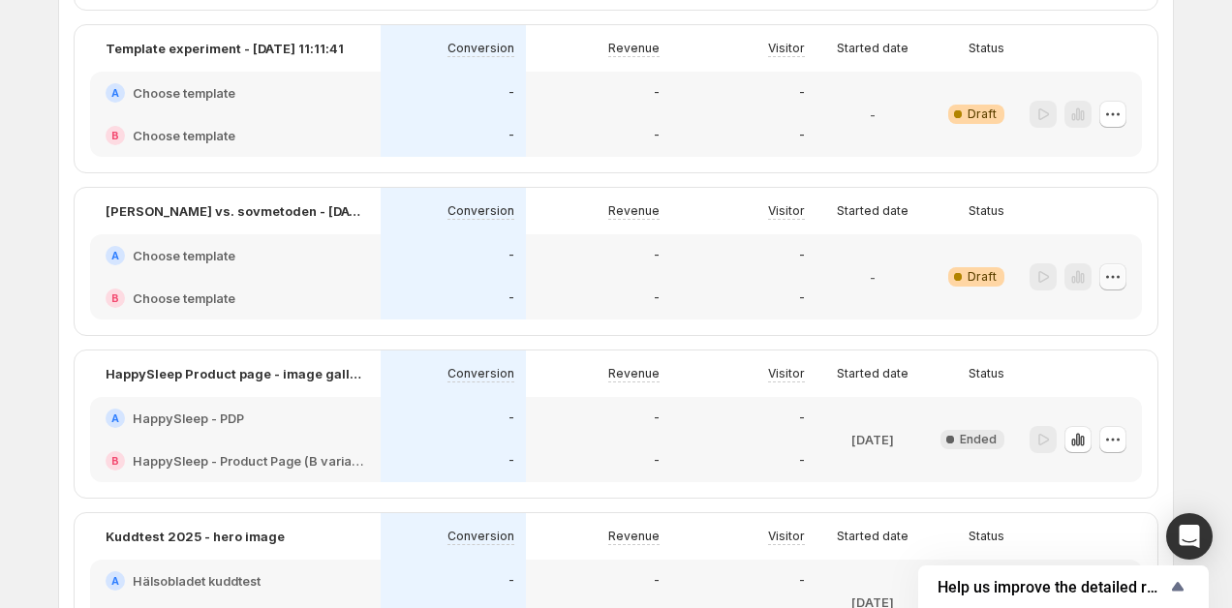
click at [1114, 275] on icon "button" at bounding box center [1113, 276] width 19 height 19
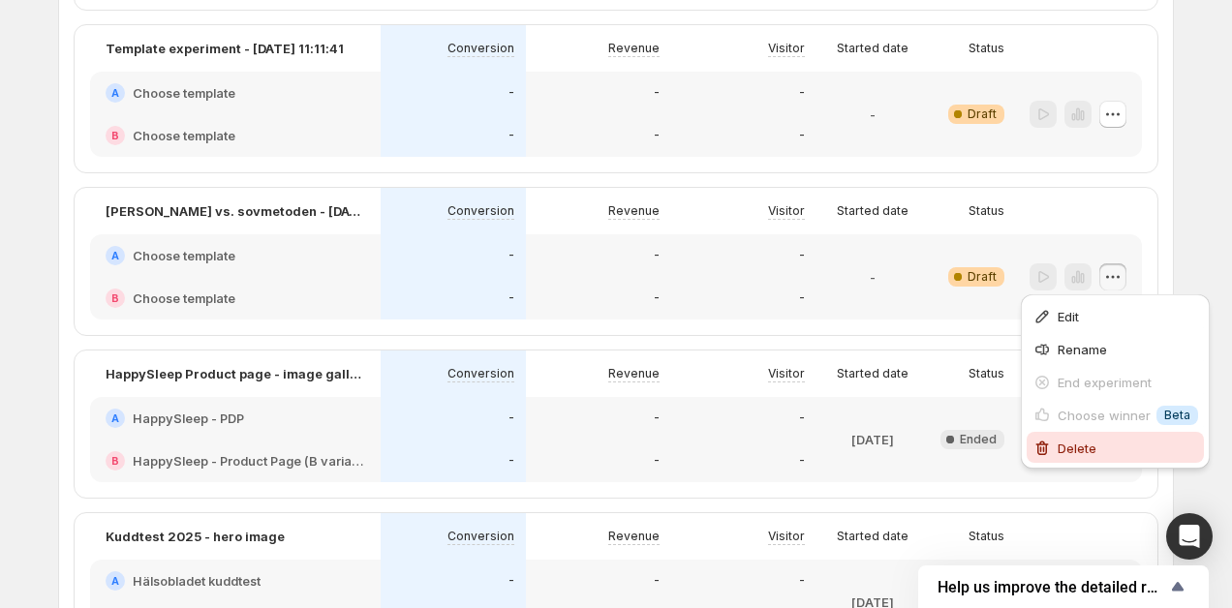
click at [1074, 450] on span "Delete" at bounding box center [1077, 449] width 39 height 16
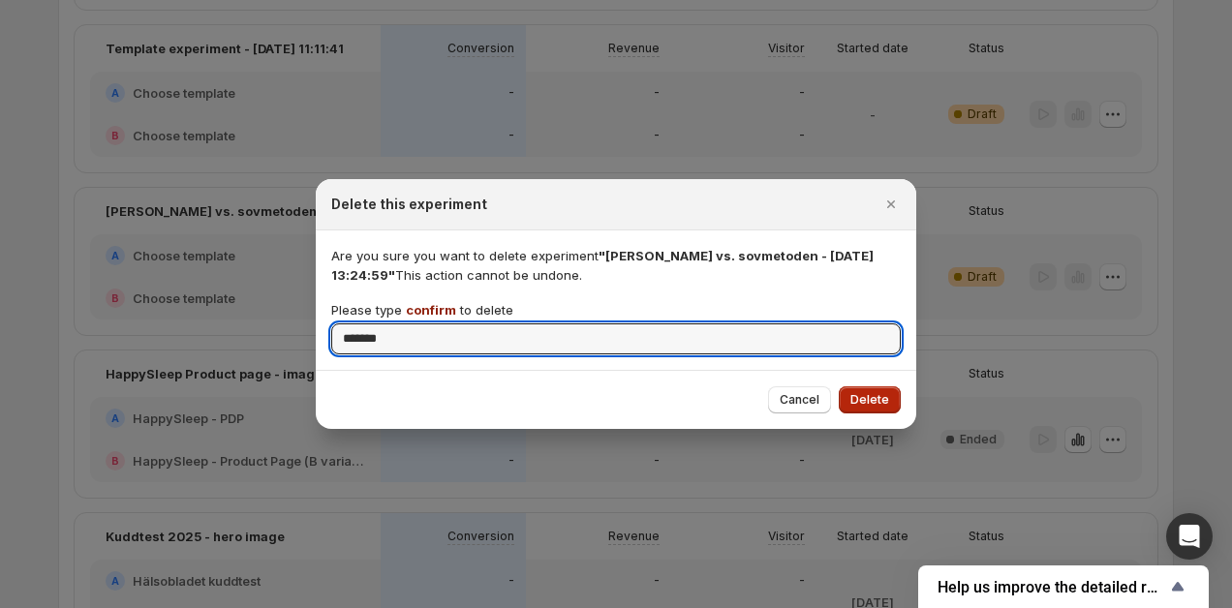
type input "*******"
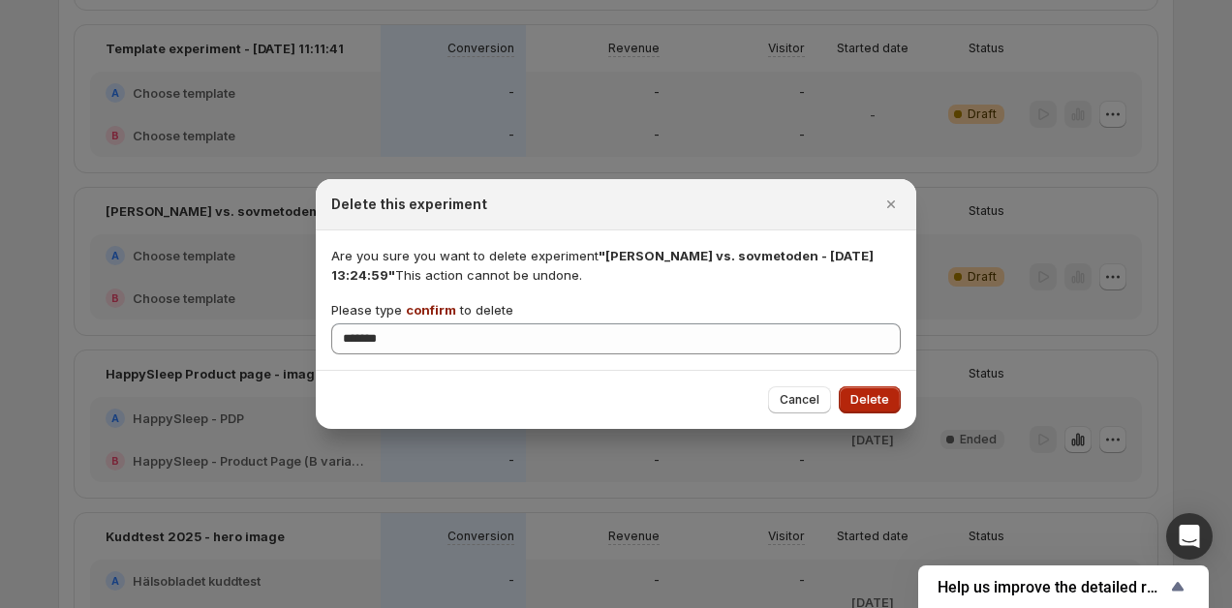
click at [856, 392] on span "Delete" at bounding box center [870, 400] width 39 height 16
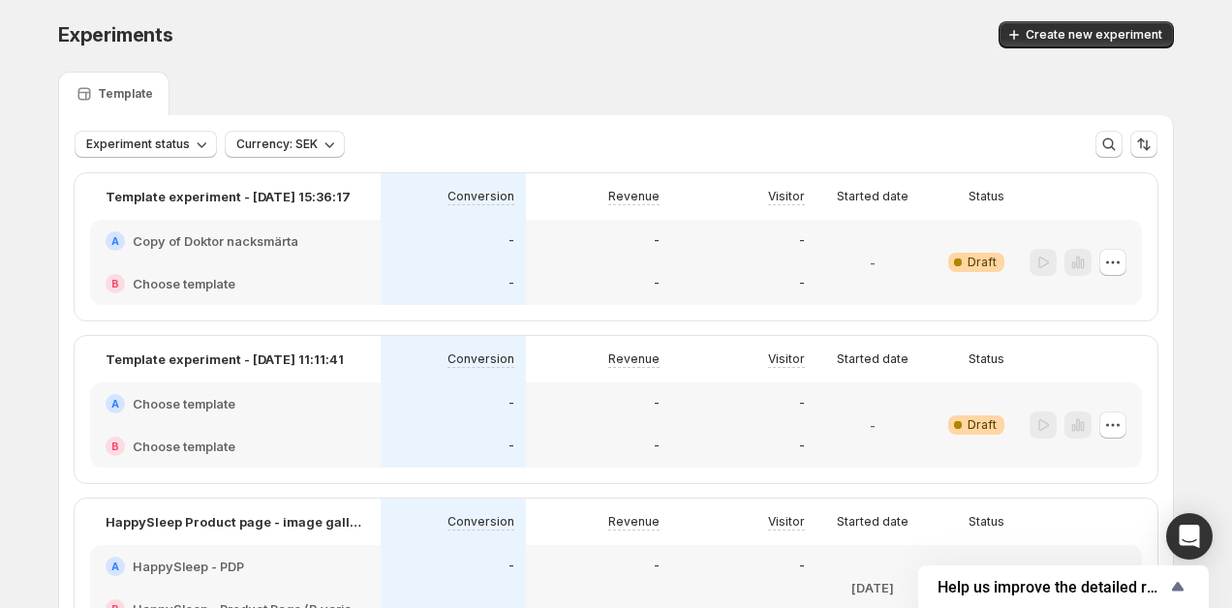
scroll to position [0, 0]
click at [1122, 425] on icon "button" at bounding box center [1113, 427] width 19 height 19
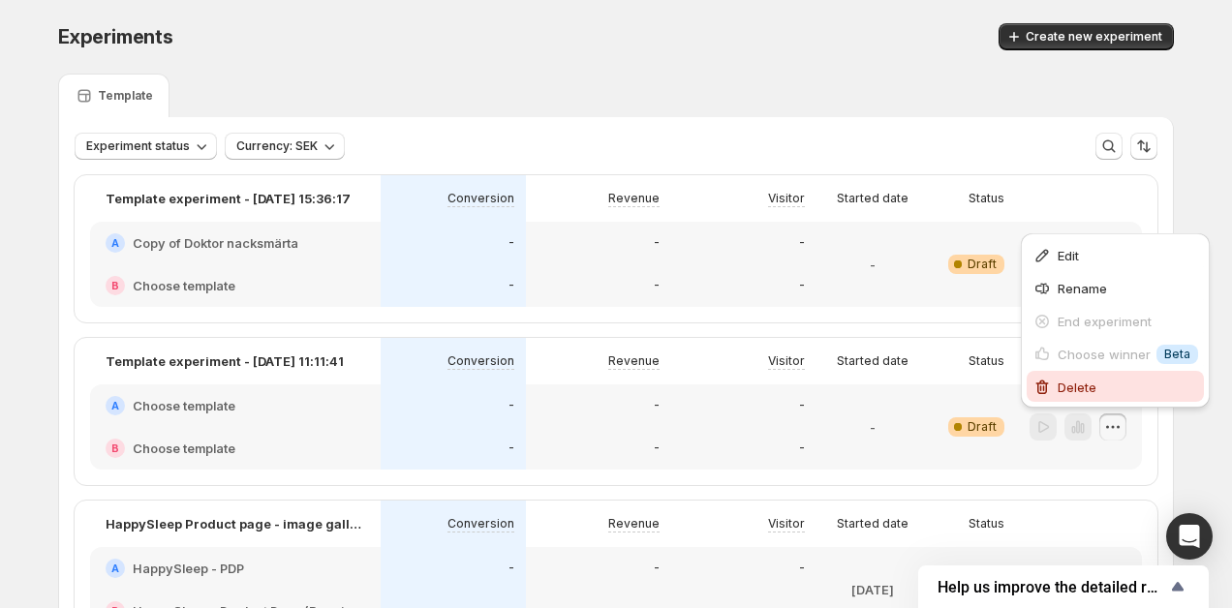
click at [1067, 383] on span "Delete" at bounding box center [1077, 388] width 39 height 16
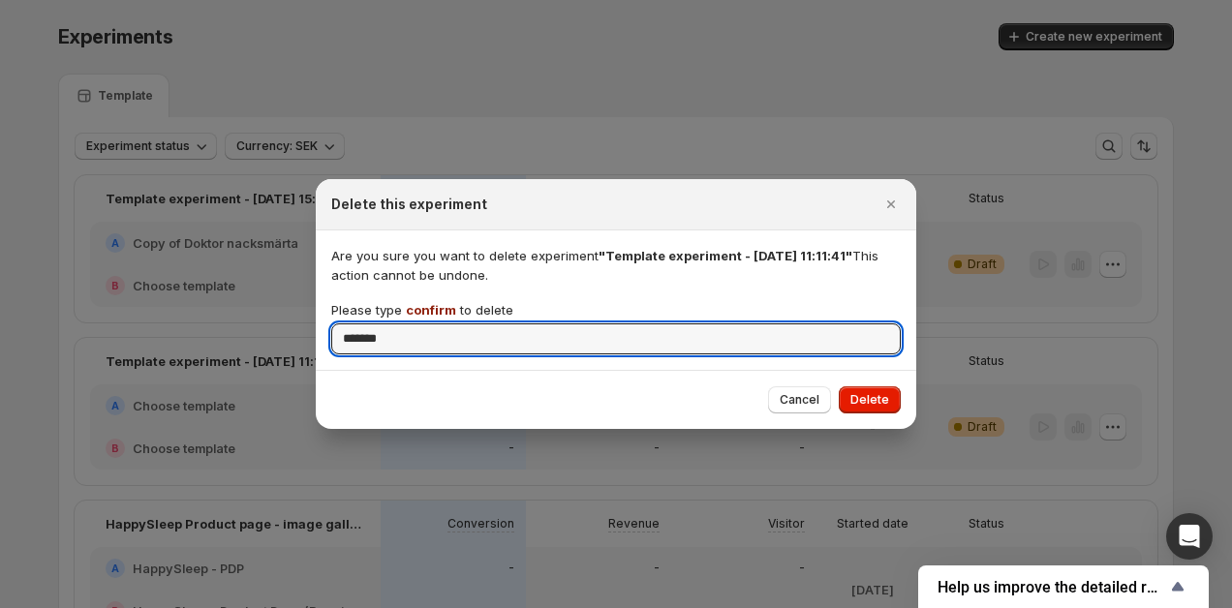
type input "*******"
click at [841, 373] on div "Cancel Delete" at bounding box center [616, 399] width 601 height 59
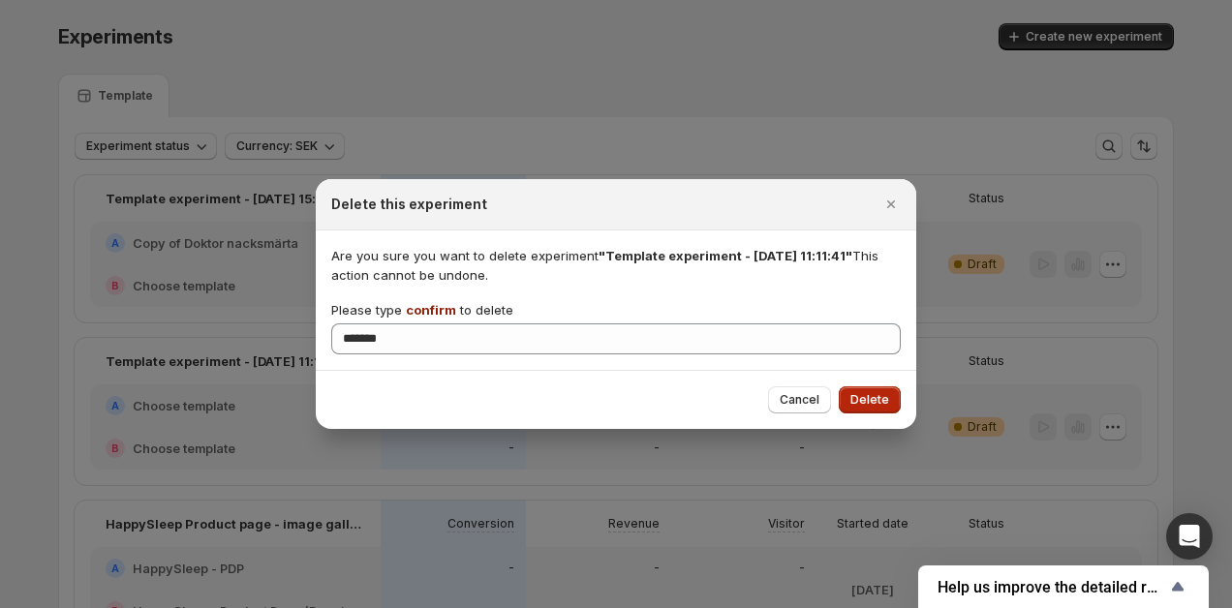
click at [876, 410] on button "Delete" at bounding box center [870, 400] width 62 height 27
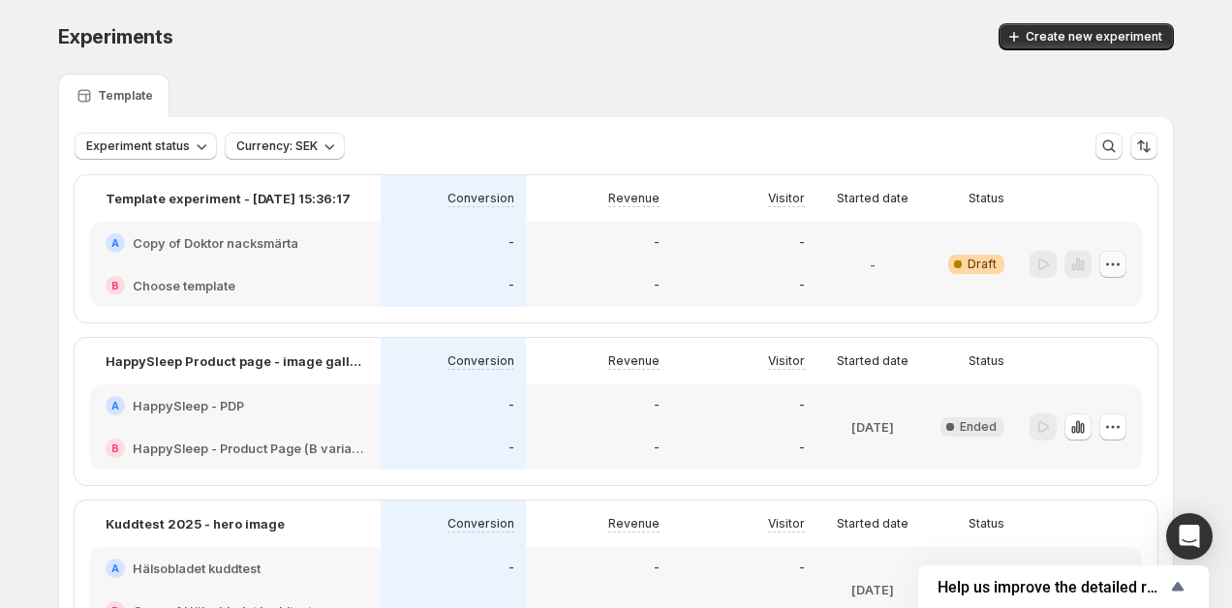
click at [1117, 267] on icon "button" at bounding box center [1113, 264] width 19 height 19
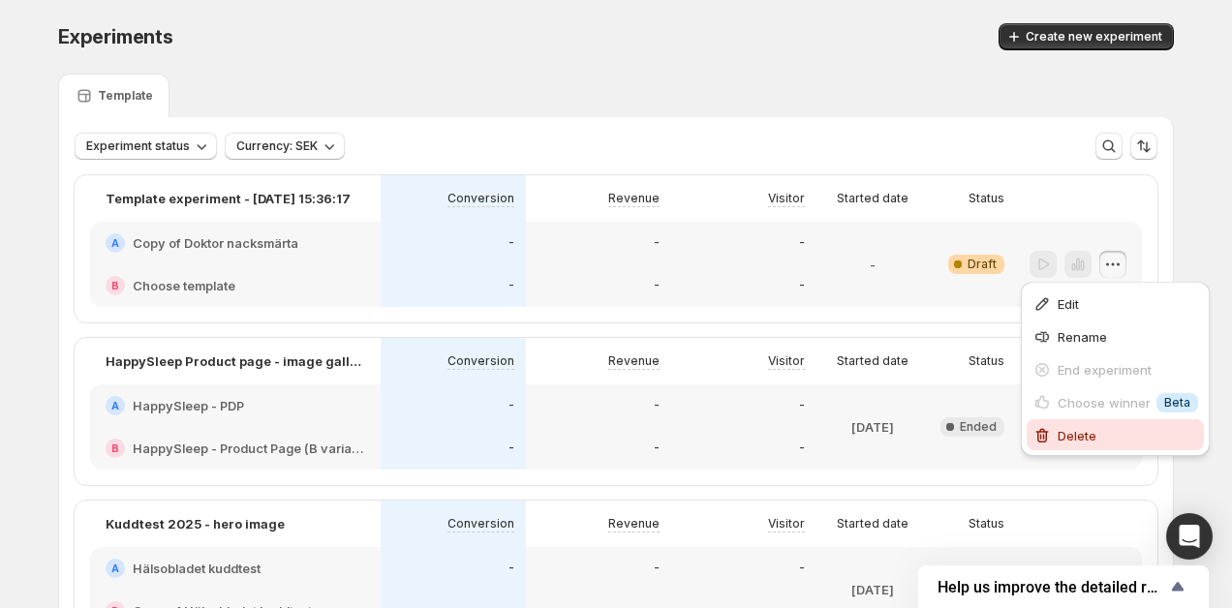
click at [1099, 433] on span "Delete" at bounding box center [1128, 435] width 140 height 19
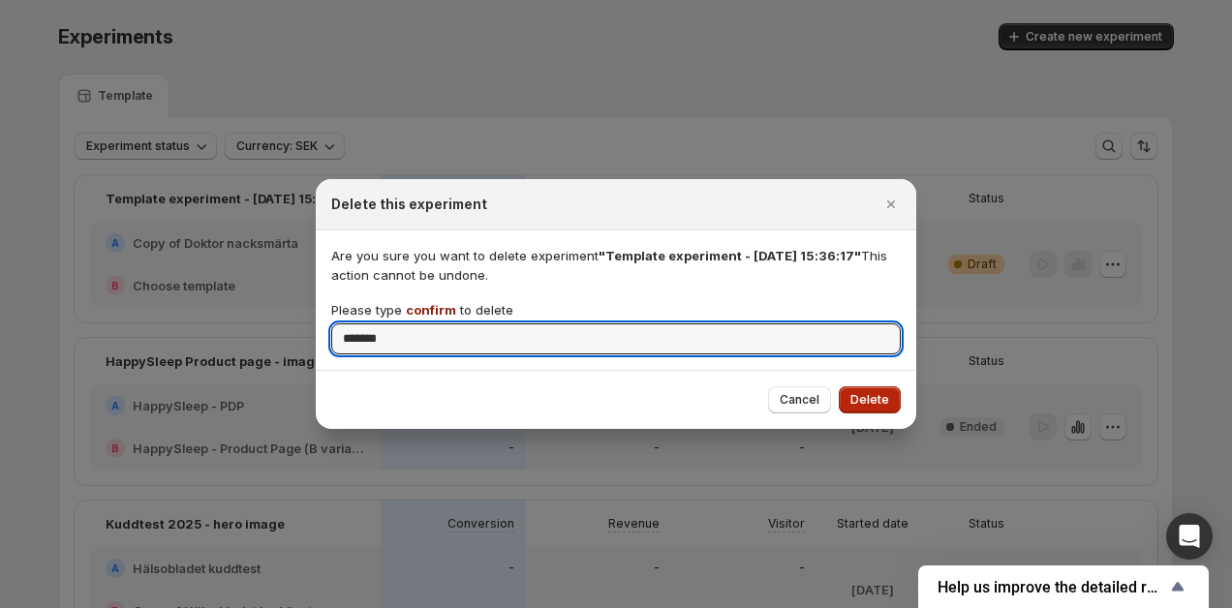
type input "*******"
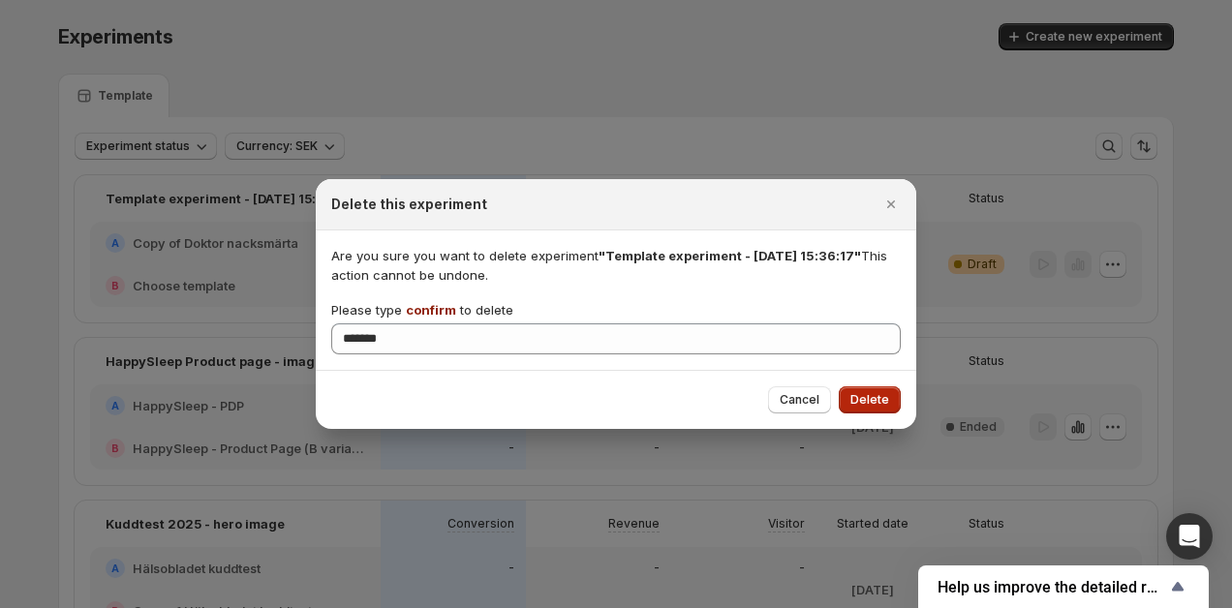
click at [877, 399] on span "Delete" at bounding box center [870, 400] width 39 height 16
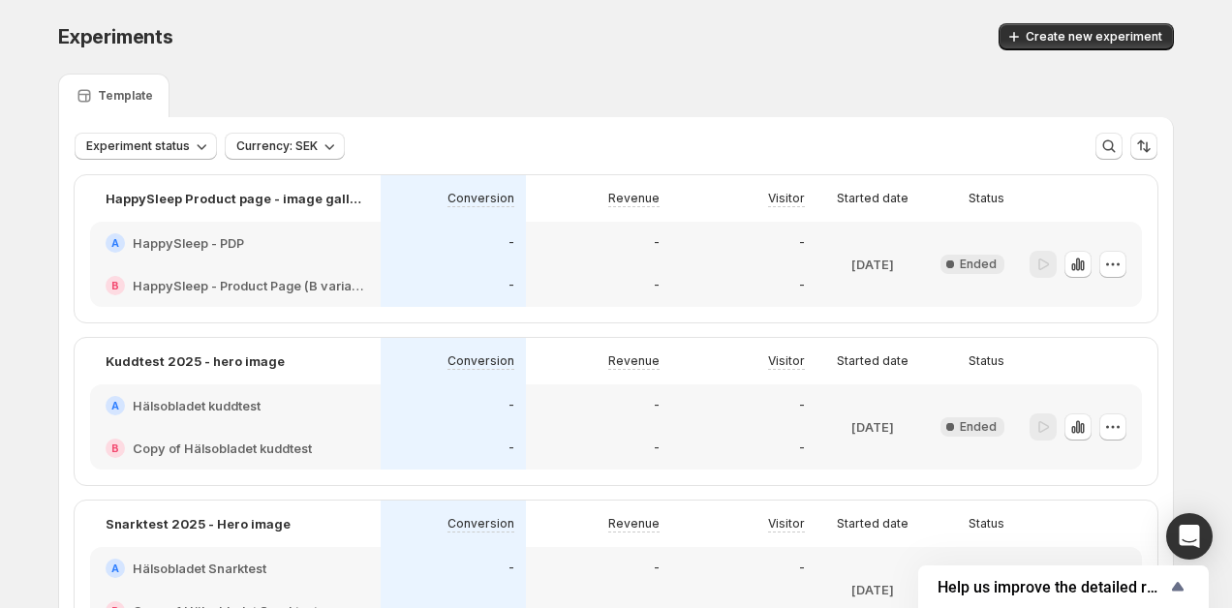
click at [675, 72] on div "Experiments. This page is ready Experiments Create new experiment" at bounding box center [616, 37] width 1116 height 74
click at [1079, 27] on button "Create new experiment" at bounding box center [1086, 36] width 175 height 27
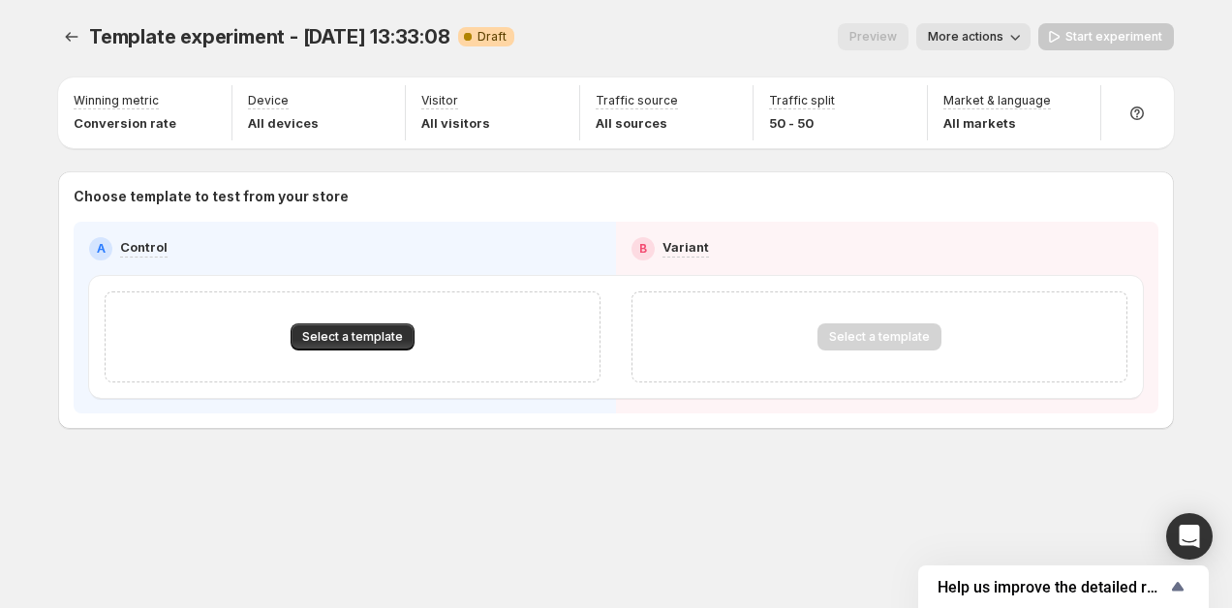
click at [334, 321] on div "Select a template" at bounding box center [353, 337] width 496 height 91
click at [334, 327] on button "Select a template" at bounding box center [353, 337] width 124 height 27
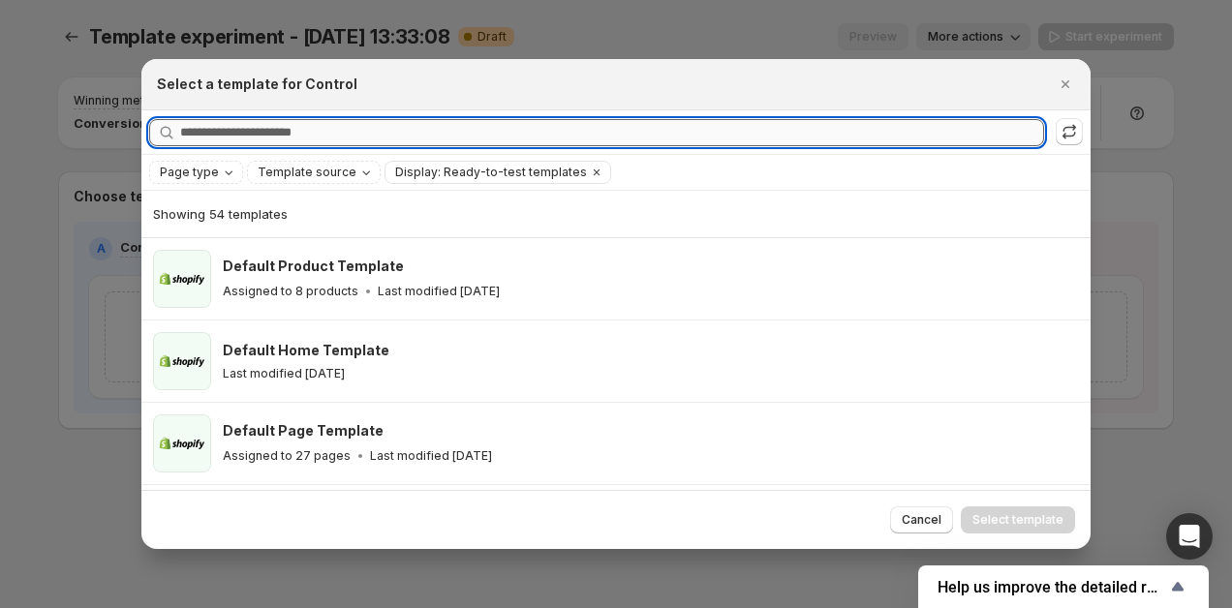
click at [334, 138] on input "Searching all templates" at bounding box center [612, 132] width 864 height 27
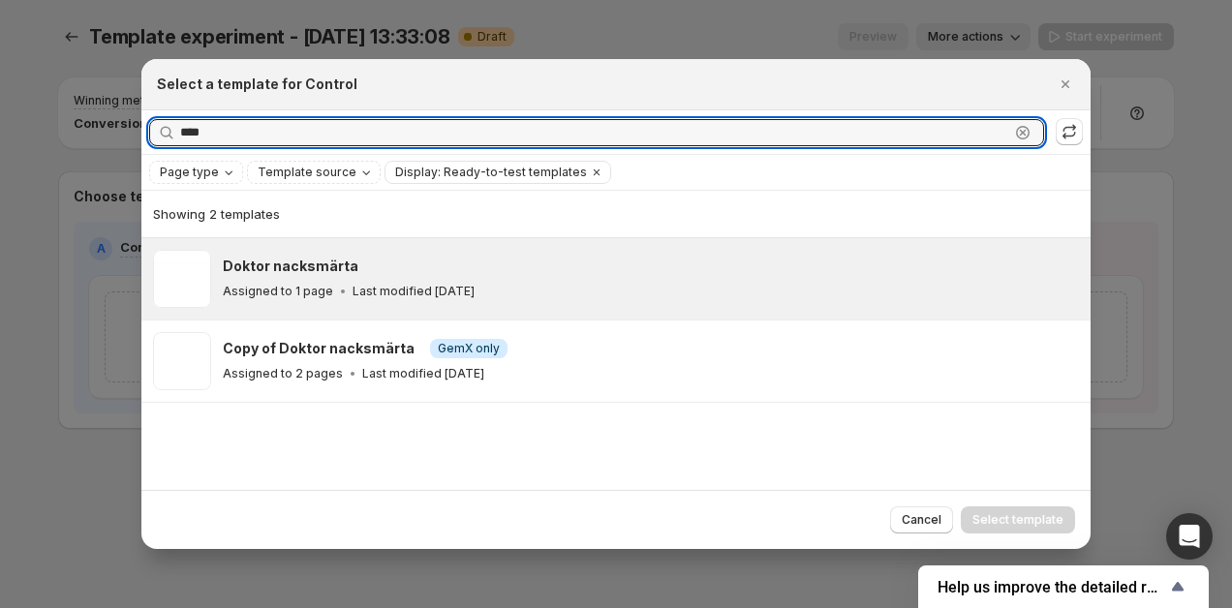
type input "****"
click at [358, 279] on div "Doktor nacksmärta Assigned to 1 page Last modified 2 months ago" at bounding box center [648, 279] width 851 height 45
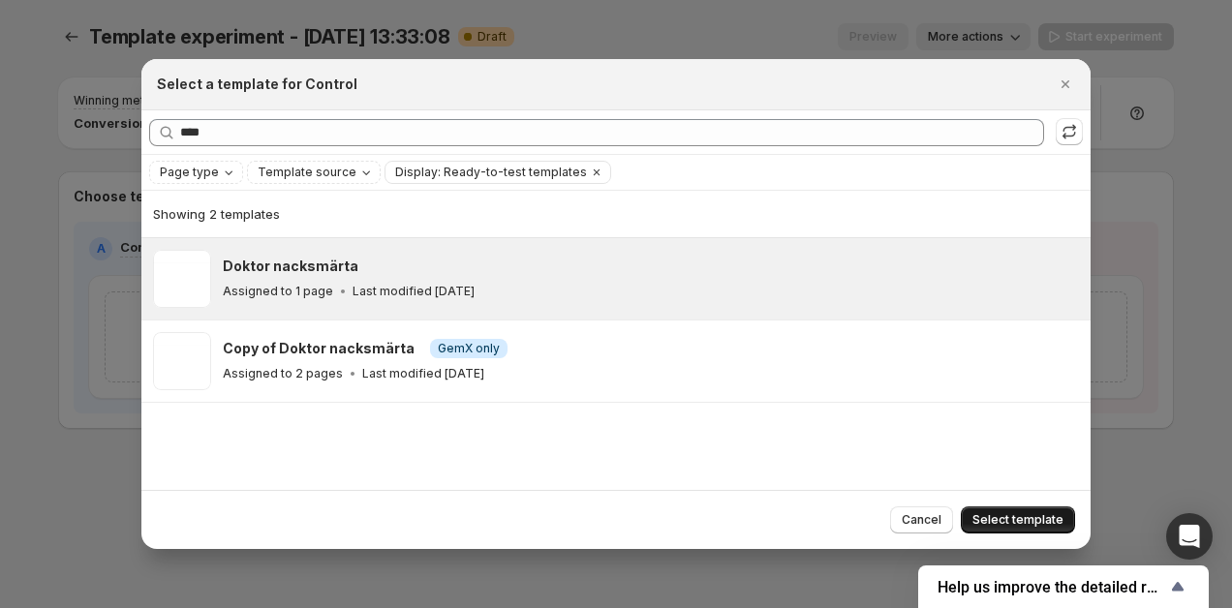
click at [1020, 516] on span "Select template" at bounding box center [1018, 521] width 91 height 16
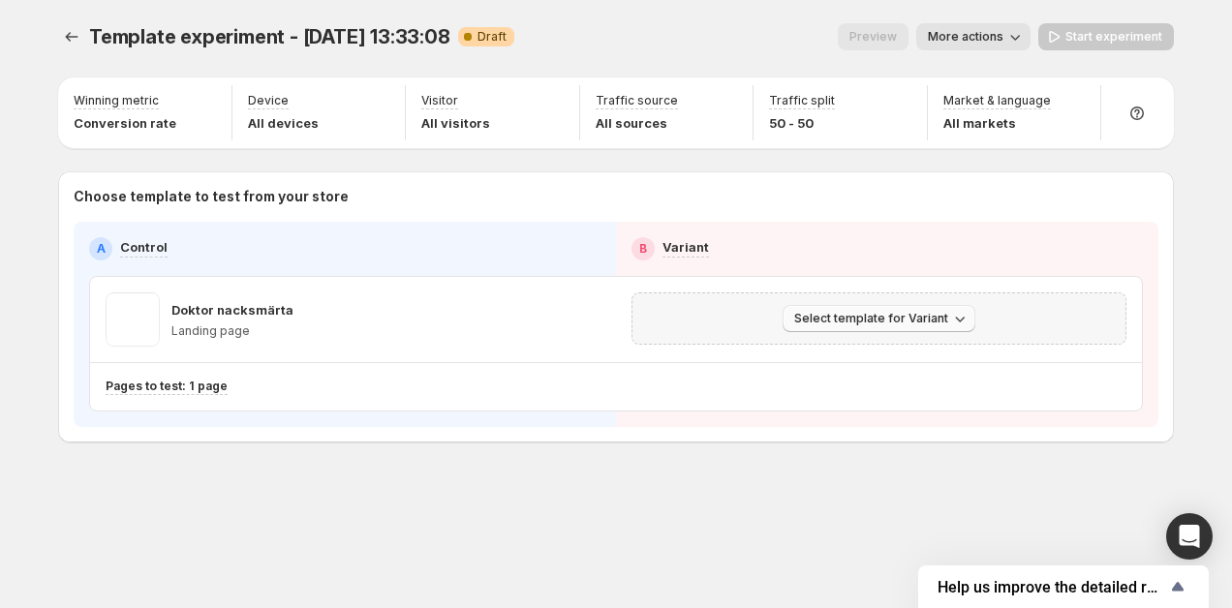
click at [857, 322] on span "Select template for Variant" at bounding box center [871, 319] width 154 height 16
click at [849, 358] on span "Select an existing template" at bounding box center [866, 360] width 164 height 16
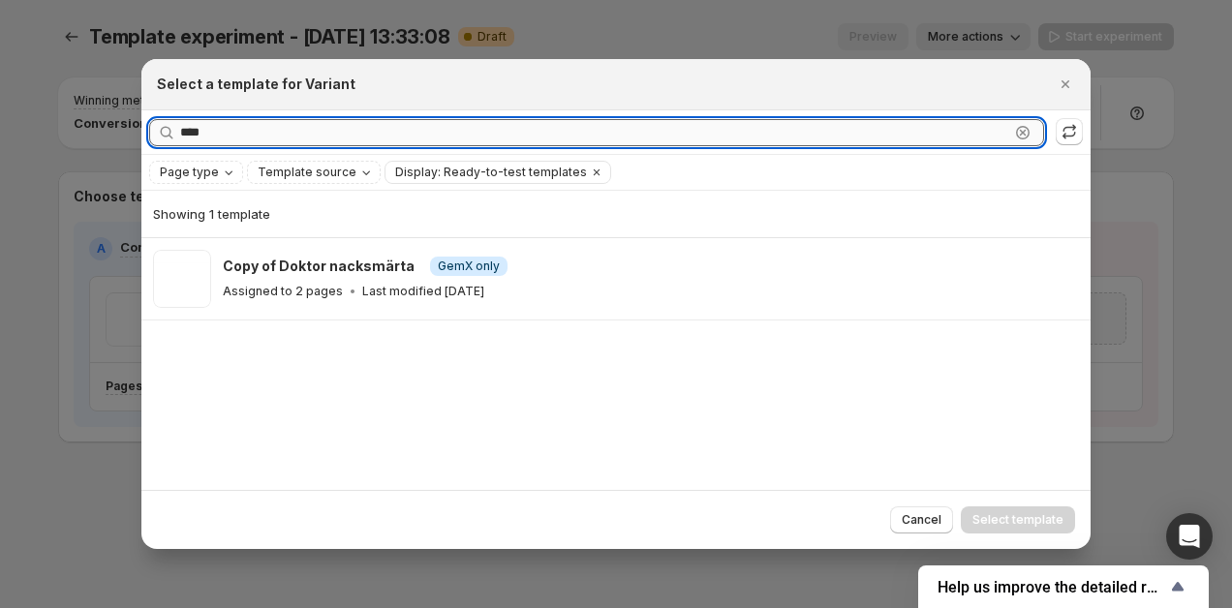
click at [413, 128] on input "****" at bounding box center [594, 132] width 829 height 27
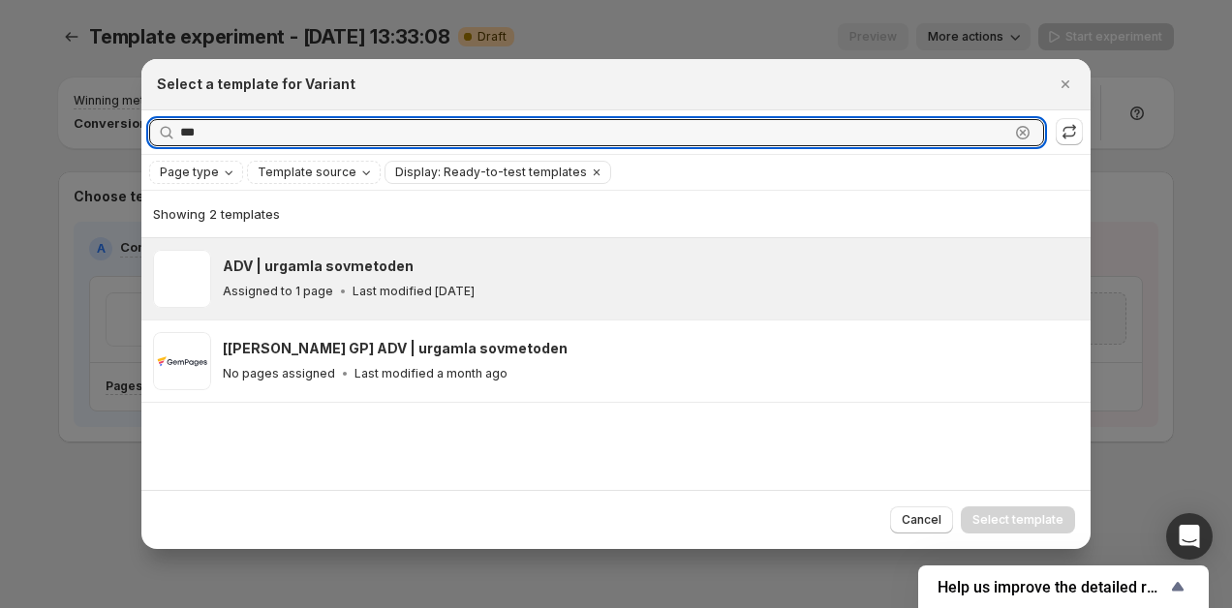
type input "***"
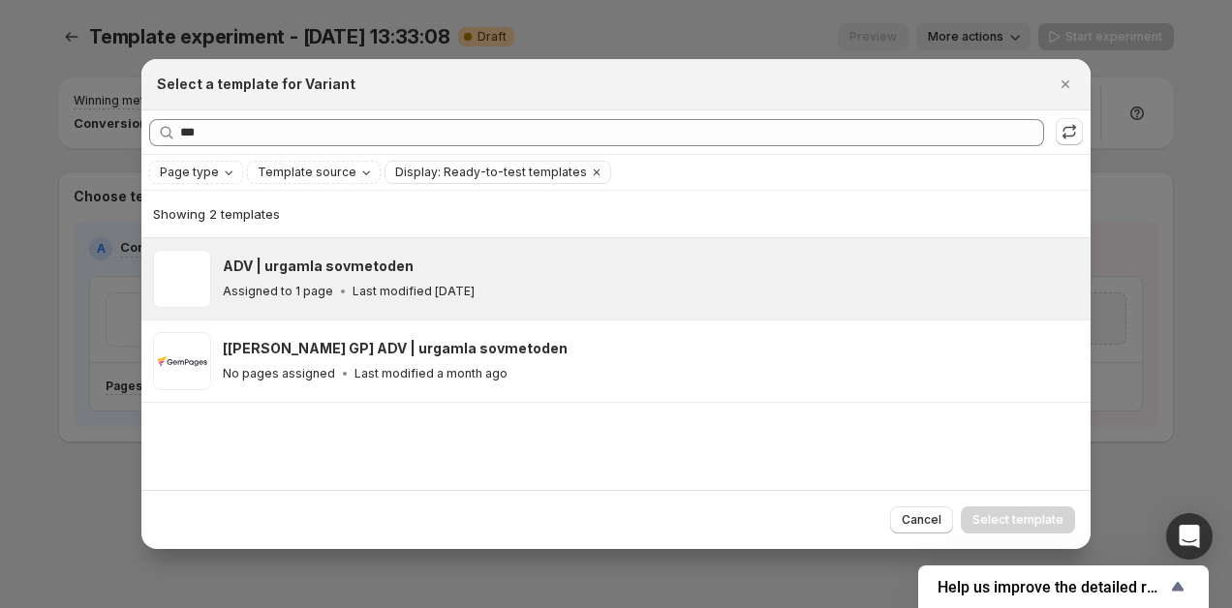
click at [317, 282] on div "Assigned to 1 page Last modified 15 days ago" at bounding box center [648, 291] width 851 height 19
click at [1019, 526] on span "Select template" at bounding box center [1018, 521] width 91 height 16
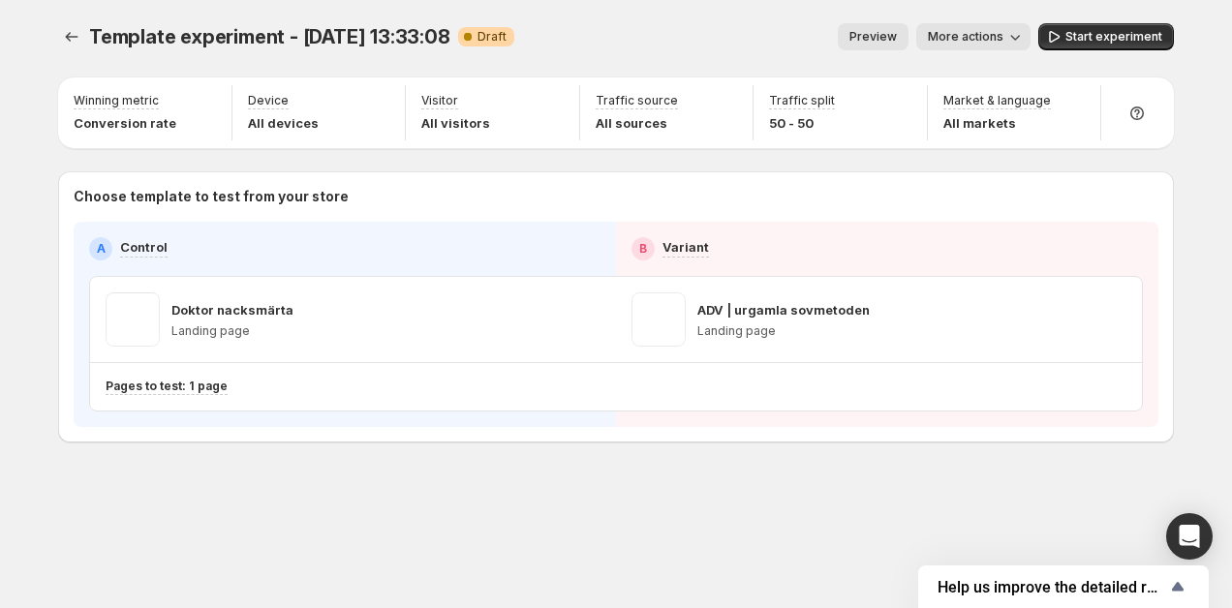
click at [339, 23] on div "Template experiment - Oct 10, 13:33:08 Warning Complete Draft" at bounding box center [301, 36] width 425 height 27
click at [961, 31] on span "More actions" at bounding box center [966, 37] width 76 height 16
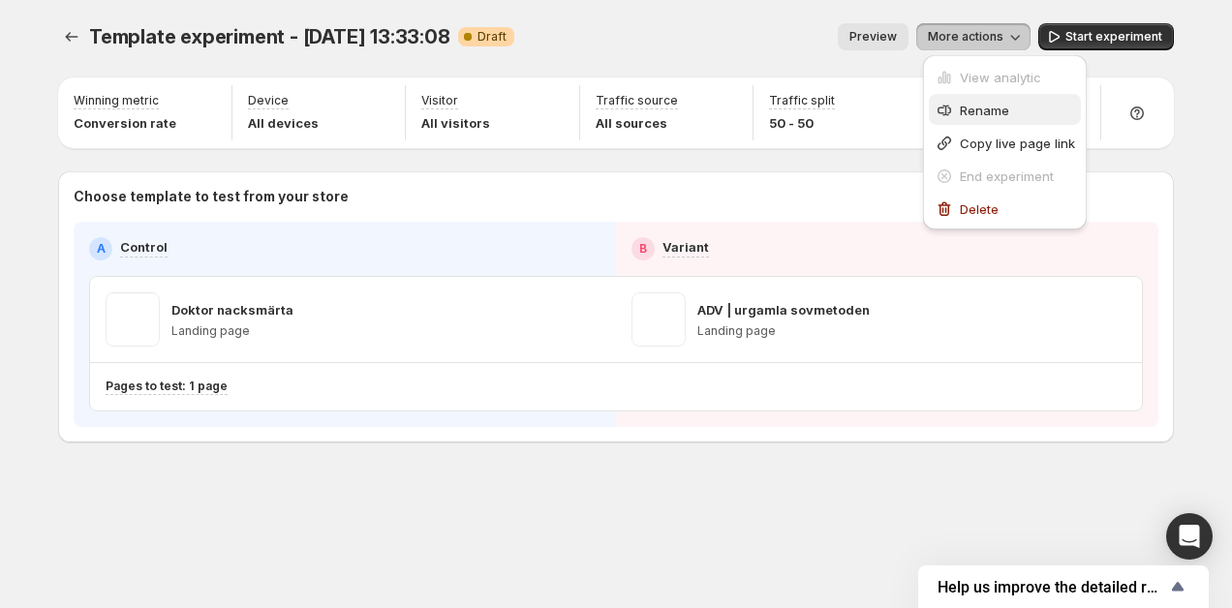
click at [989, 107] on span "Rename" at bounding box center [984, 111] width 49 height 16
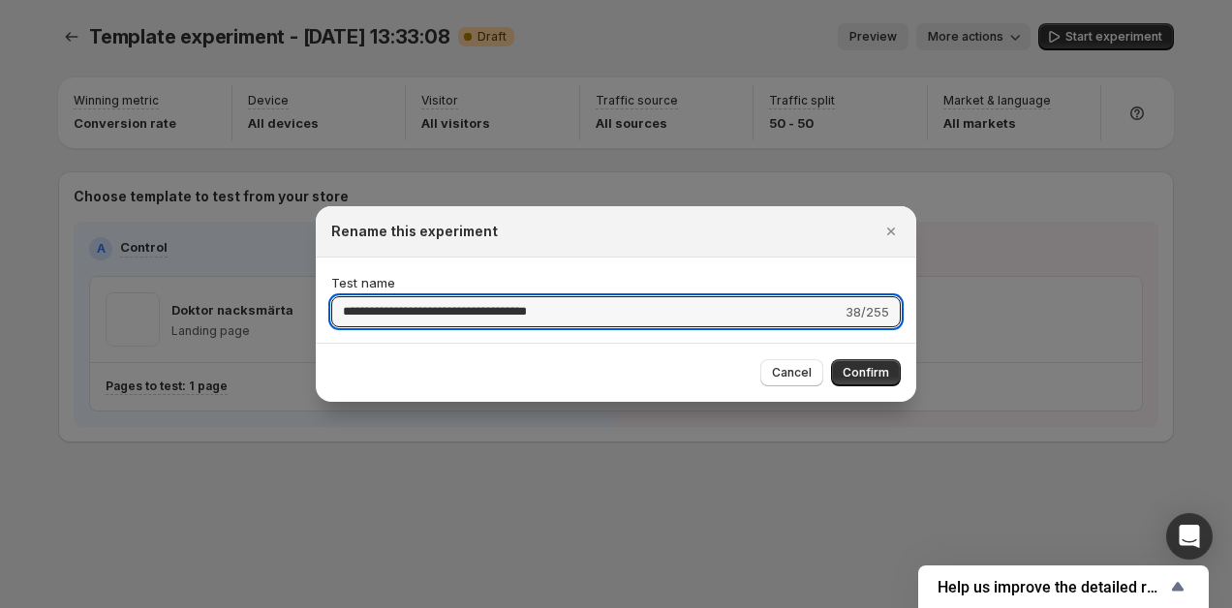
drag, startPoint x: 469, startPoint y: 314, endPoint x: 306, endPoint y: 313, distance: 162.8
click at [306, 607] on div "**********" at bounding box center [616, 608] width 1232 height 0
type input "**********"
click at [888, 369] on span "Confirm" at bounding box center [866, 373] width 47 height 16
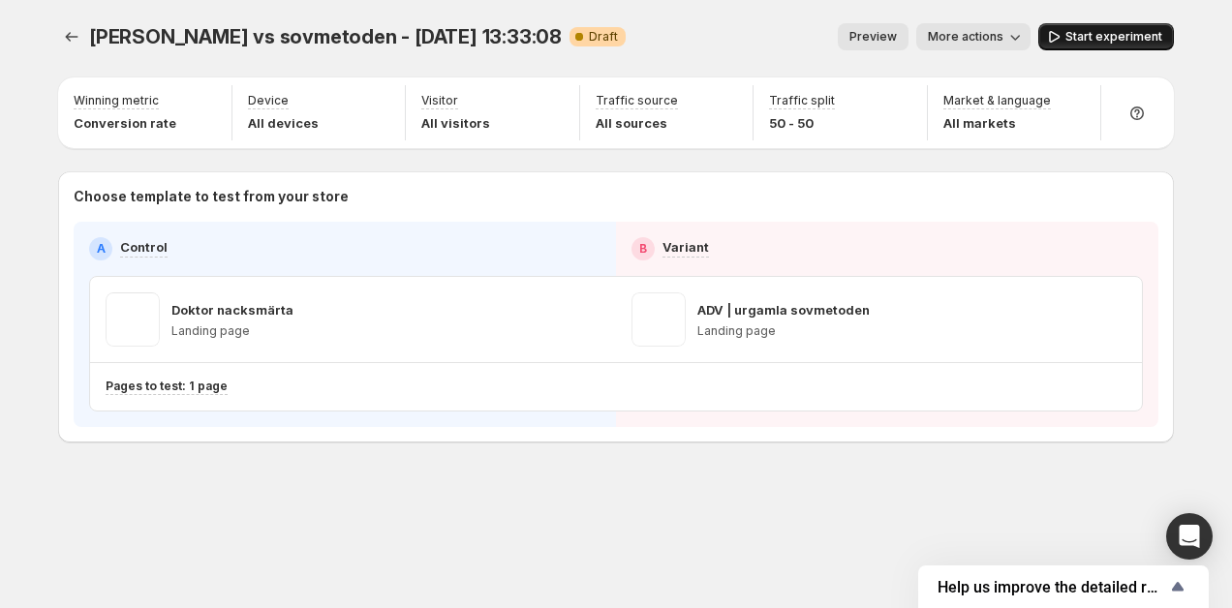
click at [1091, 39] on span "Start experiment" at bounding box center [1114, 37] width 97 height 16
click at [995, 42] on span "More actions" at bounding box center [957, 37] width 76 height 16
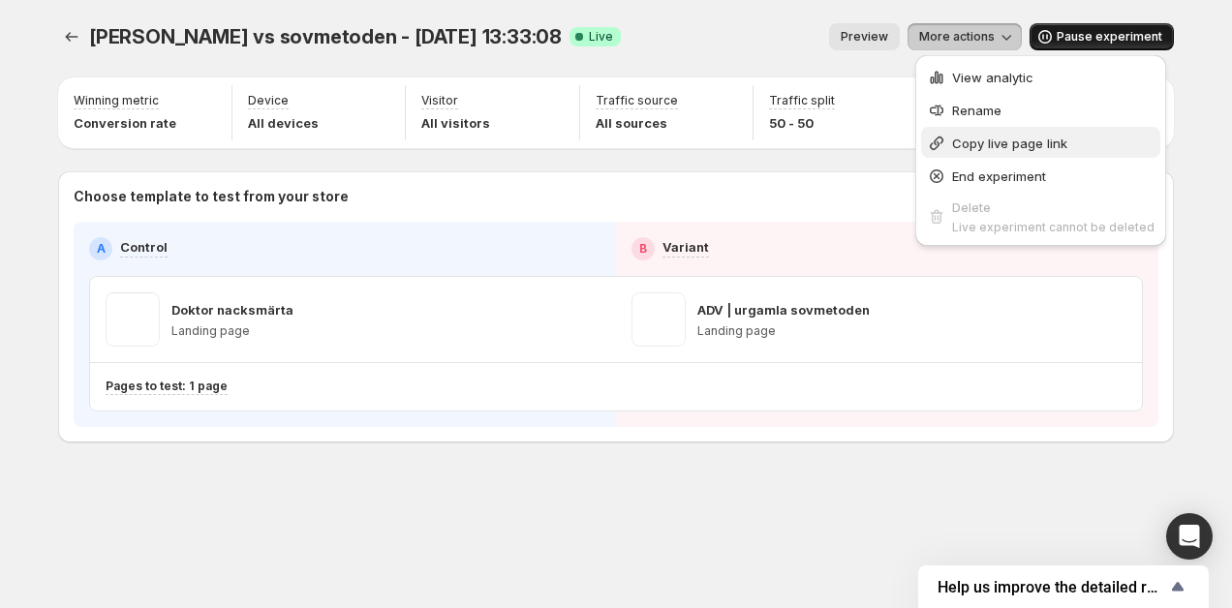
click at [992, 144] on span "Copy live page link" at bounding box center [1009, 144] width 115 height 16
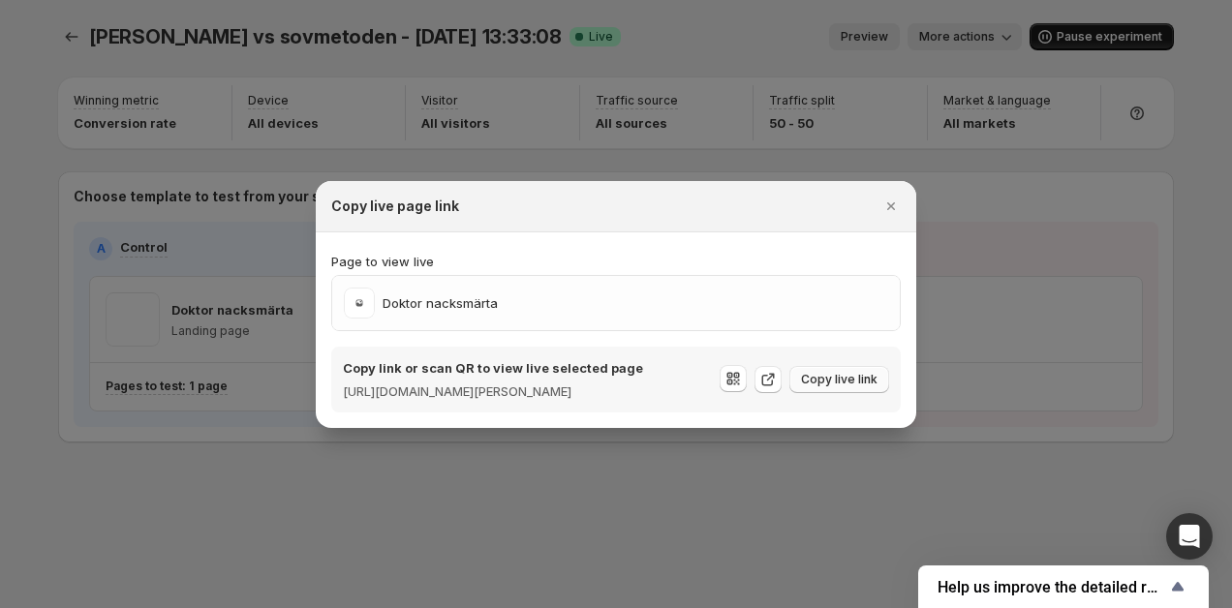
click at [827, 382] on span "Copy live link" at bounding box center [839, 380] width 77 height 16
click at [789, 490] on div at bounding box center [616, 304] width 1232 height 608
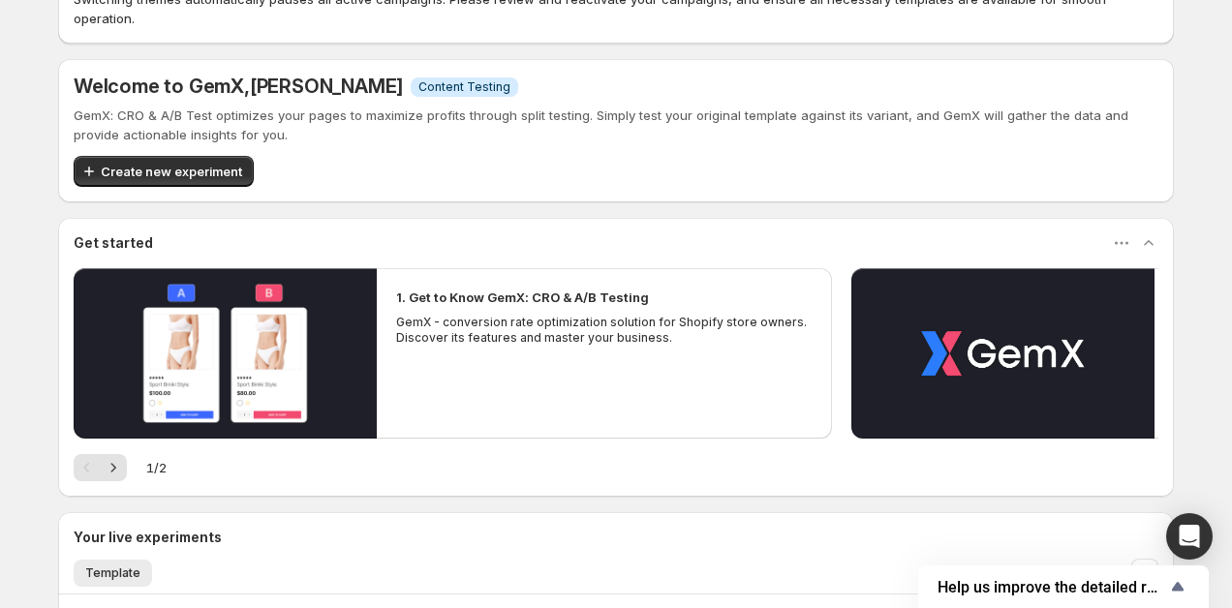
scroll to position [82, 0]
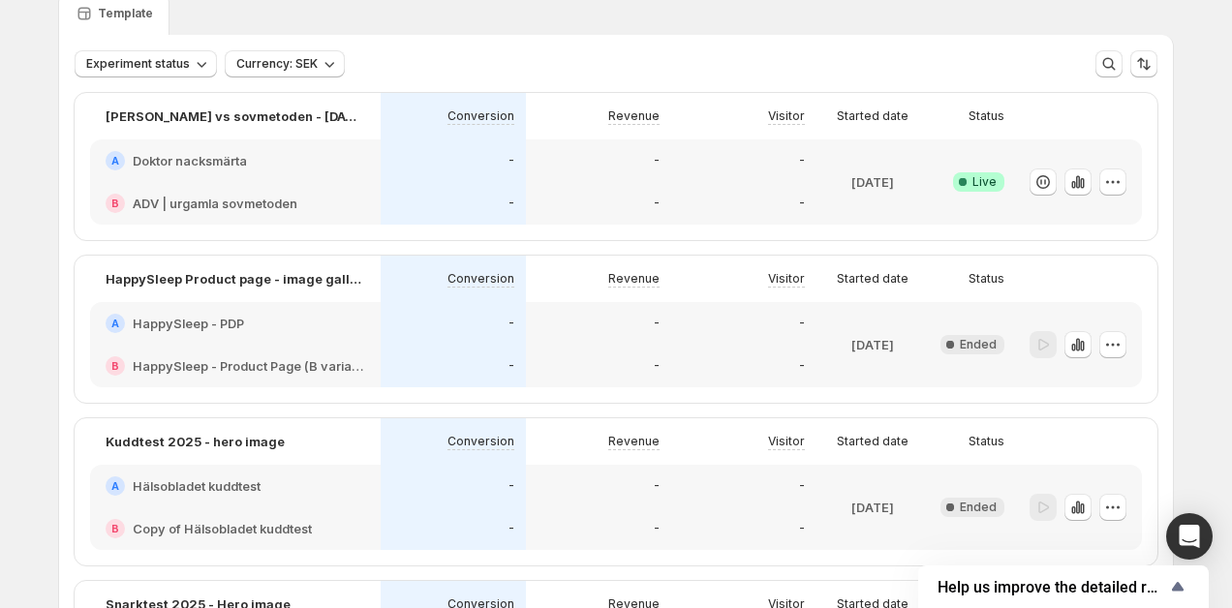
click at [749, 155] on div "-" at bounding box center [744, 160] width 122 height 19
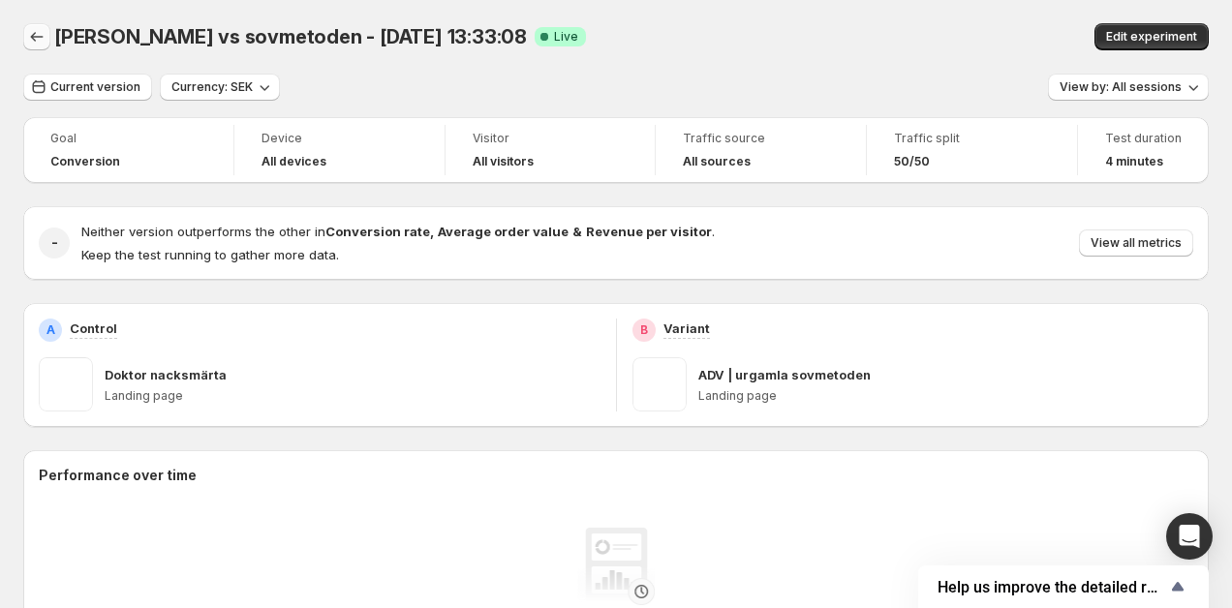
click at [35, 30] on icon "Back" at bounding box center [36, 36] width 19 height 19
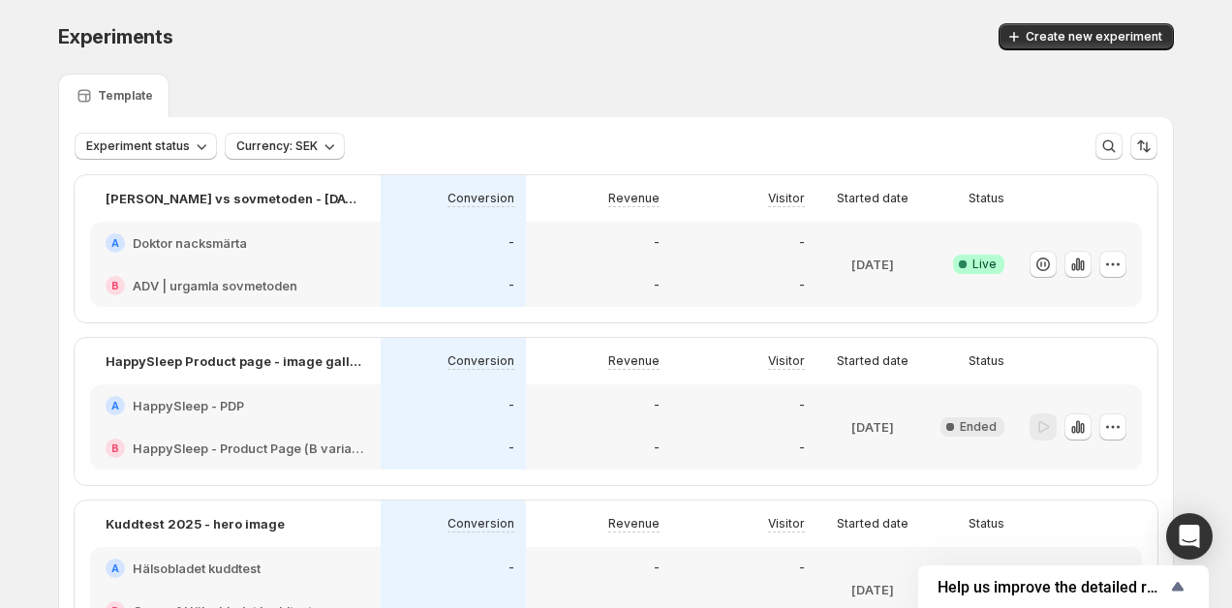
click at [585, 267] on div "-" at bounding box center [598, 286] width 145 height 43
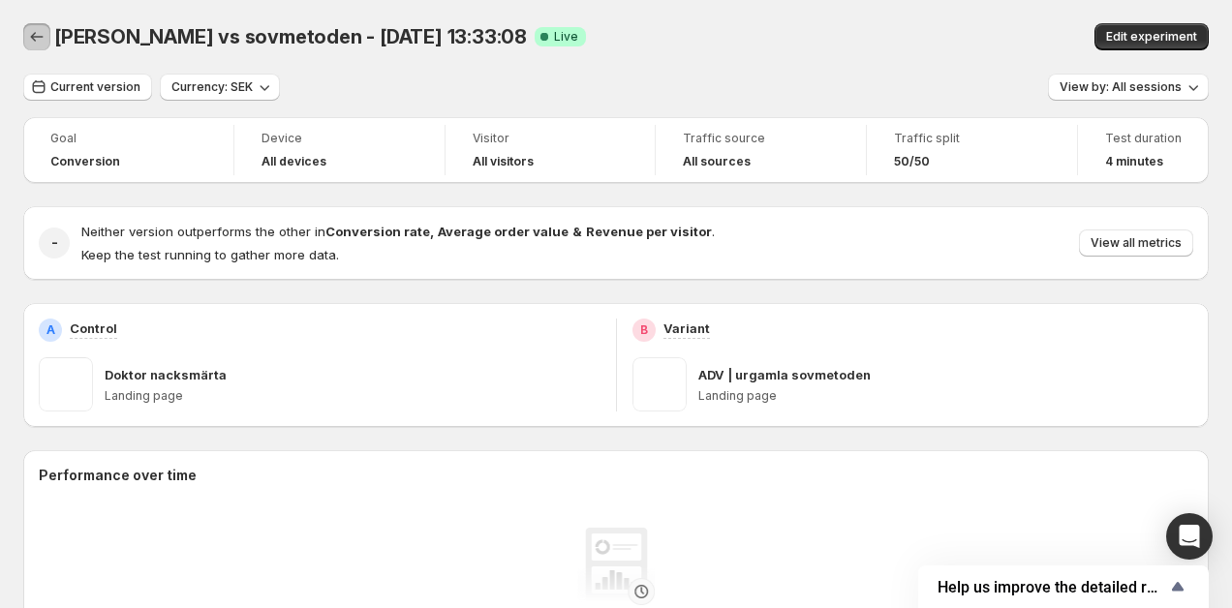
click at [32, 35] on icon "Back" at bounding box center [36, 36] width 19 height 19
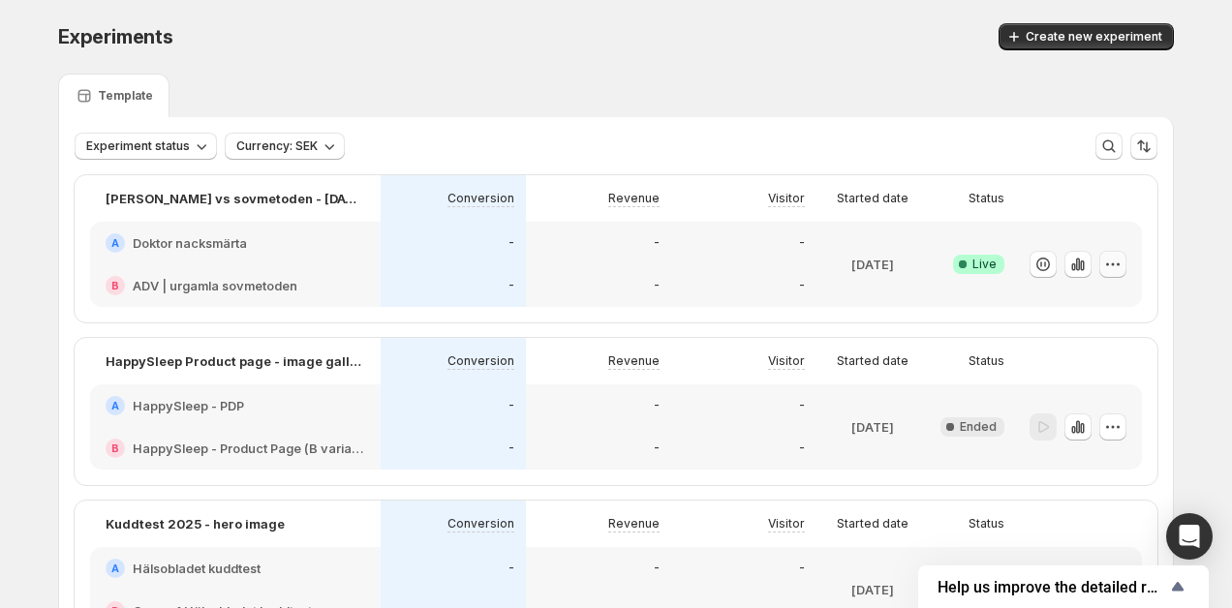
click at [1114, 265] on icon "button" at bounding box center [1113, 264] width 3 height 3
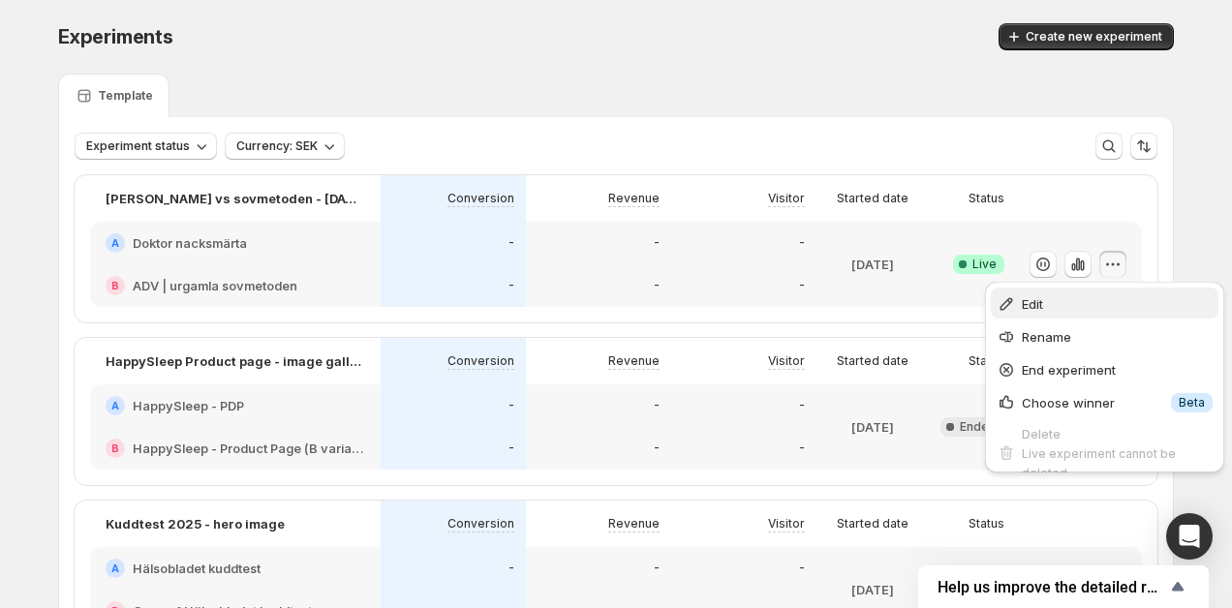
click at [1081, 305] on span "Edit" at bounding box center [1117, 304] width 191 height 19
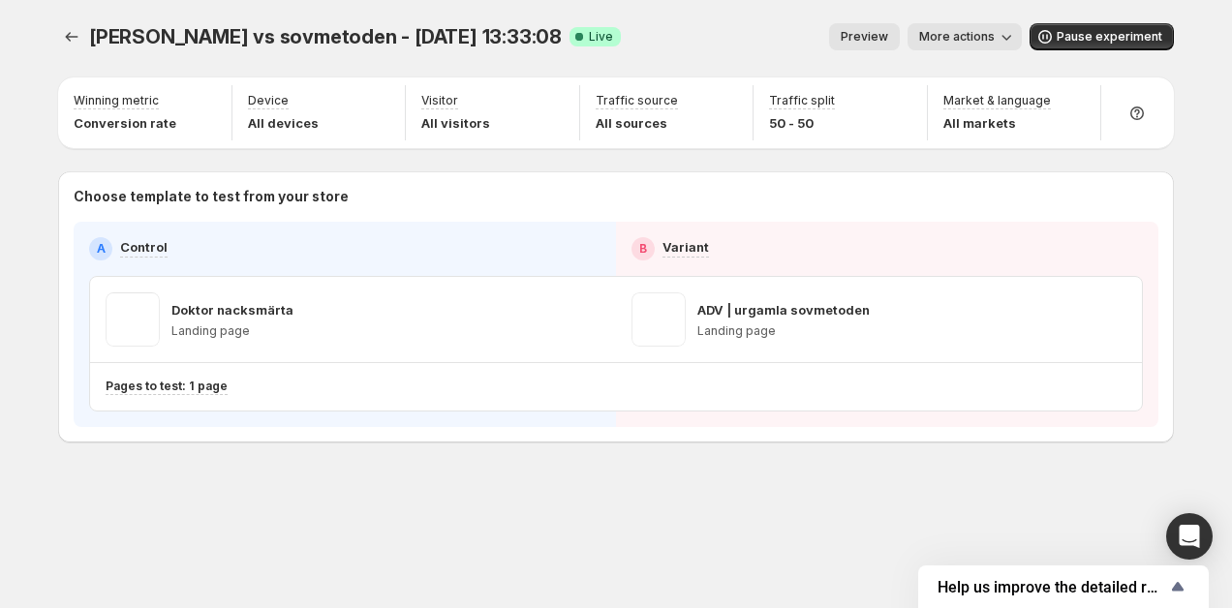
click at [836, 32] on div "Preview More actions" at bounding box center [830, 36] width 386 height 27
click at [861, 37] on span "Preview" at bounding box center [864, 37] width 47 height 16
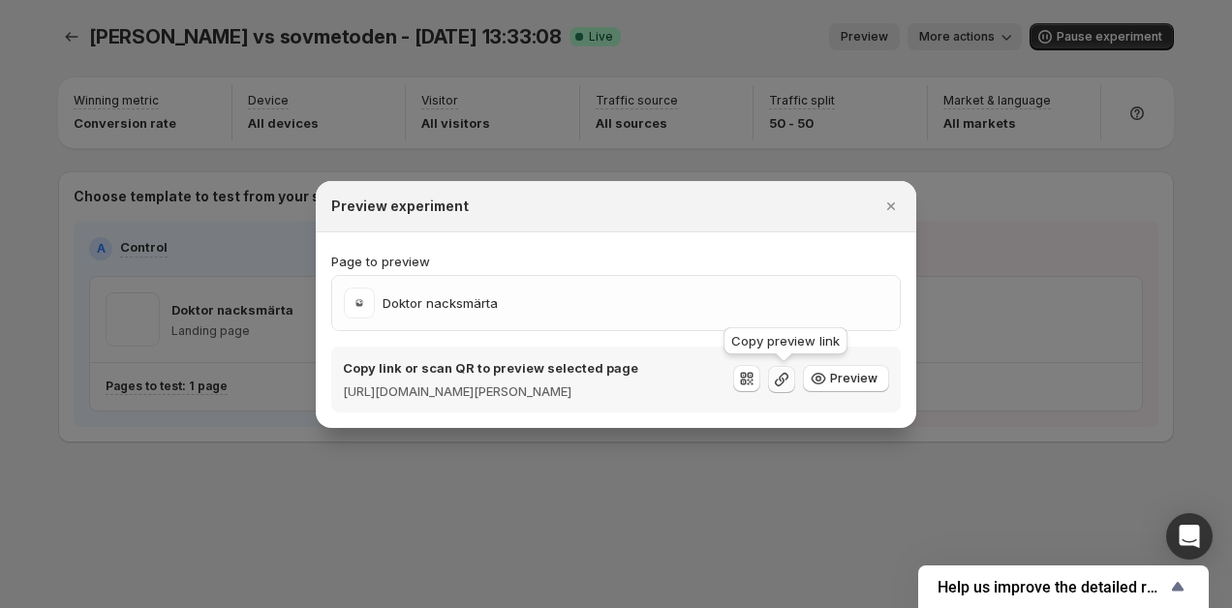
click at [785, 385] on icon ":rd7:" at bounding box center [781, 379] width 19 height 19
click at [957, 472] on div at bounding box center [616, 304] width 1232 height 608
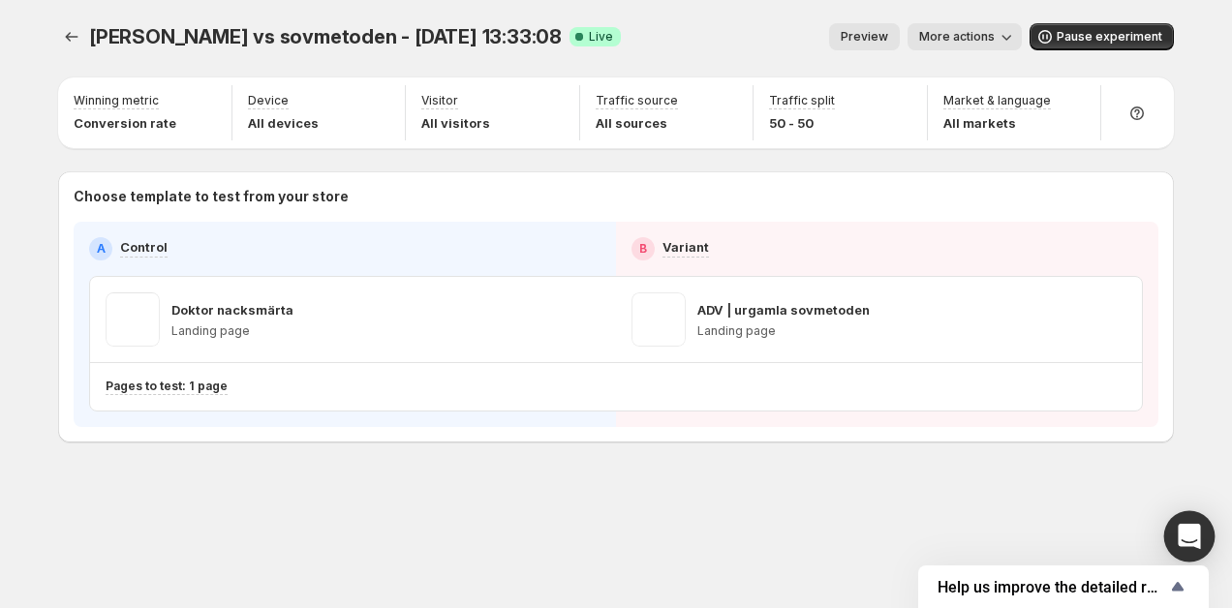
click at [1192, 540] on icon "Open Intercom Messenger" at bounding box center [1189, 536] width 22 height 25
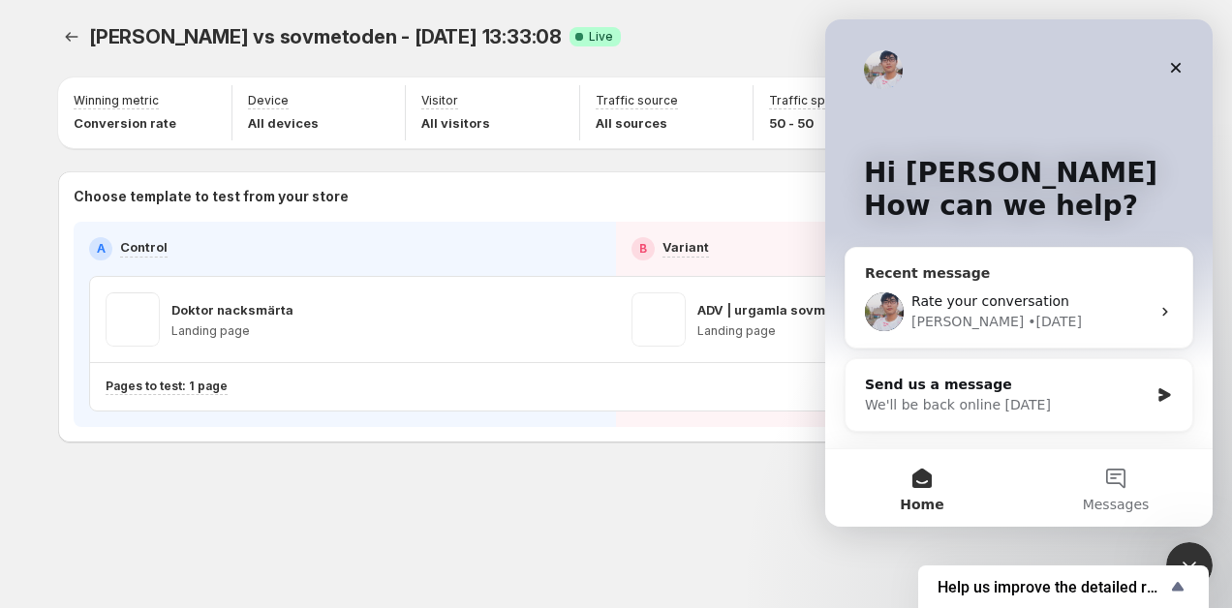
click at [1036, 292] on div "Rate your conversation" at bounding box center [1031, 302] width 238 height 20
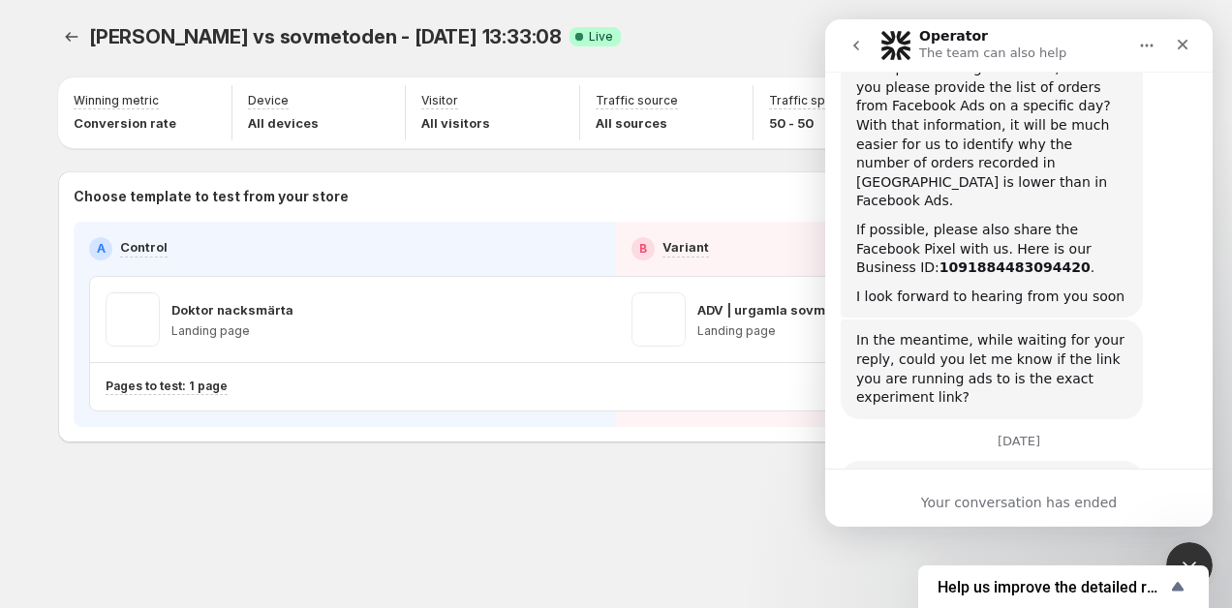
scroll to position [12147, 0]
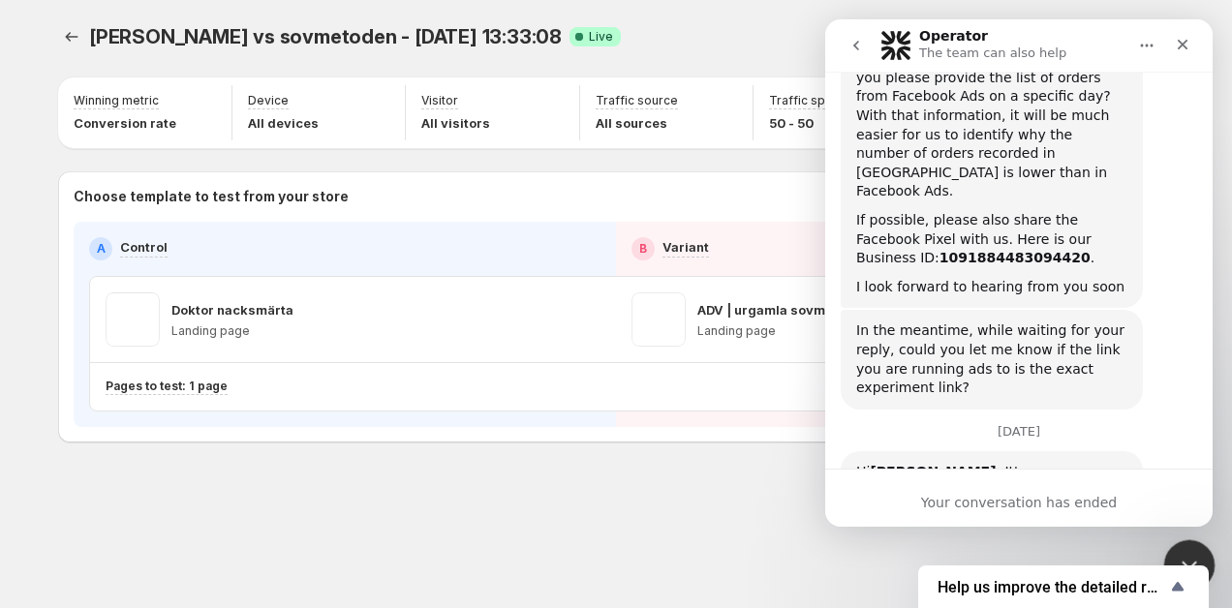
click at [1191, 544] on div "Close Intercom Messenger" at bounding box center [1187, 563] width 47 height 47
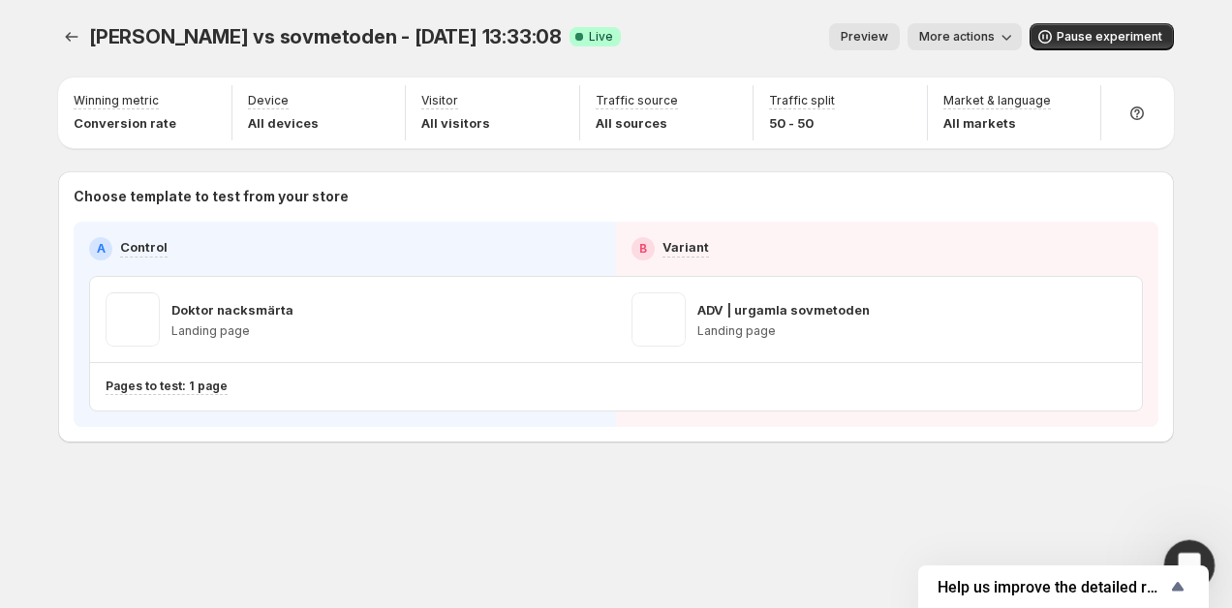
scroll to position [10823, 0]
click at [1197, 541] on div "Open Intercom Messenger" at bounding box center [1187, 563] width 47 height 47
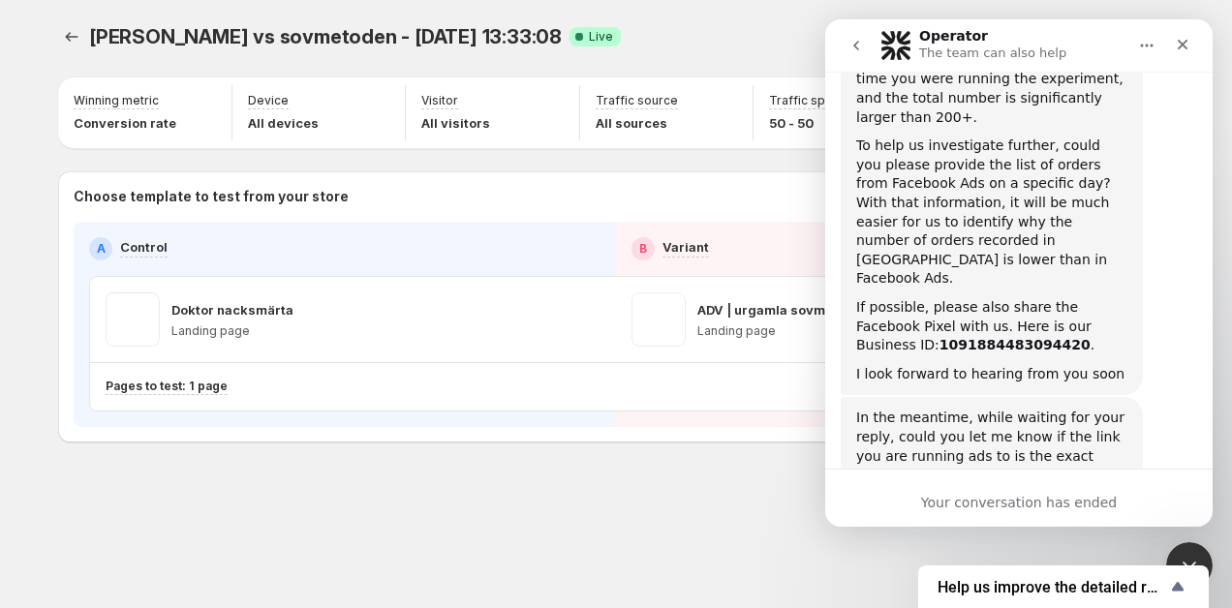
scroll to position [12099, 0]
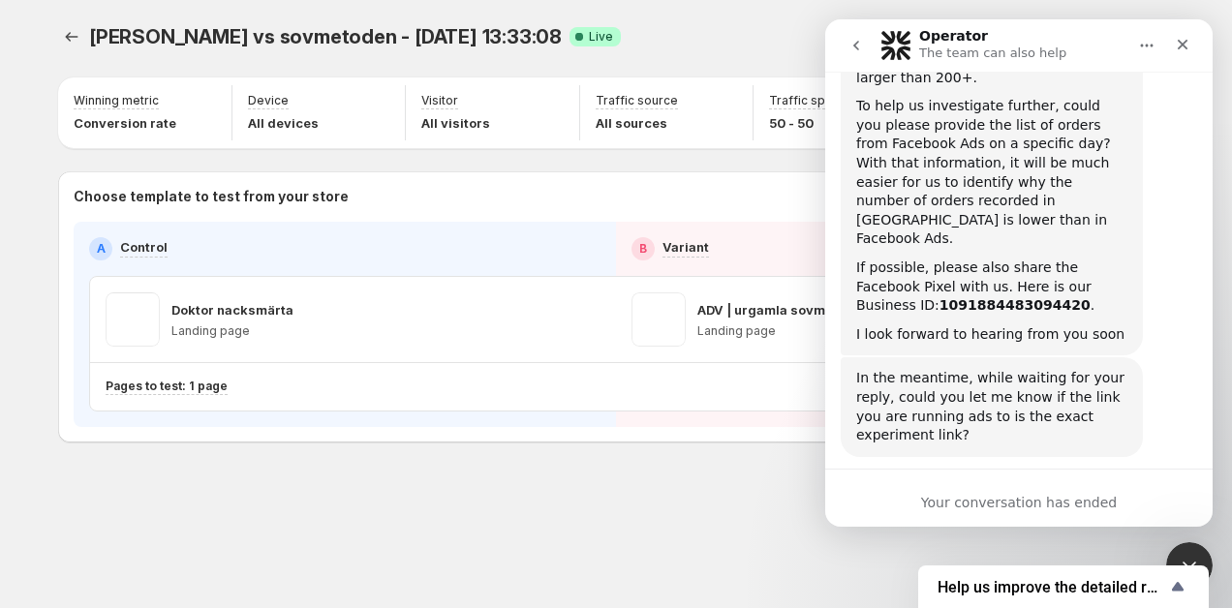
click at [853, 40] on icon "go back" at bounding box center [857, 46] width 16 height 16
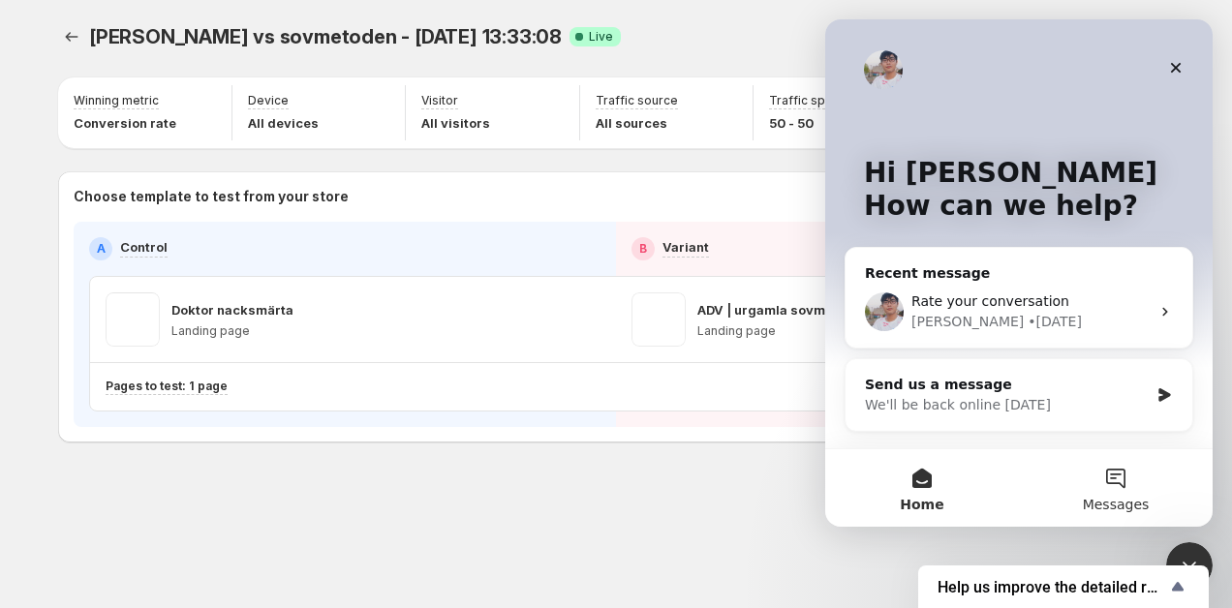
click at [1132, 490] on button "Messages" at bounding box center [1116, 489] width 194 height 78
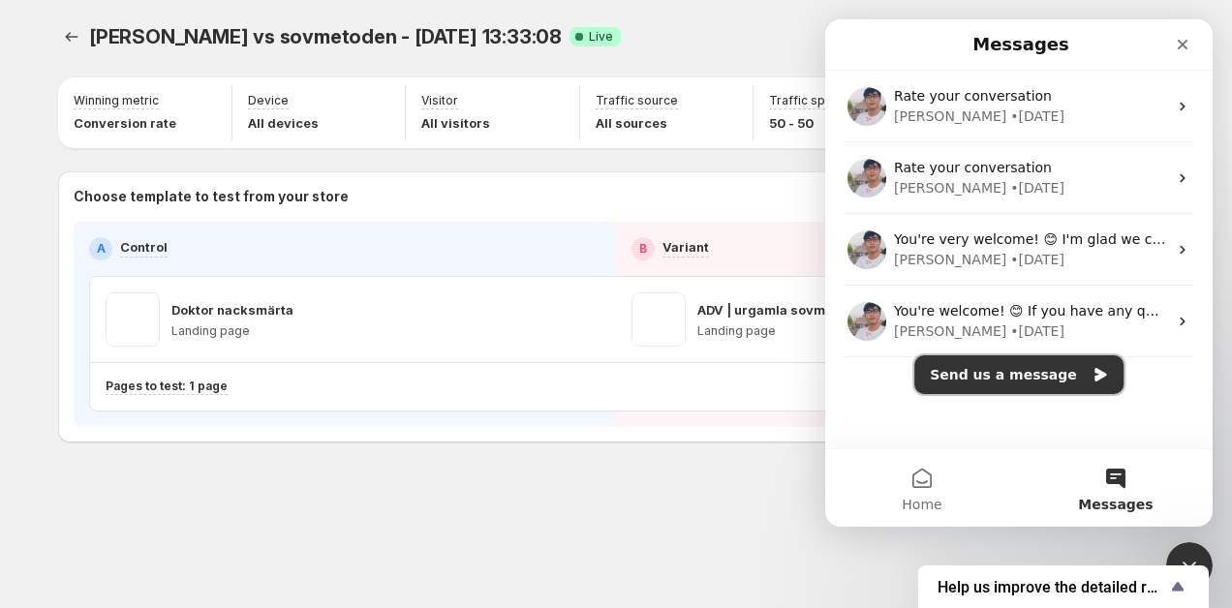
click at [1032, 382] on button "Send us a message" at bounding box center [1019, 375] width 209 height 39
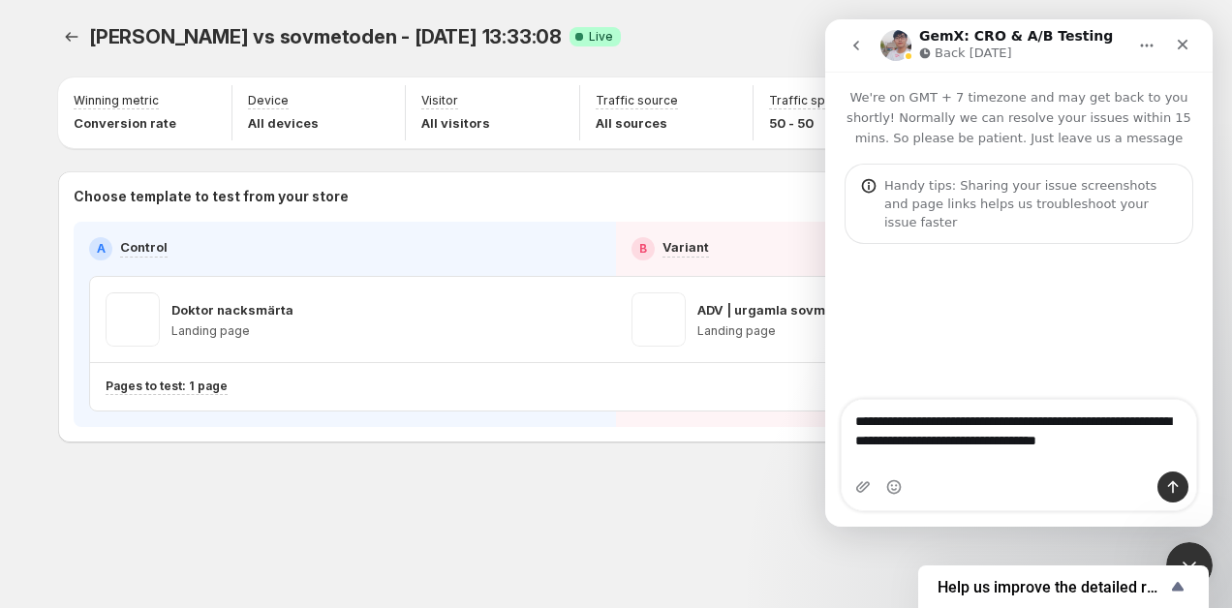
drag, startPoint x: 1016, startPoint y: 461, endPoint x: 1231, endPoint y: 463, distance: 215.1
click at [1213, 463] on html "**********" at bounding box center [1019, 273] width 388 height 508
drag, startPoint x: 1019, startPoint y: 461, endPoint x: 1194, endPoint y: 462, distance: 174.4
click at [1194, 452] on textarea "**********" at bounding box center [1019, 426] width 355 height 52
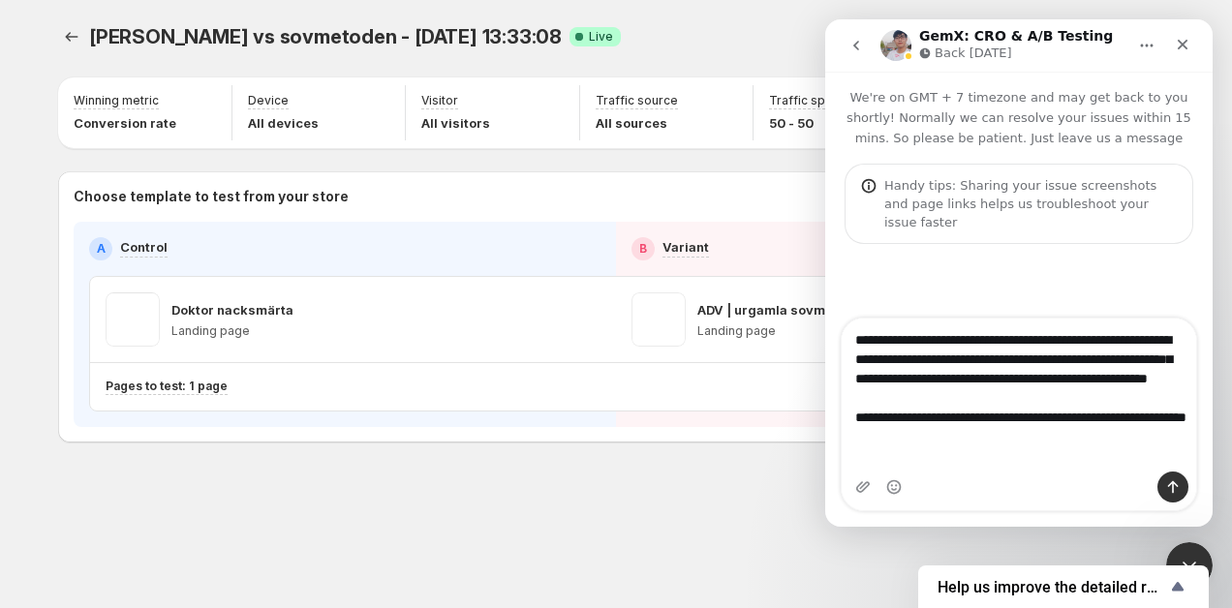
click at [856, 460] on textarea "**********" at bounding box center [1019, 393] width 355 height 149
click at [1045, 460] on textarea "**********" at bounding box center [1019, 393] width 355 height 149
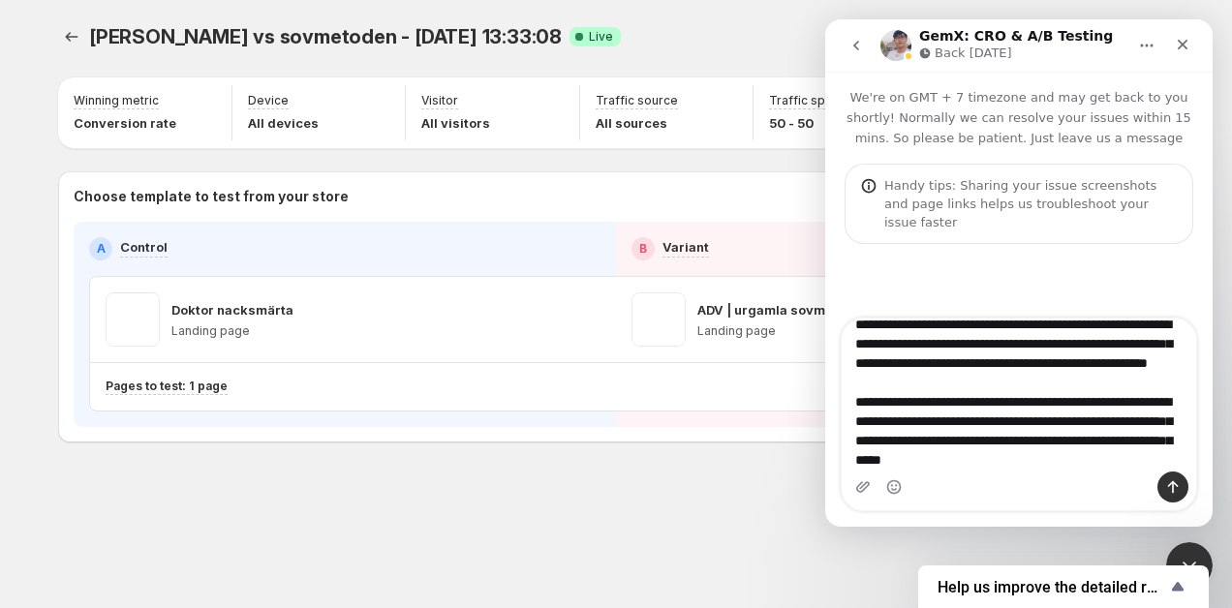
click at [997, 448] on textarea "**********" at bounding box center [1019, 395] width 355 height 153
click at [1162, 458] on textarea "**********" at bounding box center [1019, 395] width 355 height 153
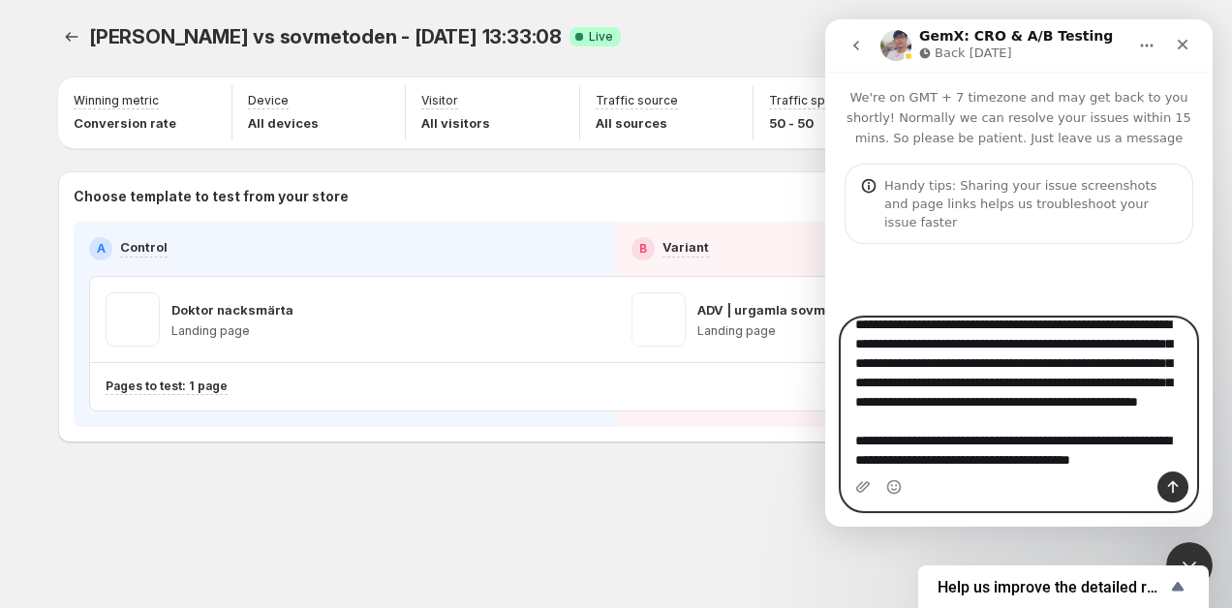
scroll to position [151, 0]
drag, startPoint x: 853, startPoint y: 442, endPoint x: 1181, endPoint y: 481, distance: 330.7
click at [1181, 481] on div "Hi [PERSON_NAME], I was not able to reply in our previous conversation. I have …" at bounding box center [1019, 415] width 355 height 192
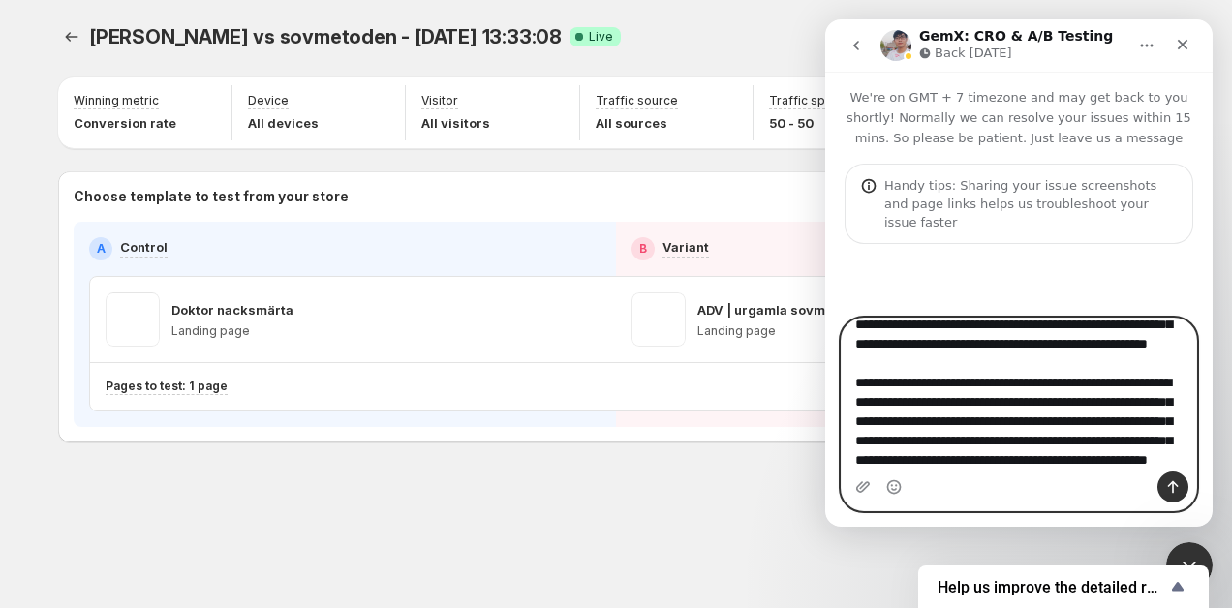
scroll to position [132, 0]
click at [884, 455] on textarea "**********" at bounding box center [1019, 395] width 355 height 153
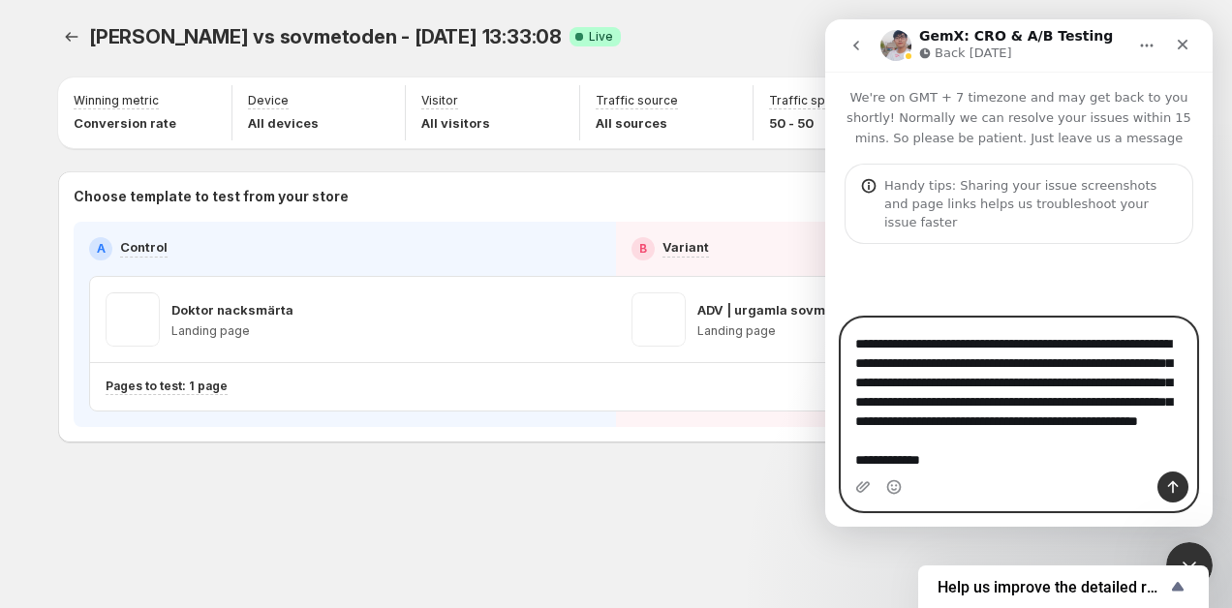
click at [1067, 468] on textarea "**********" at bounding box center [1019, 395] width 355 height 153
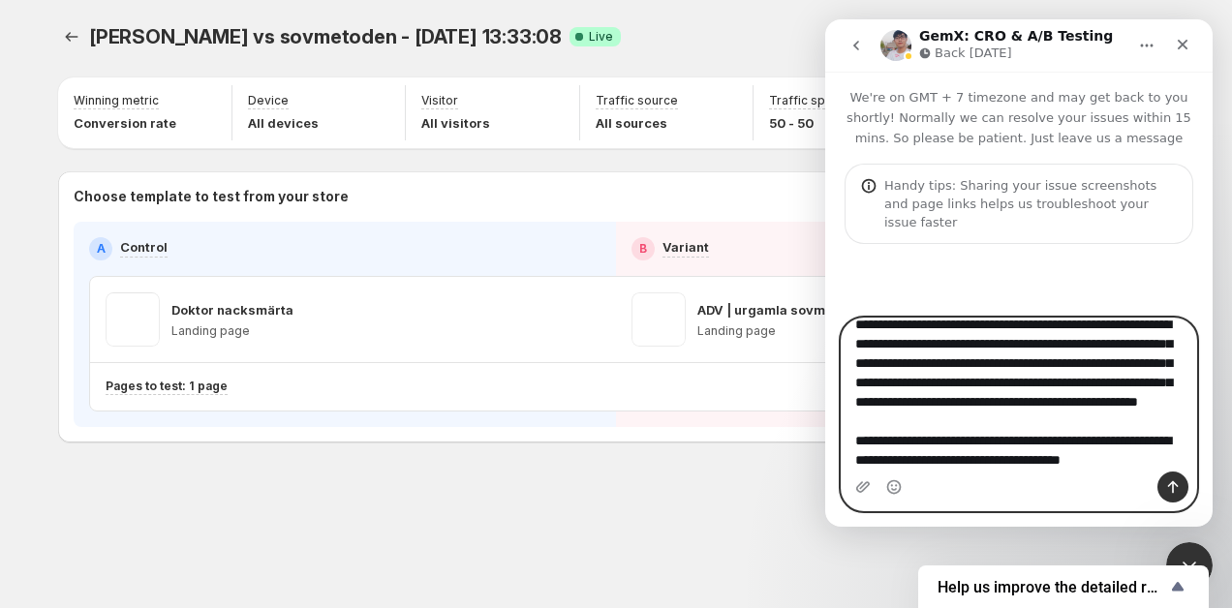
scroll to position [167, 0]
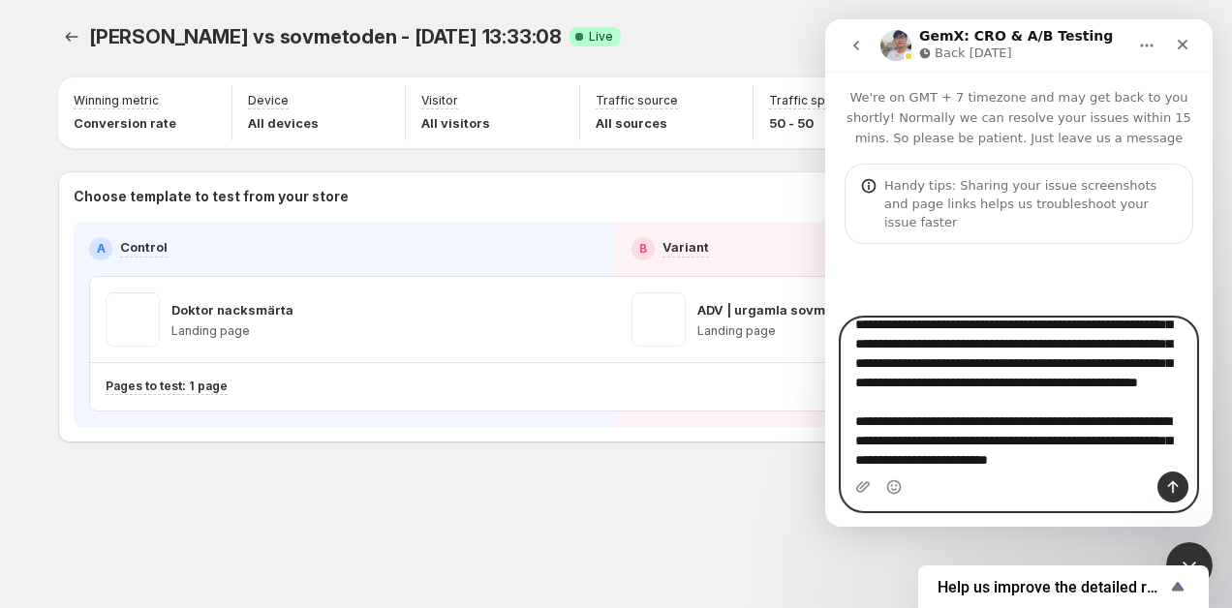
type textarea "**********"
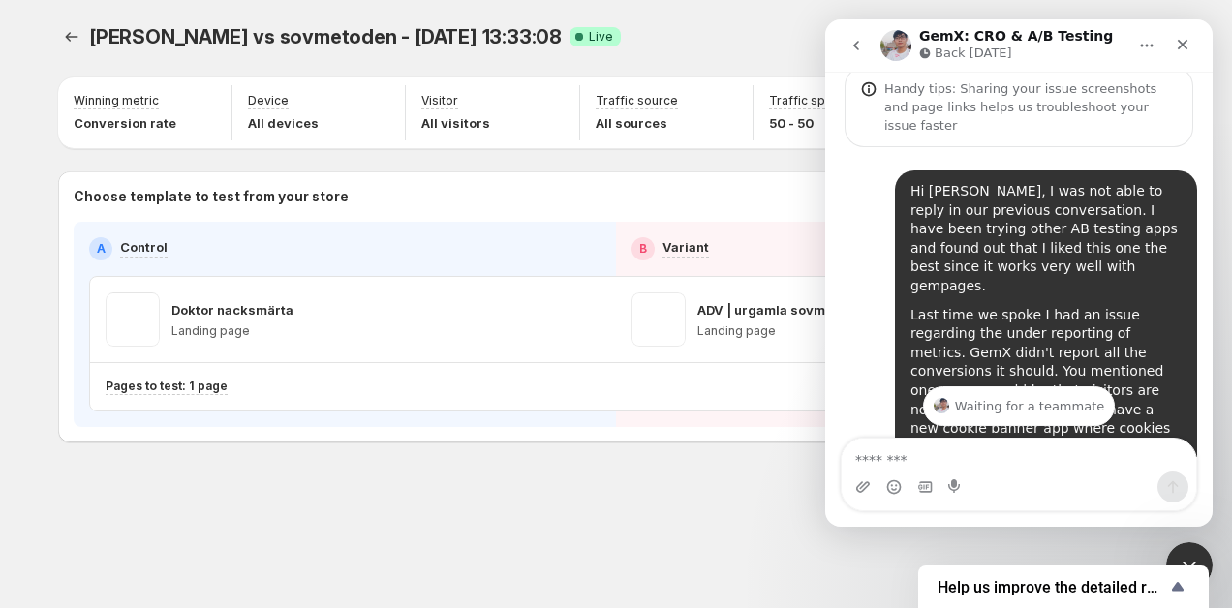
scroll to position [426, 0]
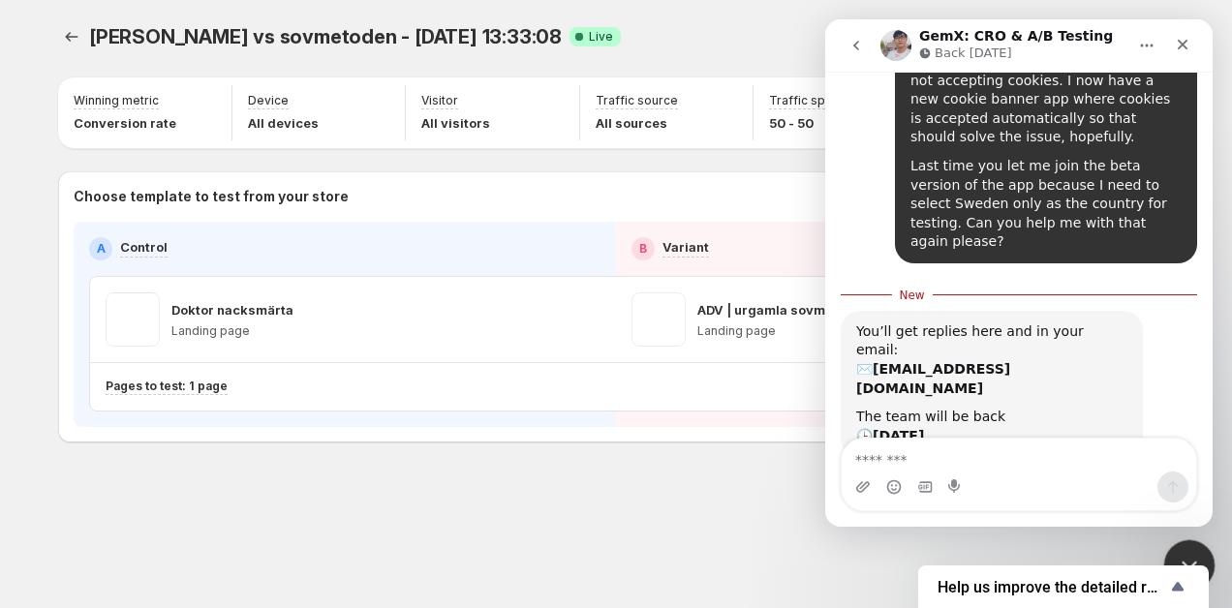
click at [1201, 555] on div "Close Intercom Messenger" at bounding box center [1187, 563] width 47 height 47
